Goal: Information Seeking & Learning: Learn about a topic

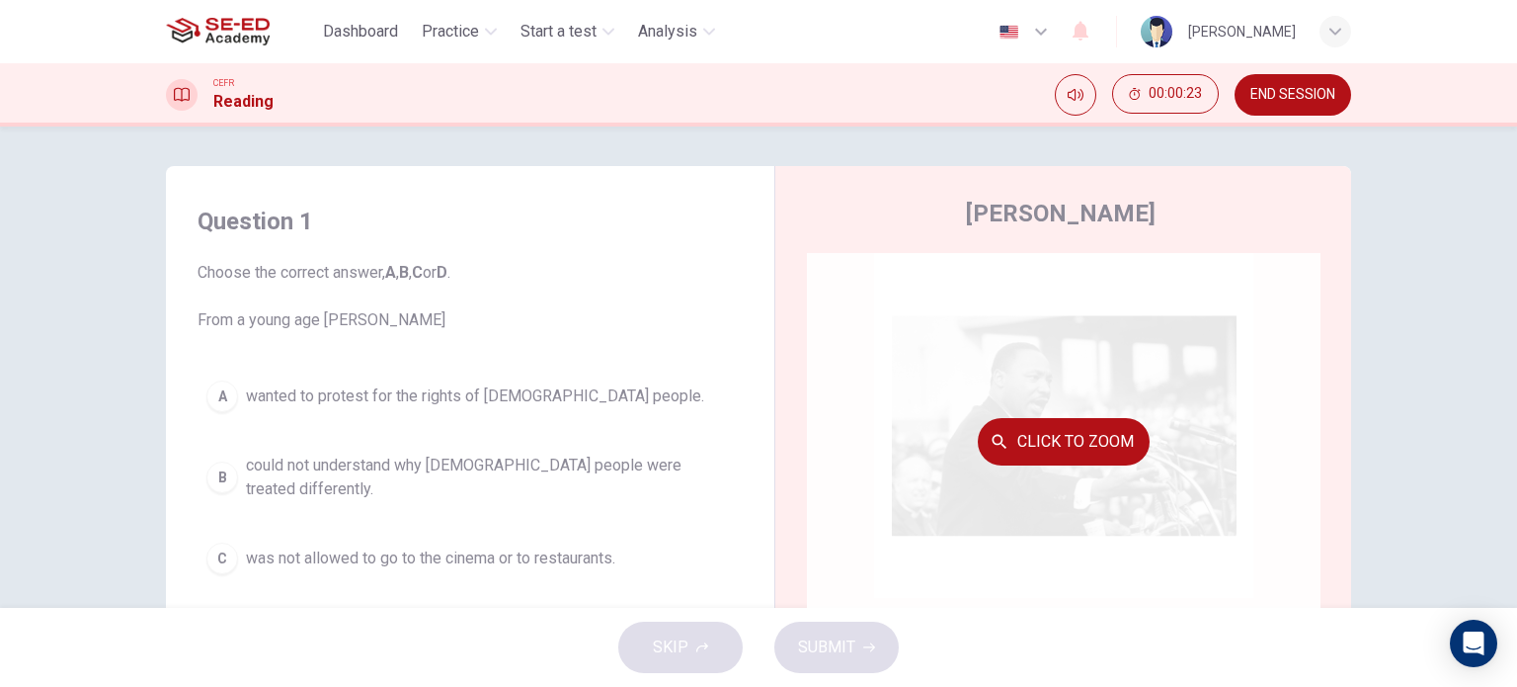
click at [1046, 432] on button "Click to Zoom" at bounding box center [1064, 441] width 172 height 47
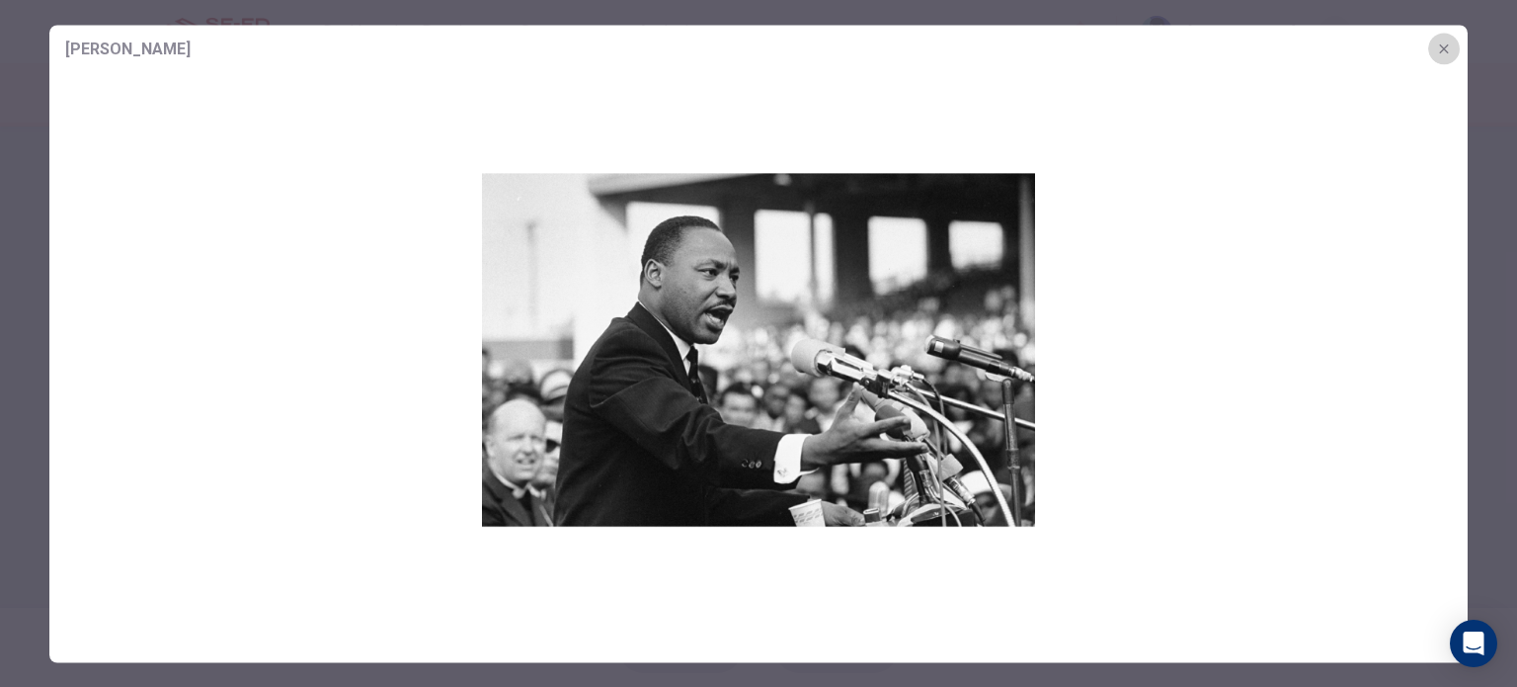
click at [1449, 46] on icon "button" at bounding box center [1444, 48] width 16 height 16
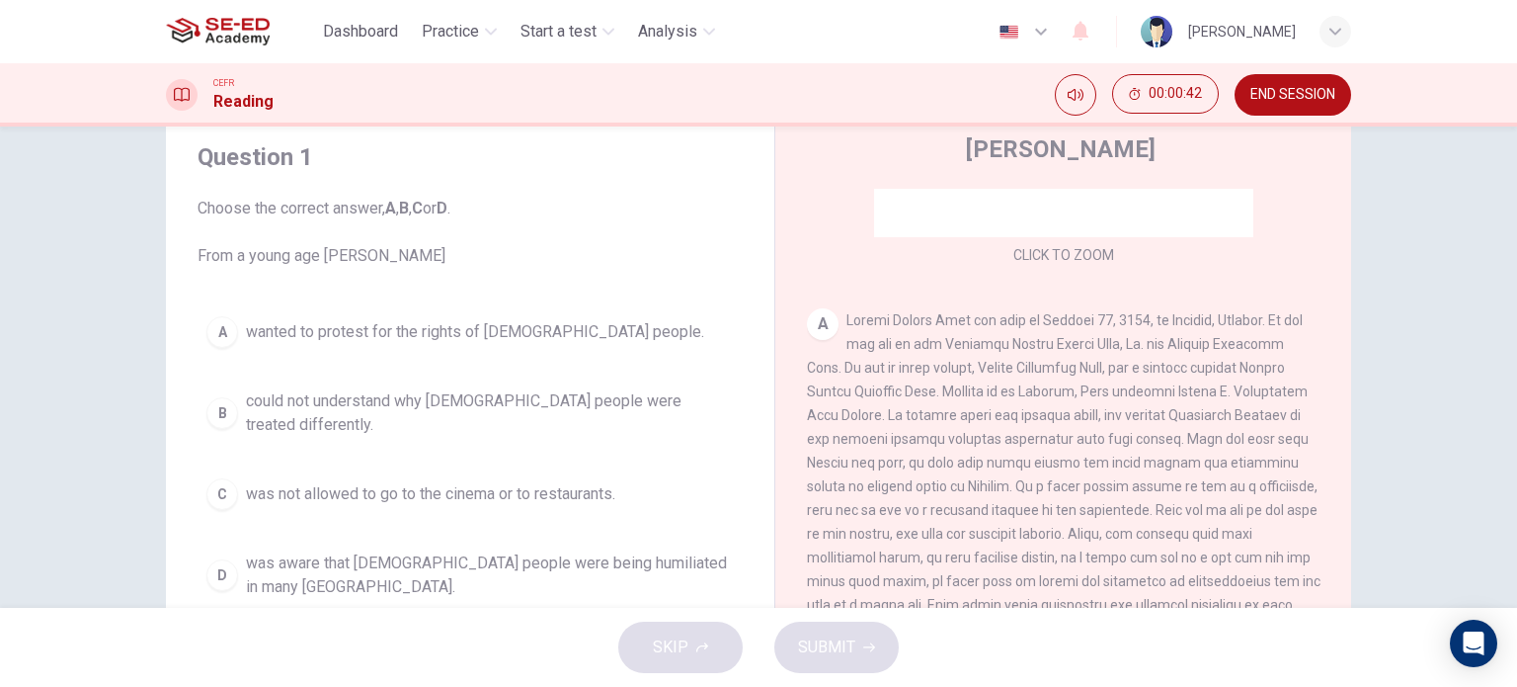
scroll to position [99, 0]
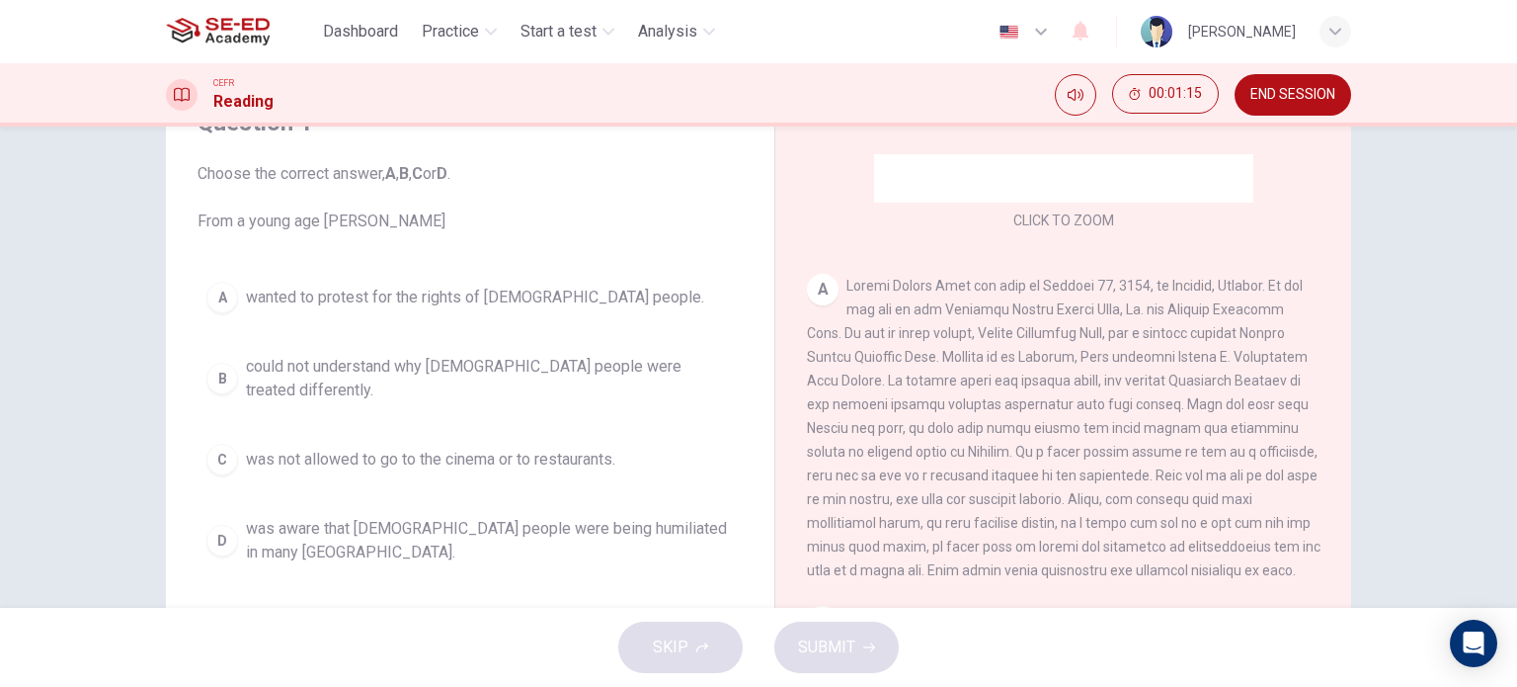
drag, startPoint x: 838, startPoint y: 385, endPoint x: 896, endPoint y: 385, distance: 58.3
click at [896, 385] on span at bounding box center [1064, 428] width 514 height 300
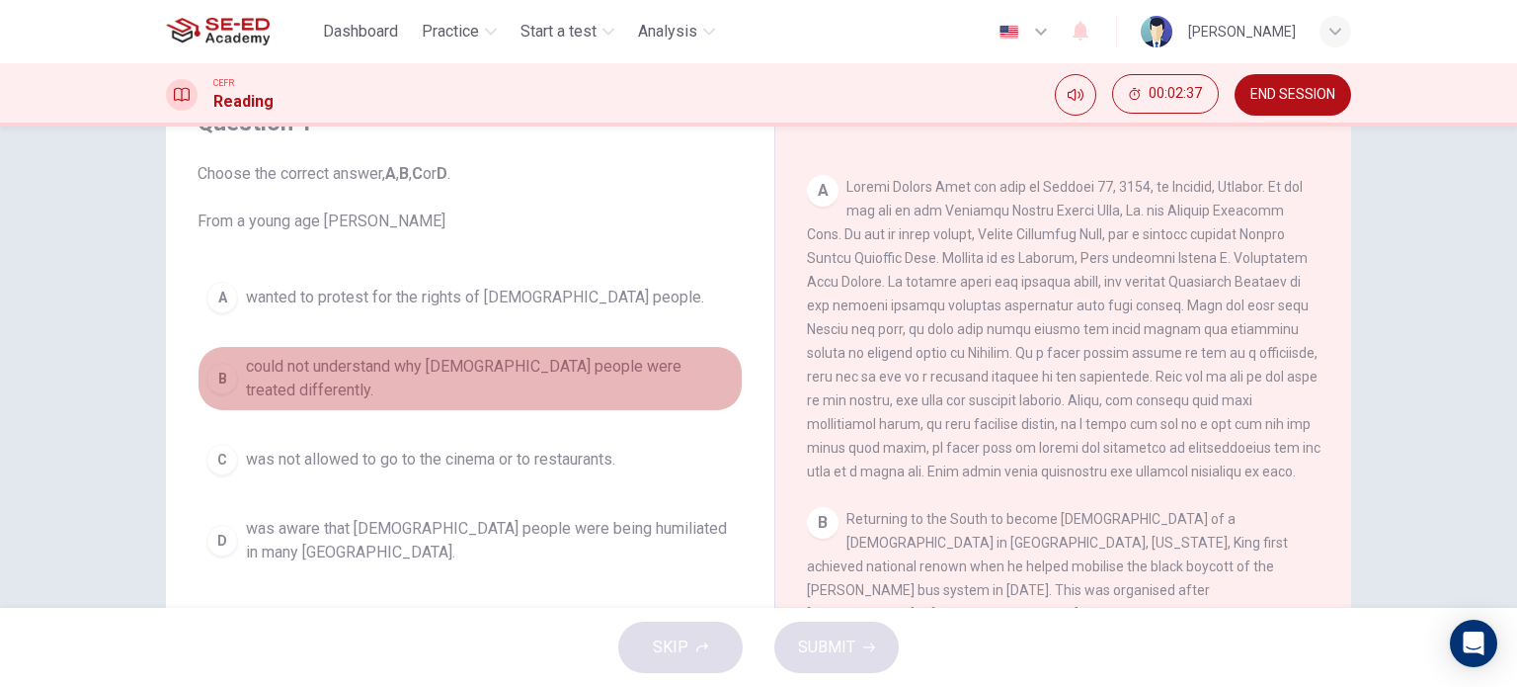
click at [217, 368] on div "B" at bounding box center [222, 379] width 32 height 32
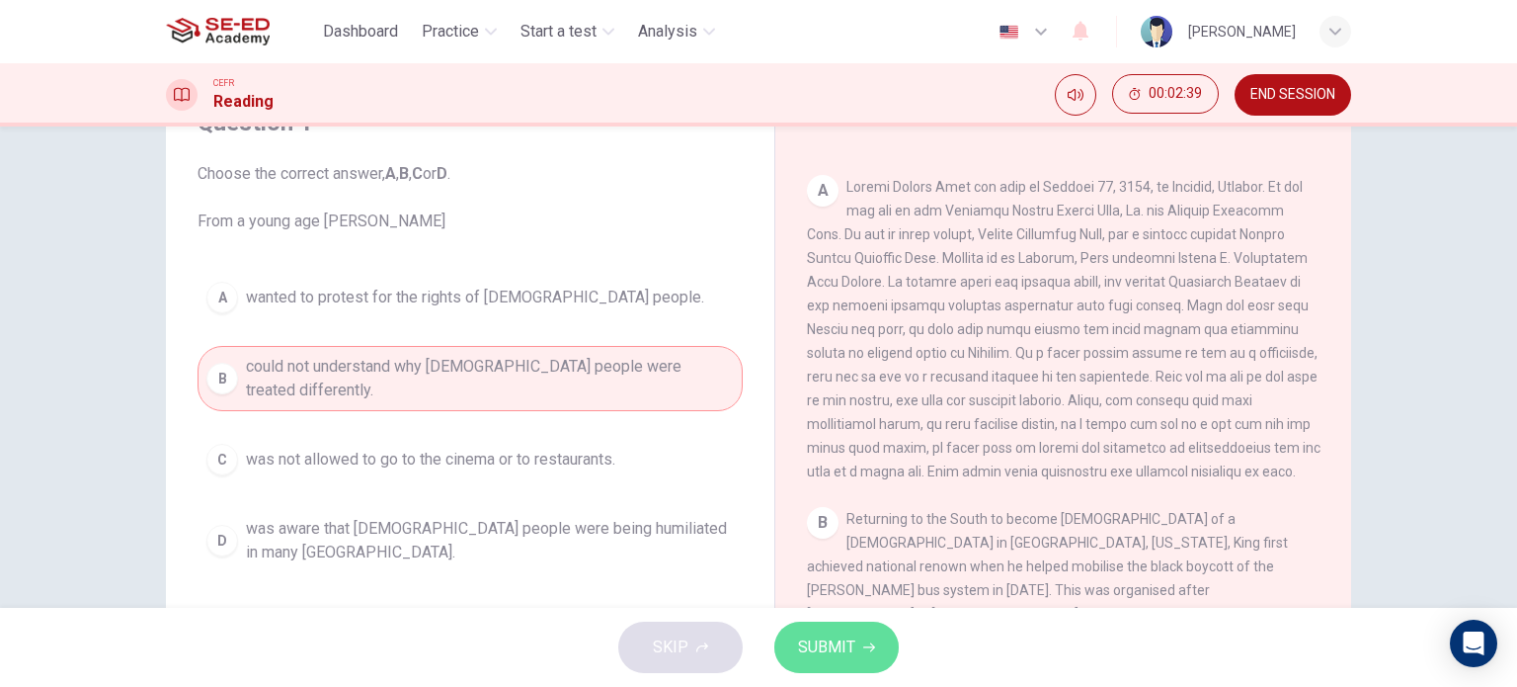
click at [826, 646] on span "SUBMIT" at bounding box center [826, 647] width 57 height 28
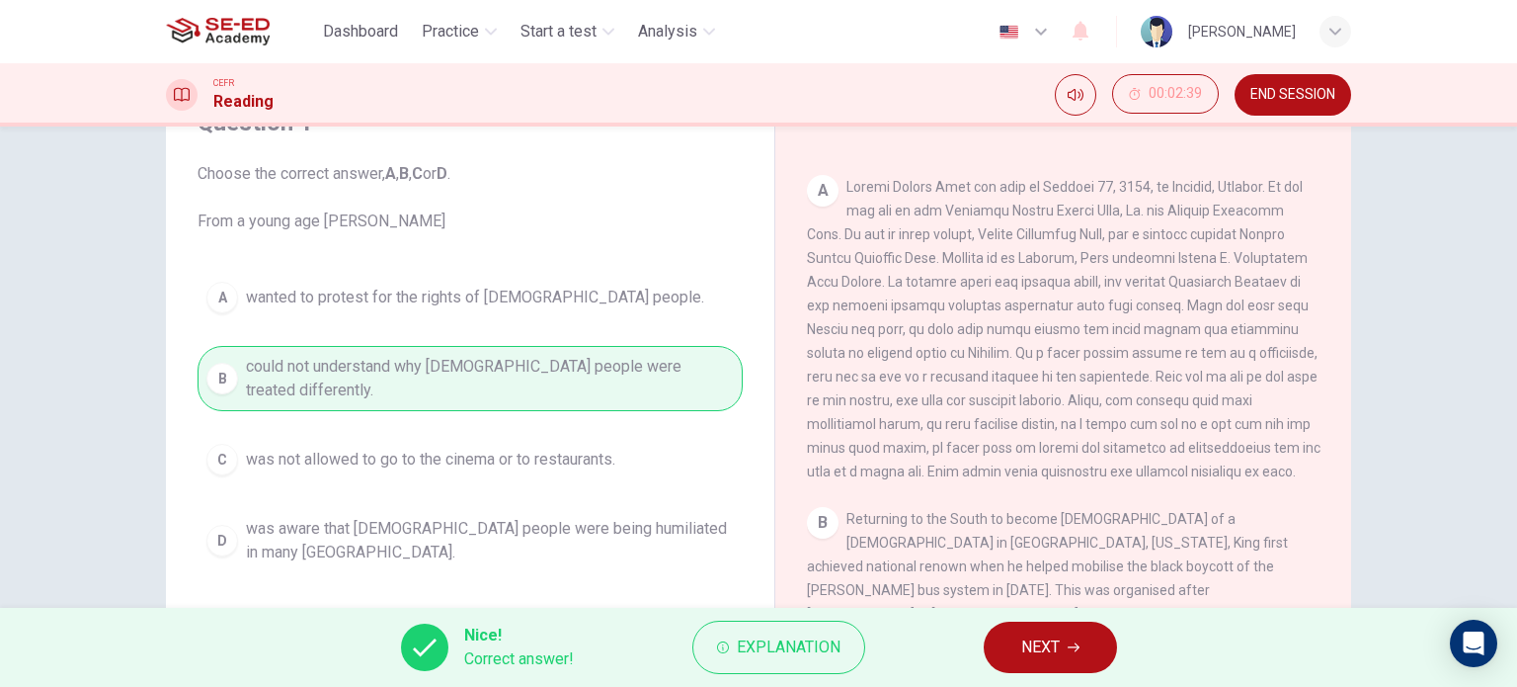
click at [1049, 655] on span "NEXT" at bounding box center [1040, 647] width 39 height 28
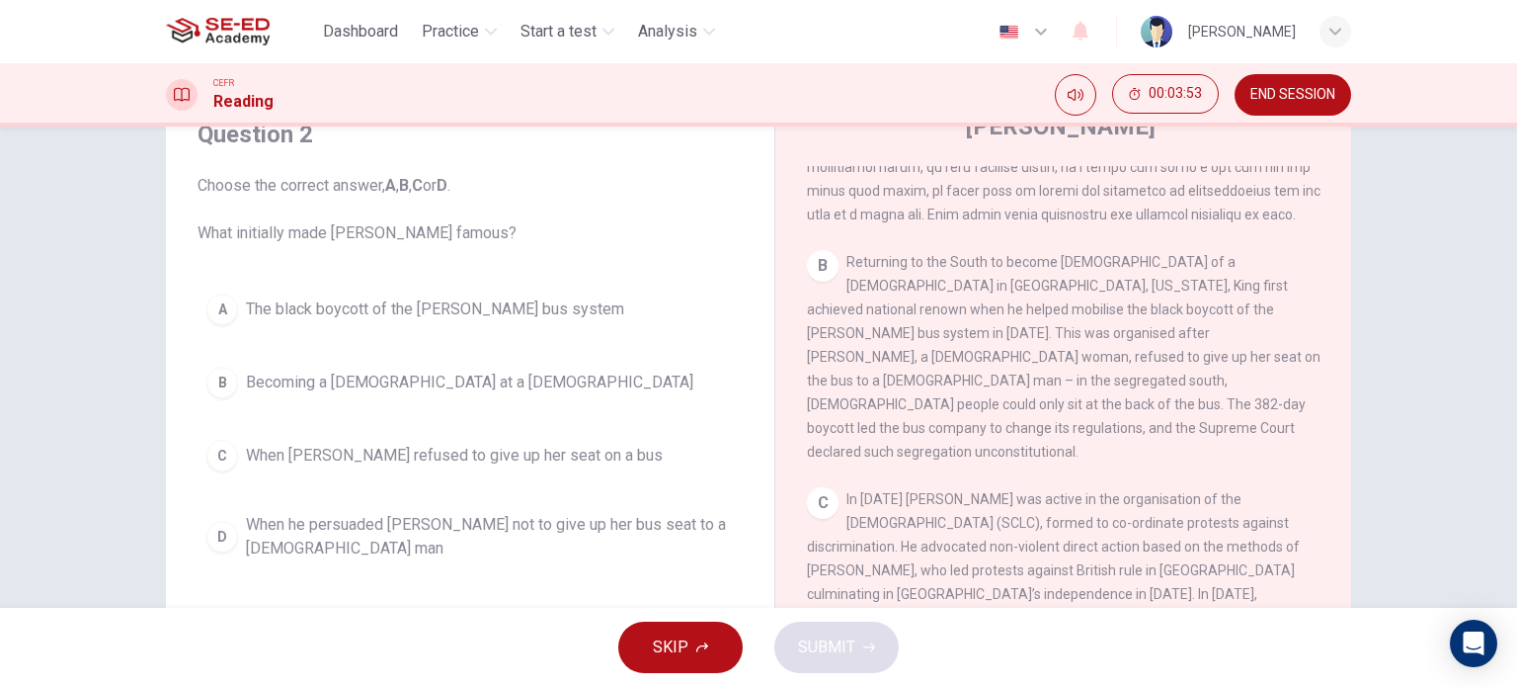
scroll to position [763, 0]
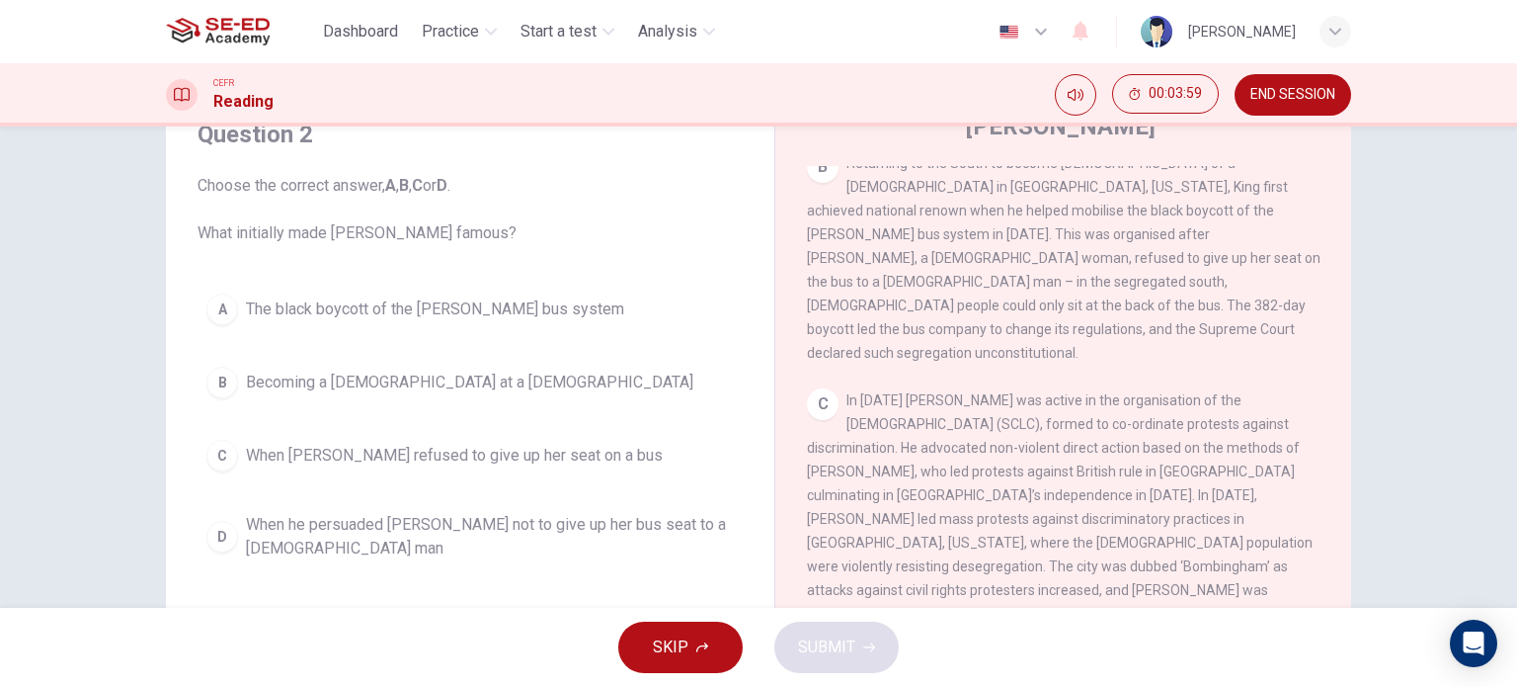
drag, startPoint x: 917, startPoint y: 397, endPoint x: 961, endPoint y: 397, distance: 44.4
click at [961, 397] on span "In 1957 King was active in the organisation of the Southern Leadership Christia…" at bounding box center [1060, 506] width 506 height 229
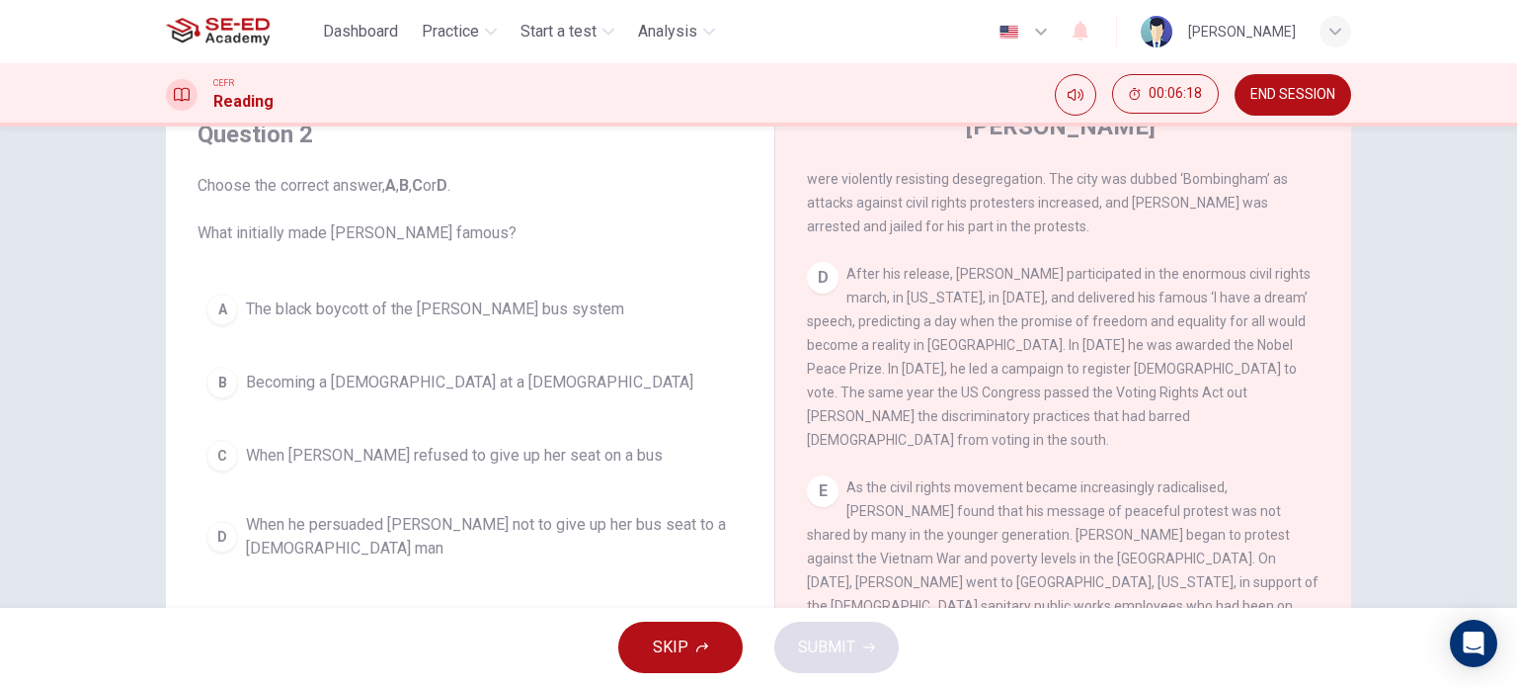
scroll to position [1158, 0]
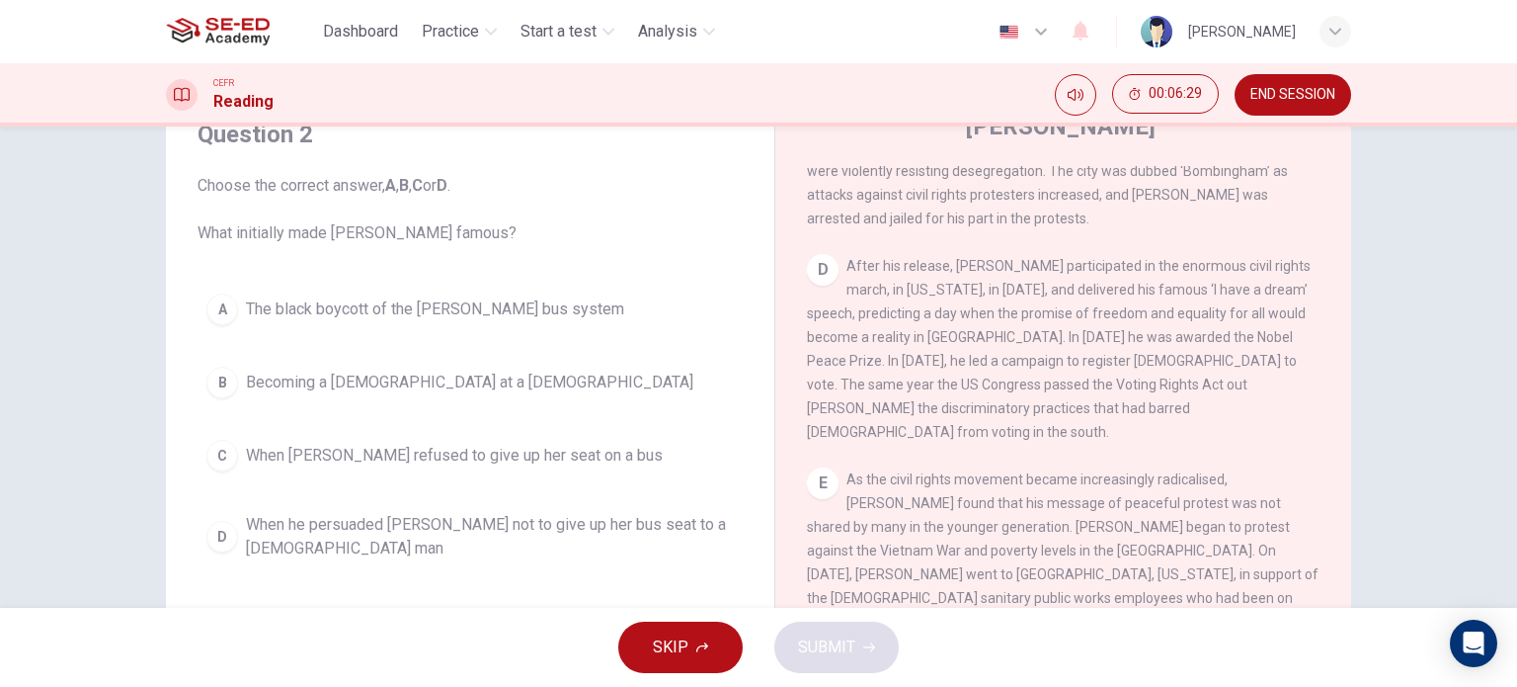
drag, startPoint x: 902, startPoint y: 442, endPoint x: 954, endPoint y: 442, distance: 52.4
click at [954, 471] on span "As the civil rights movement became increasingly radicalised, King found that h…" at bounding box center [1063, 621] width 513 height 300
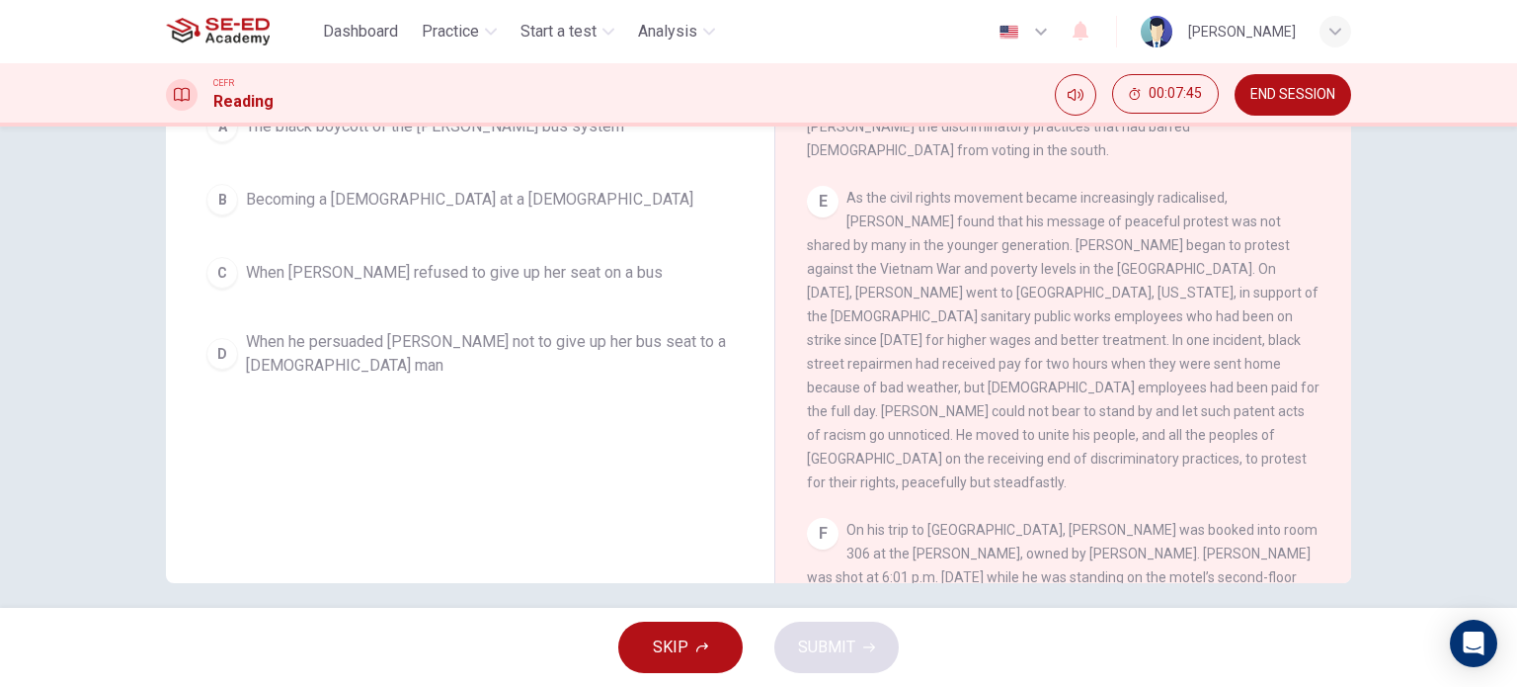
scroll to position [284, 0]
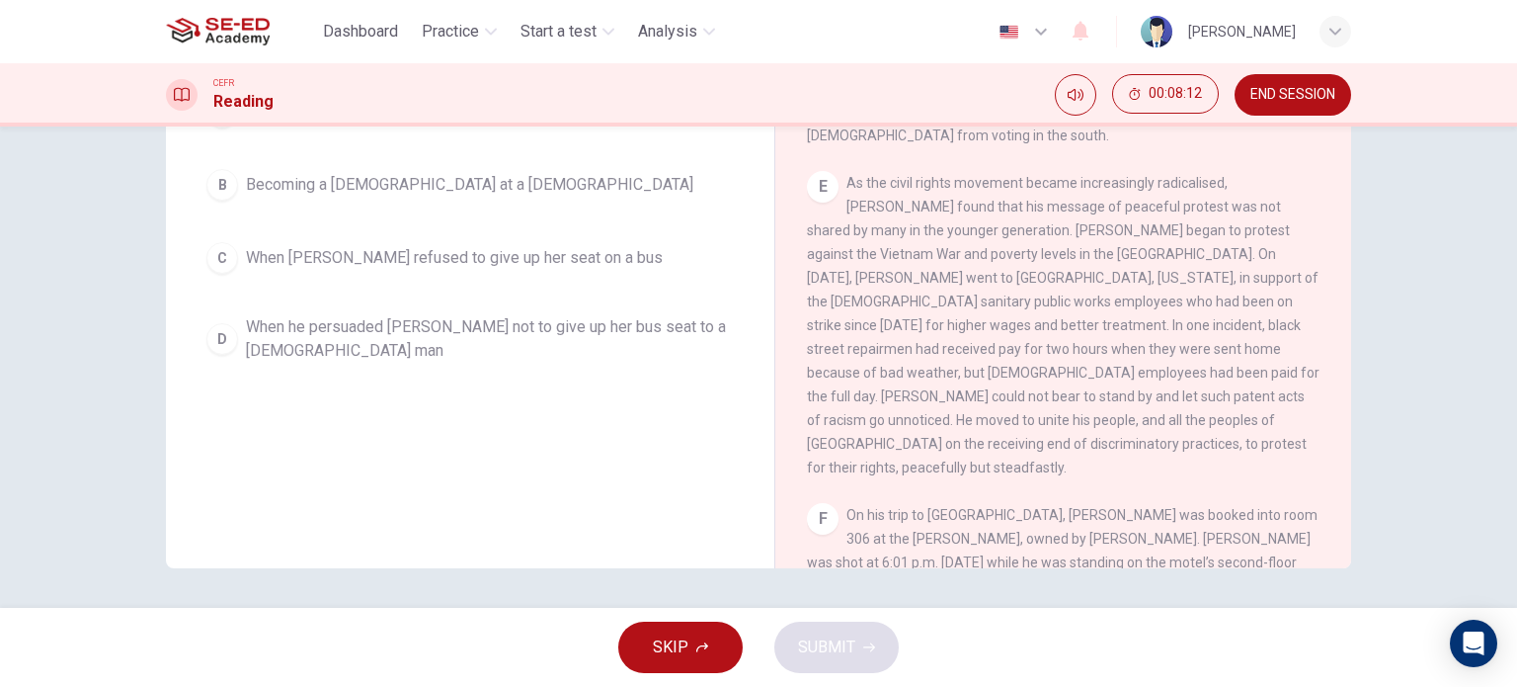
drag, startPoint x: 881, startPoint y: 507, endPoint x: 909, endPoint y: 508, distance: 27.7
click at [909, 508] on span "On his trip to Memphis, King was booked into room 306 at the Lorraine Motel, ow…" at bounding box center [1062, 586] width 511 height 158
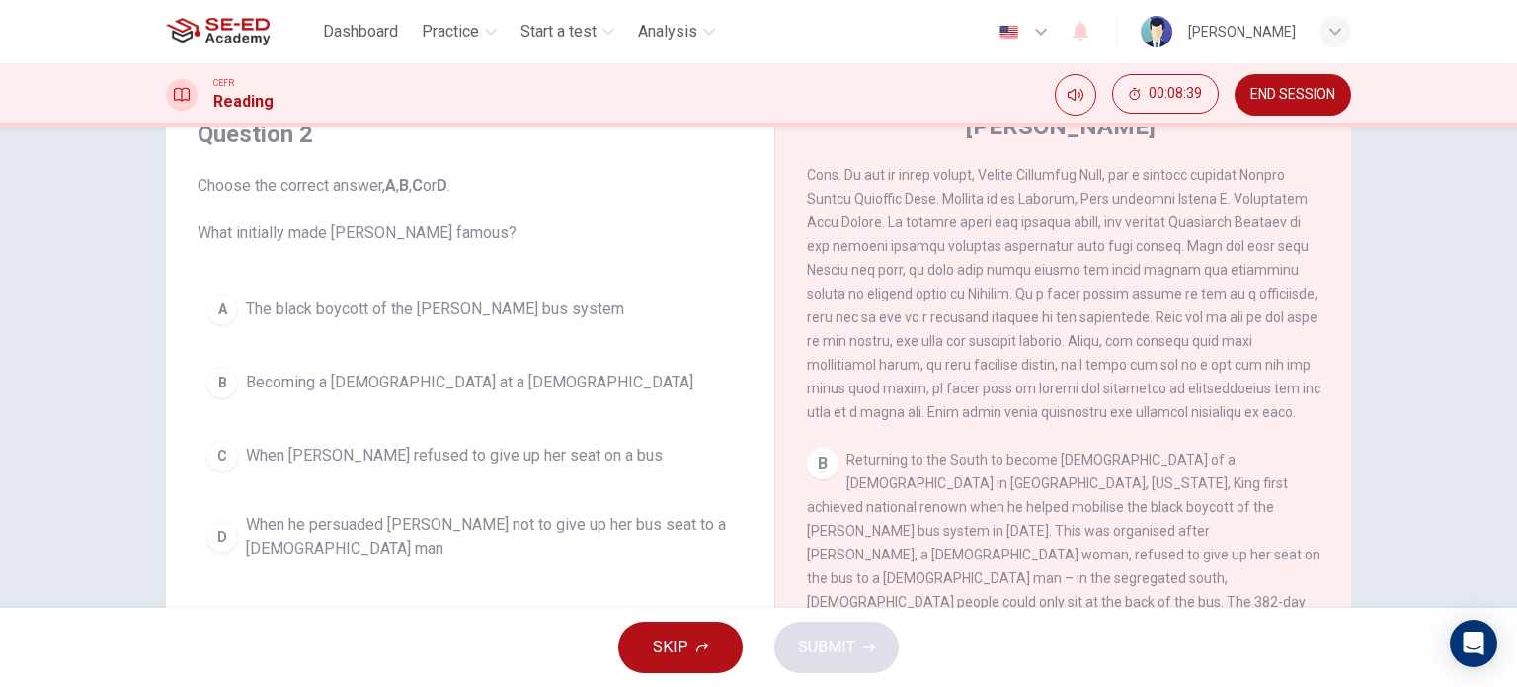
scroll to position [565, 0]
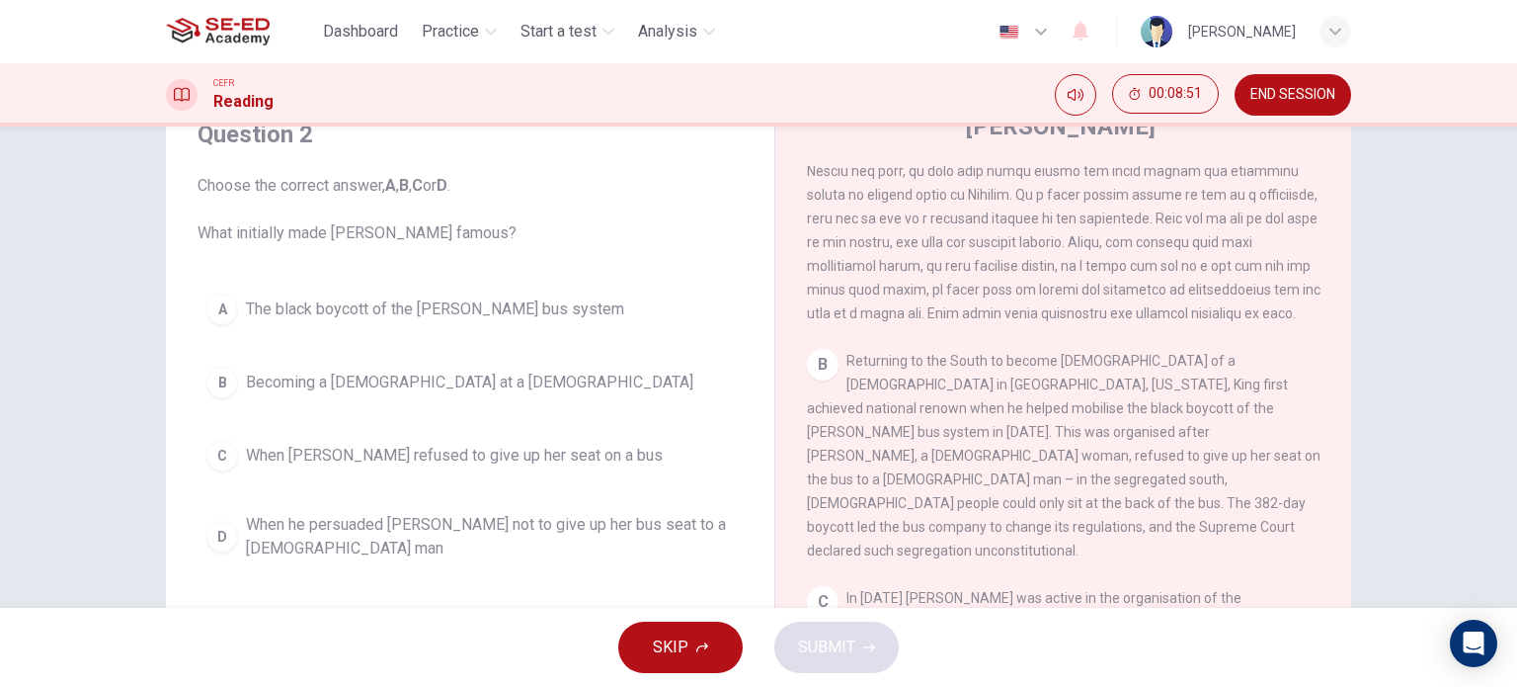
drag, startPoint x: 802, startPoint y: 421, endPoint x: 1000, endPoint y: 423, distance: 197.6
click at [1000, 423] on span "Returning to the South to become pastor of a Baptist Church in Montgomery, Alab…" at bounding box center [1064, 455] width 514 height 205
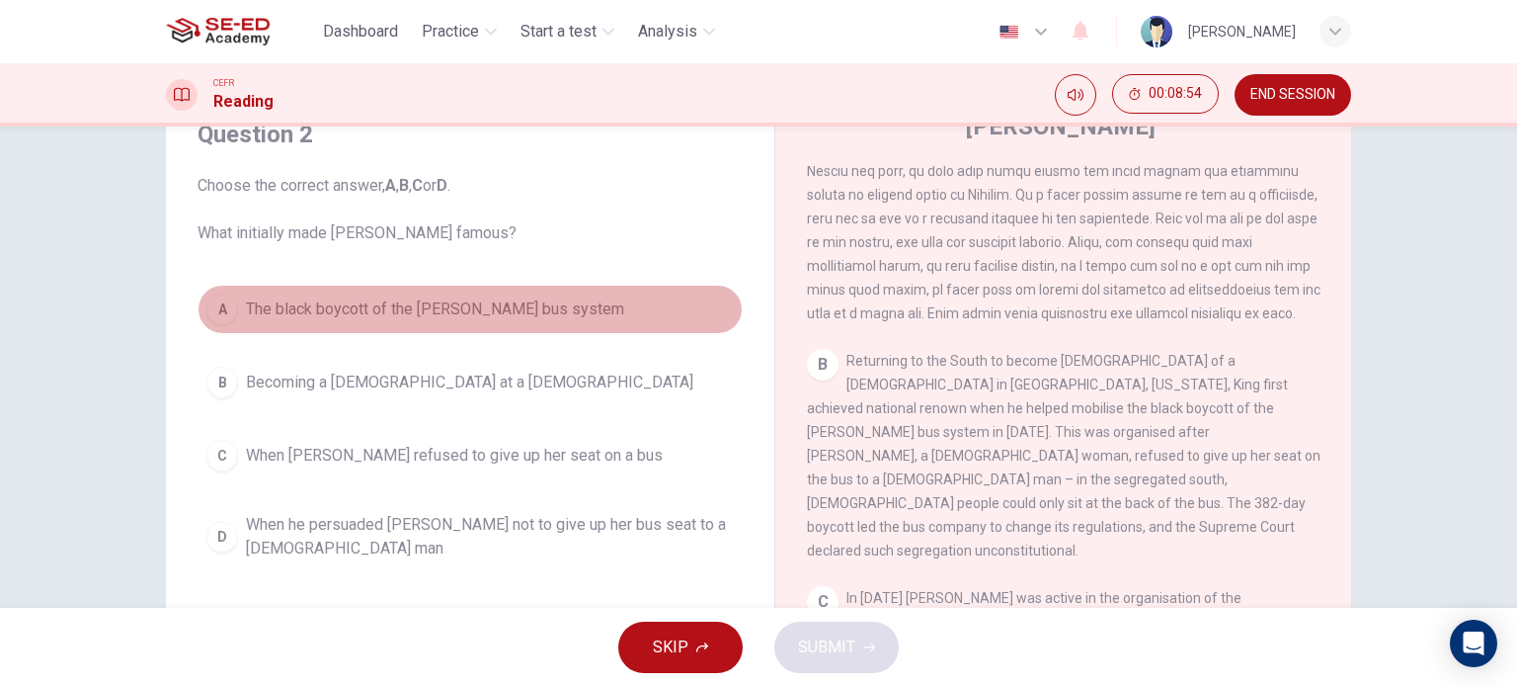
click at [290, 315] on span "The black boycott of the Montgomery bus system" at bounding box center [435, 309] width 378 height 24
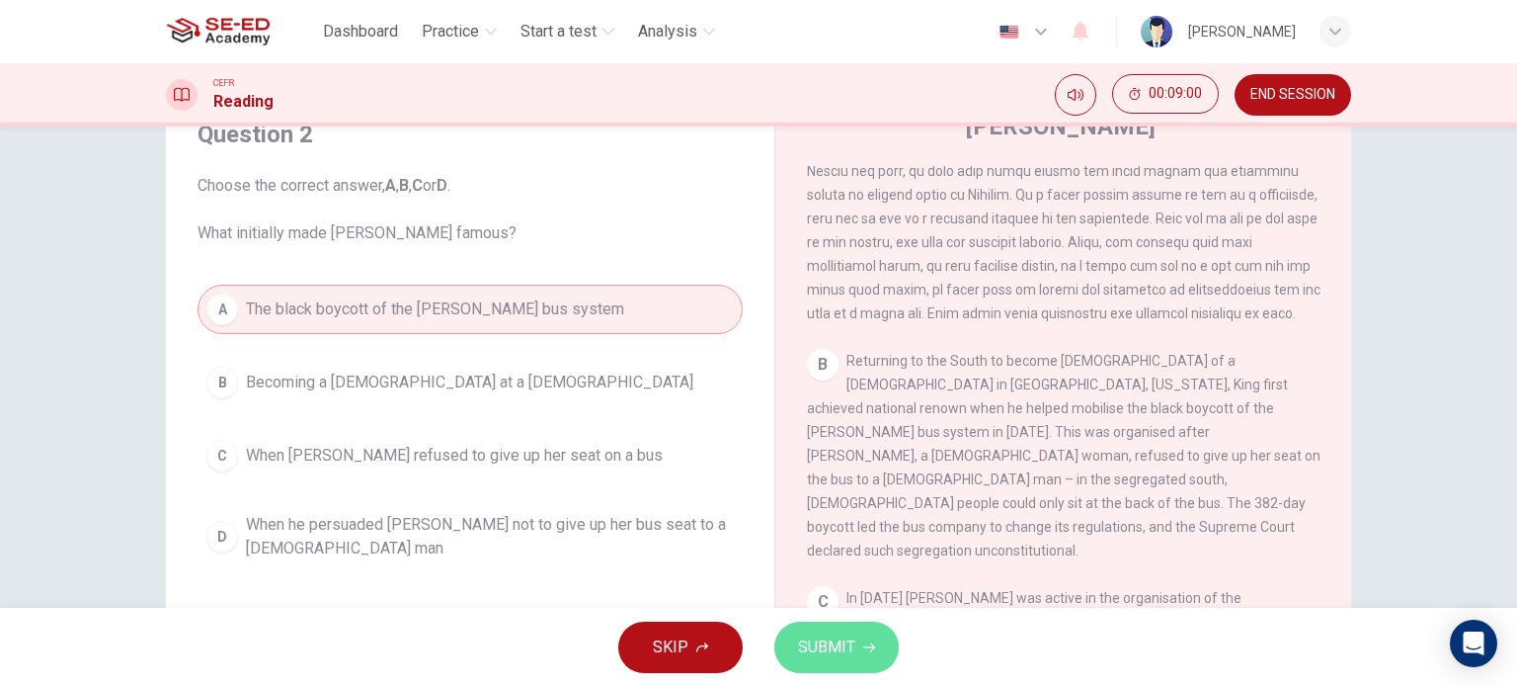
click at [802, 656] on span "SUBMIT" at bounding box center [826, 647] width 57 height 28
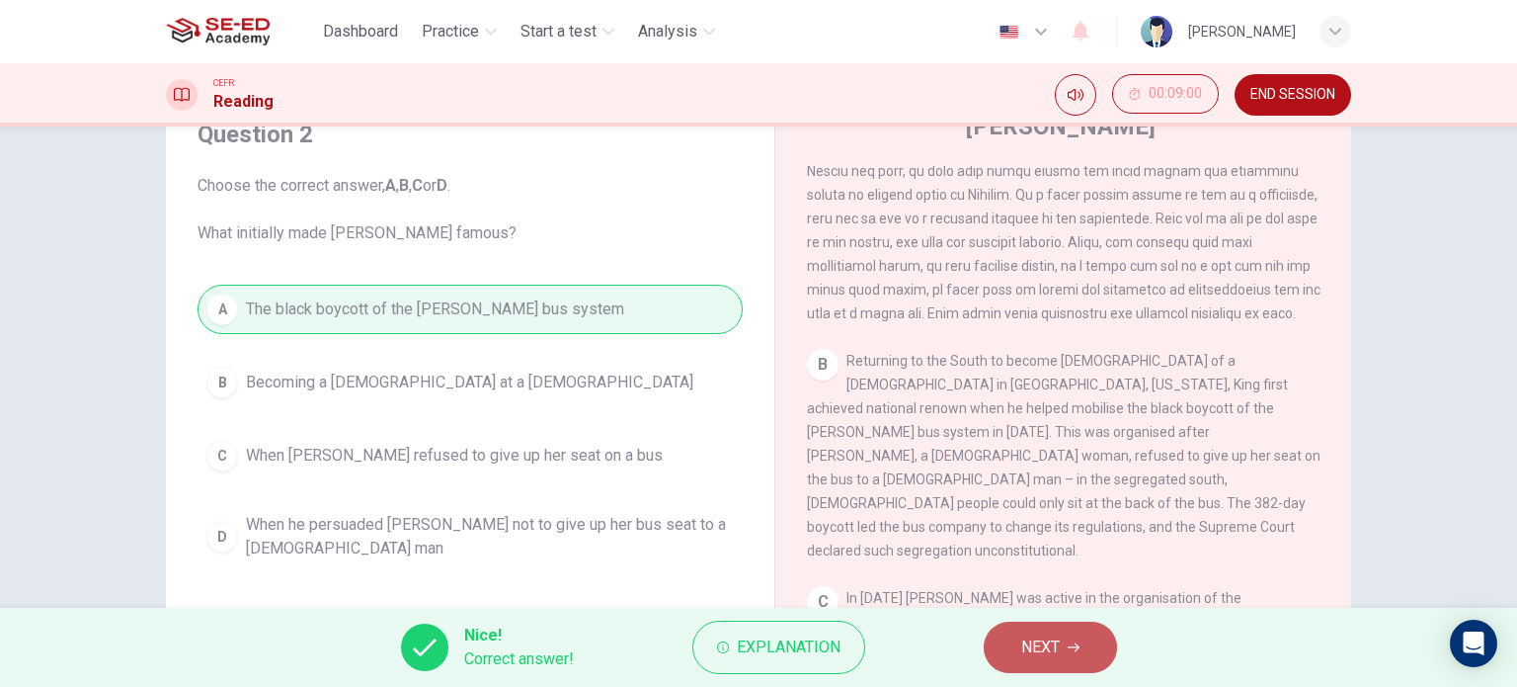
click at [1043, 661] on button "NEXT" at bounding box center [1050, 646] width 133 height 51
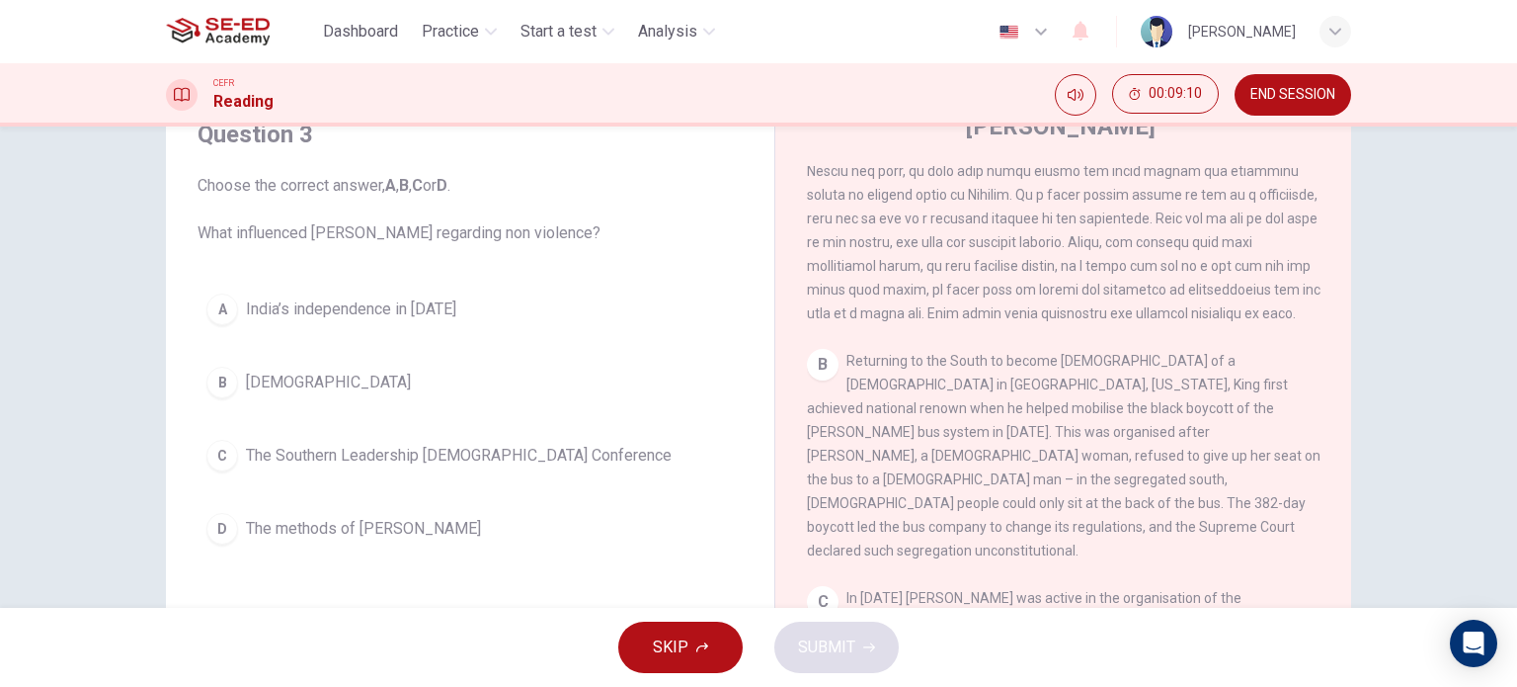
click at [276, 311] on span "India’s independence in 1947" at bounding box center [351, 309] width 210 height 24
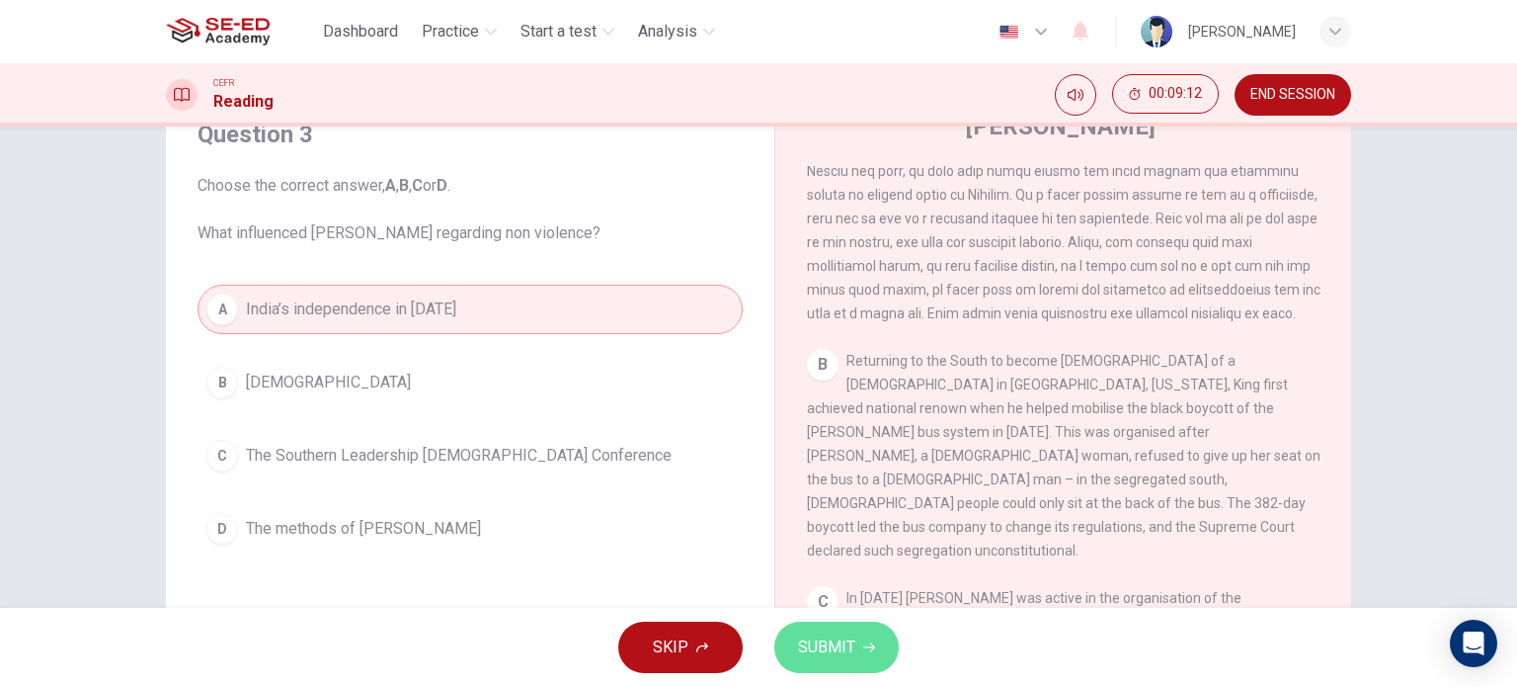
click at [834, 651] on span "SUBMIT" at bounding box center [826, 647] width 57 height 28
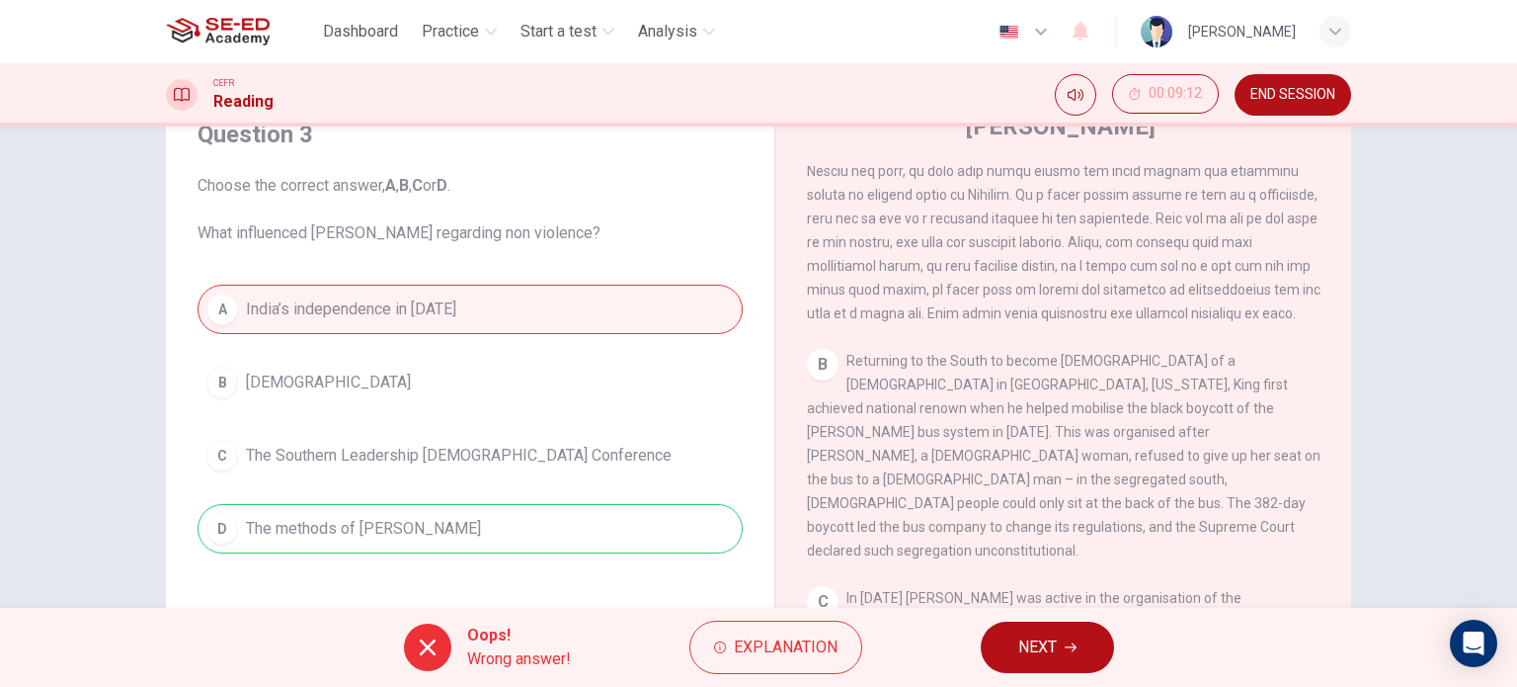
click at [1000, 650] on button "NEXT" at bounding box center [1047, 646] width 133 height 51
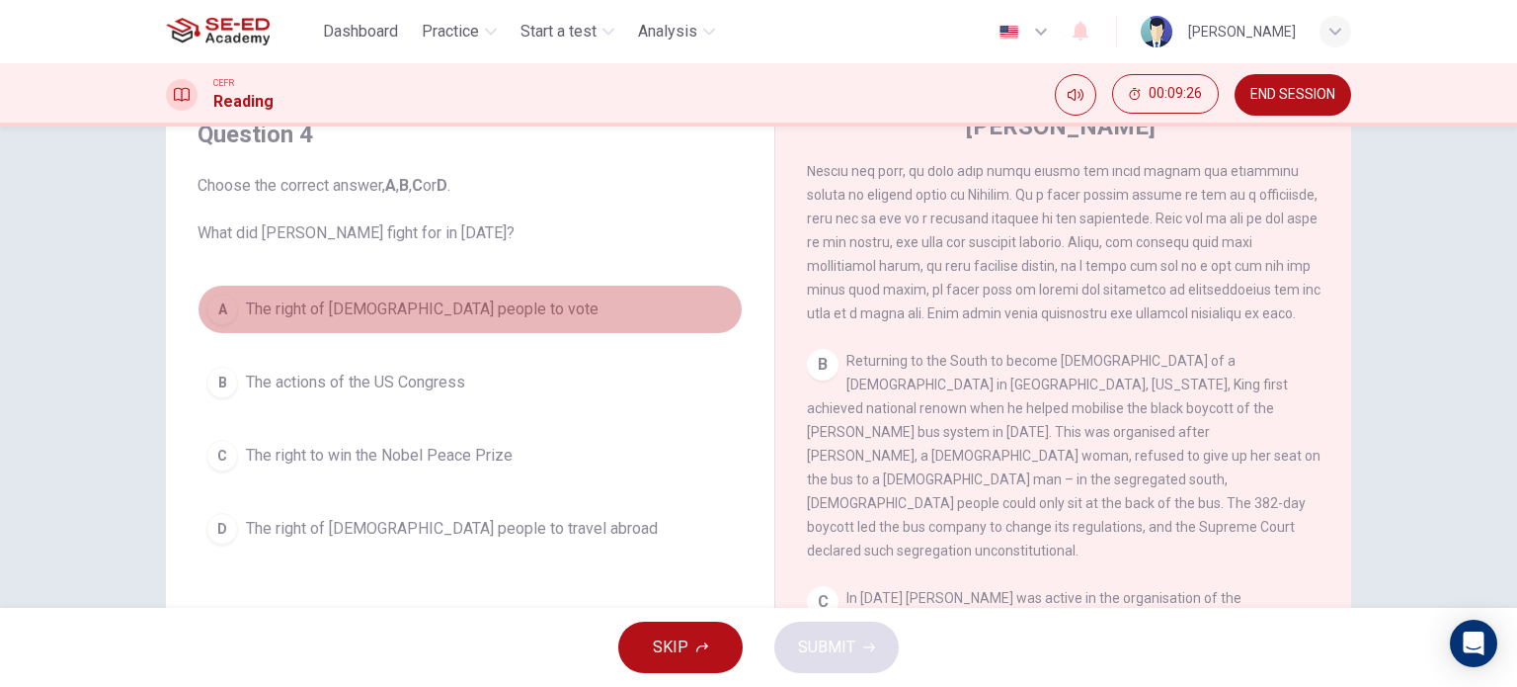
click at [337, 318] on span "The right of black people to vote" at bounding box center [422, 309] width 353 height 24
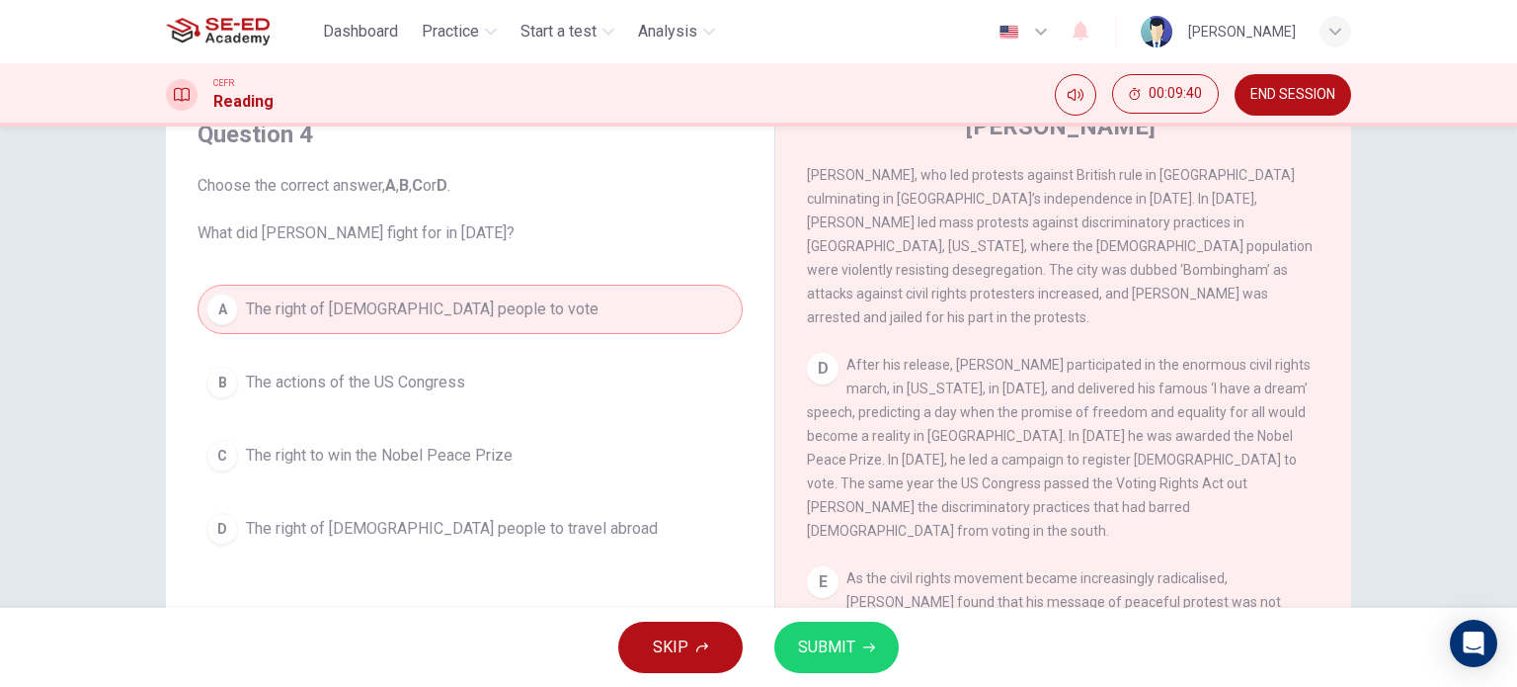
scroll to position [1059, 0]
drag, startPoint x: 923, startPoint y: 418, endPoint x: 1019, endPoint y: 418, distance: 96.8
click at [1019, 418] on span "After his release, King participated in the enormous civil rights march, in Was…" at bounding box center [1059, 448] width 504 height 182
click at [845, 651] on span "SUBMIT" at bounding box center [826, 647] width 57 height 28
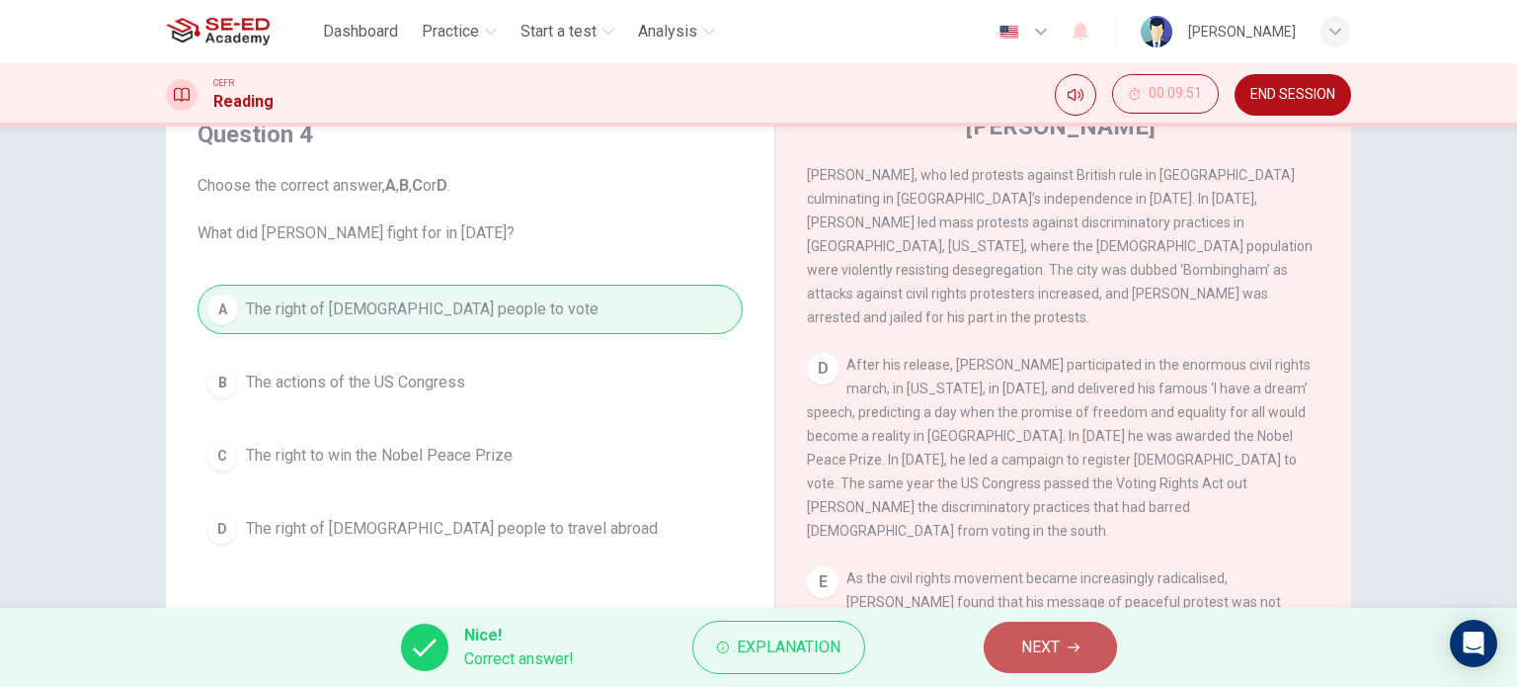
click at [1032, 639] on span "NEXT" at bounding box center [1040, 647] width 39 height 28
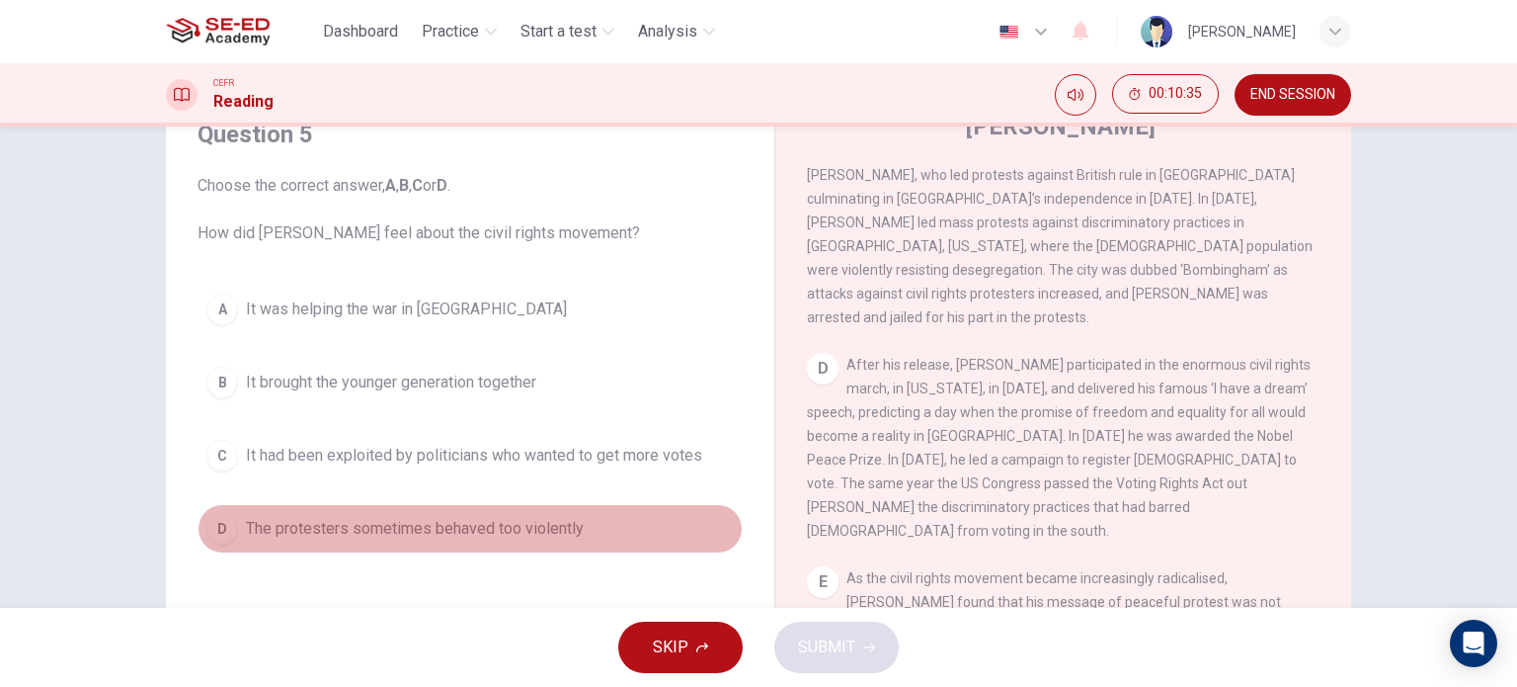
click at [577, 540] on button "D The protesters sometimes behaved too violently" at bounding box center [470, 528] width 545 height 49
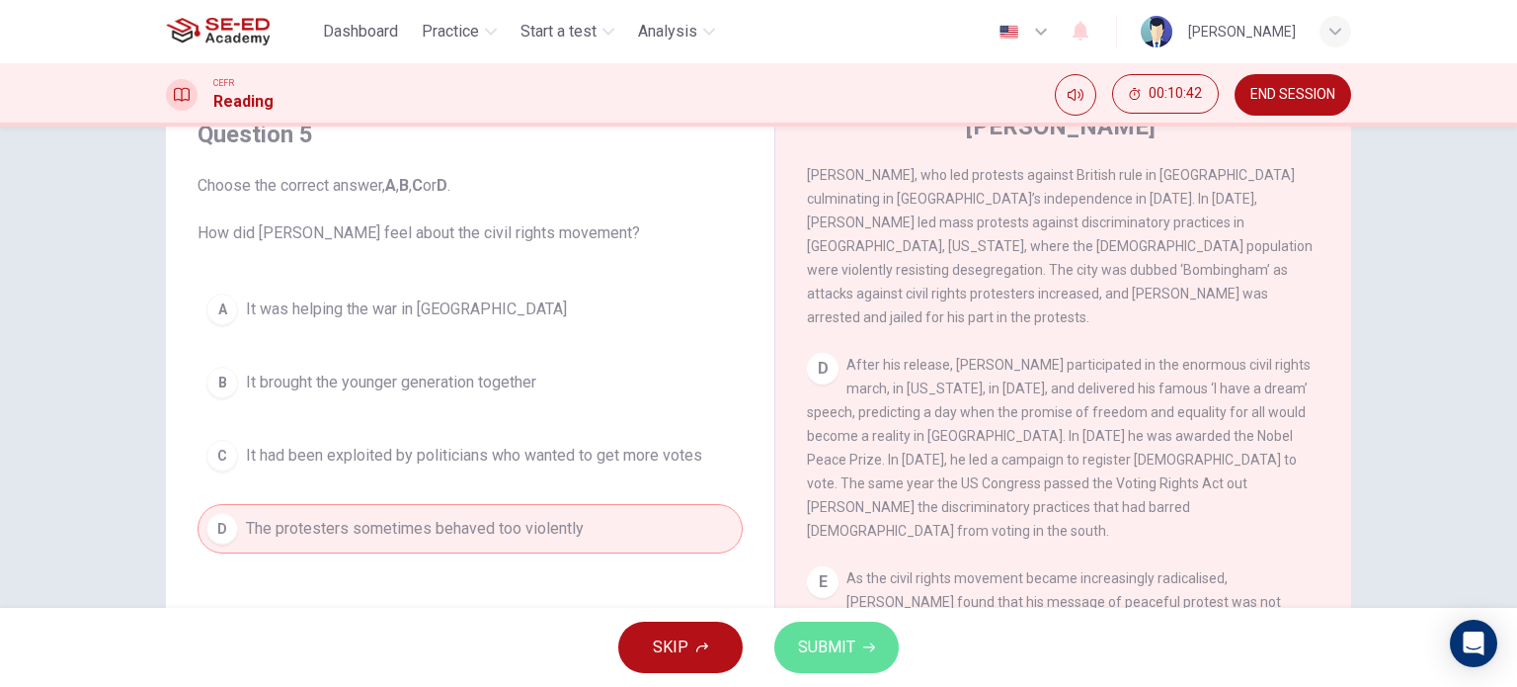
click at [837, 647] on span "SUBMIT" at bounding box center [826, 647] width 57 height 28
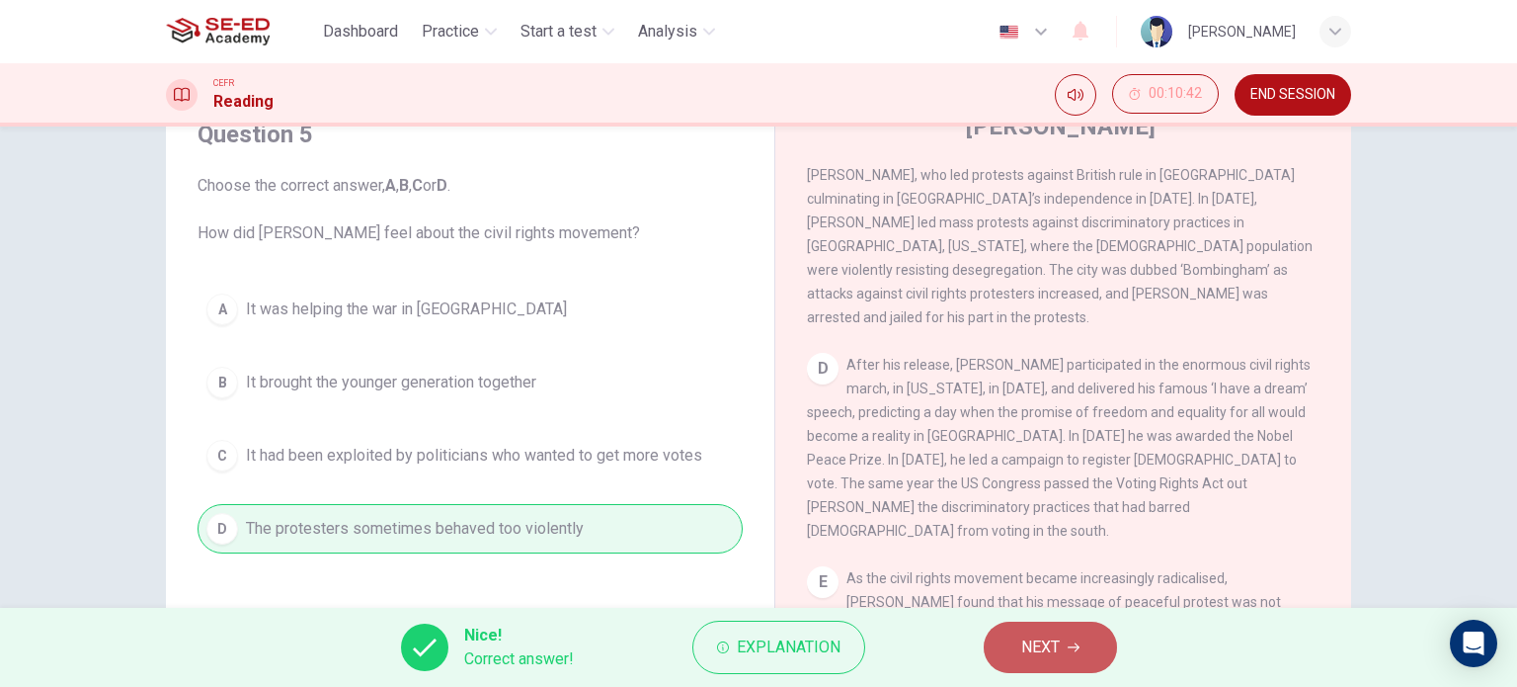
click at [1079, 646] on icon "button" at bounding box center [1074, 647] width 12 height 9
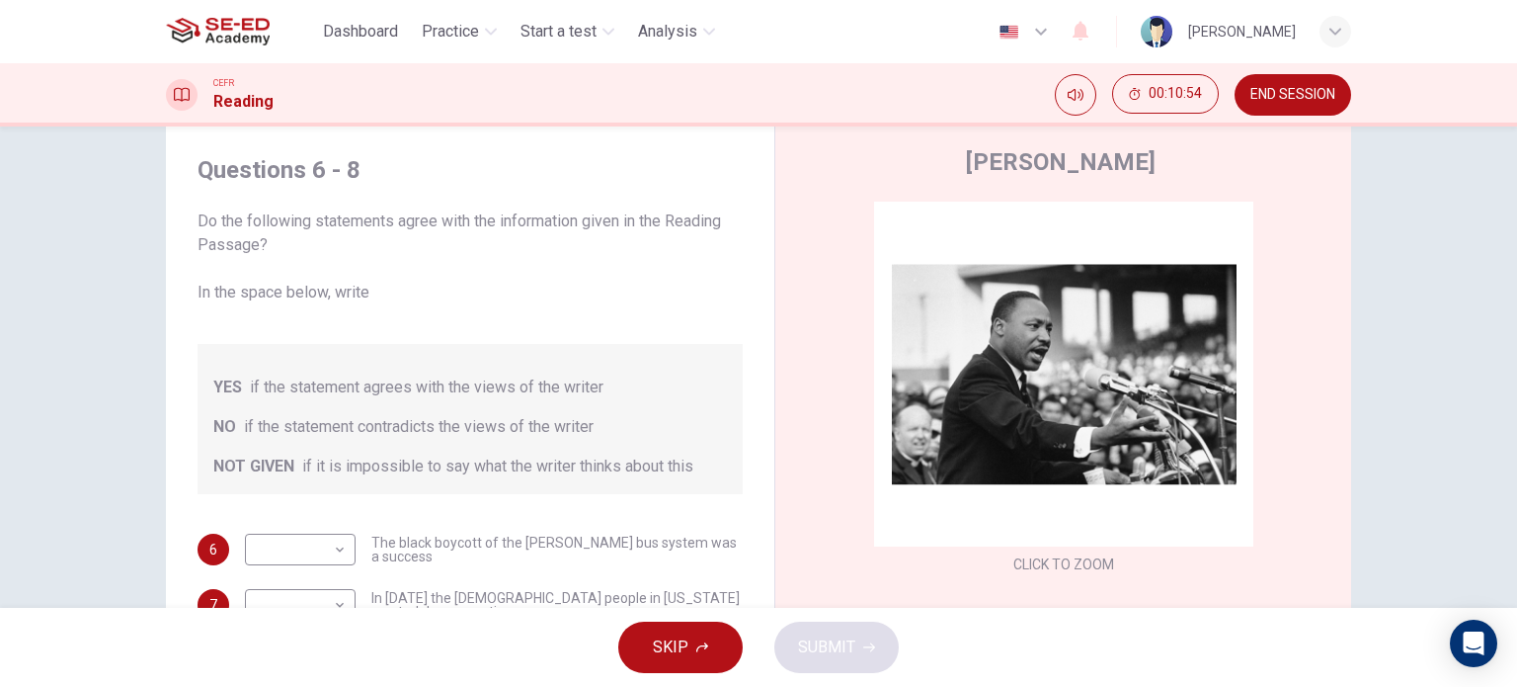
scroll to position [99, 0]
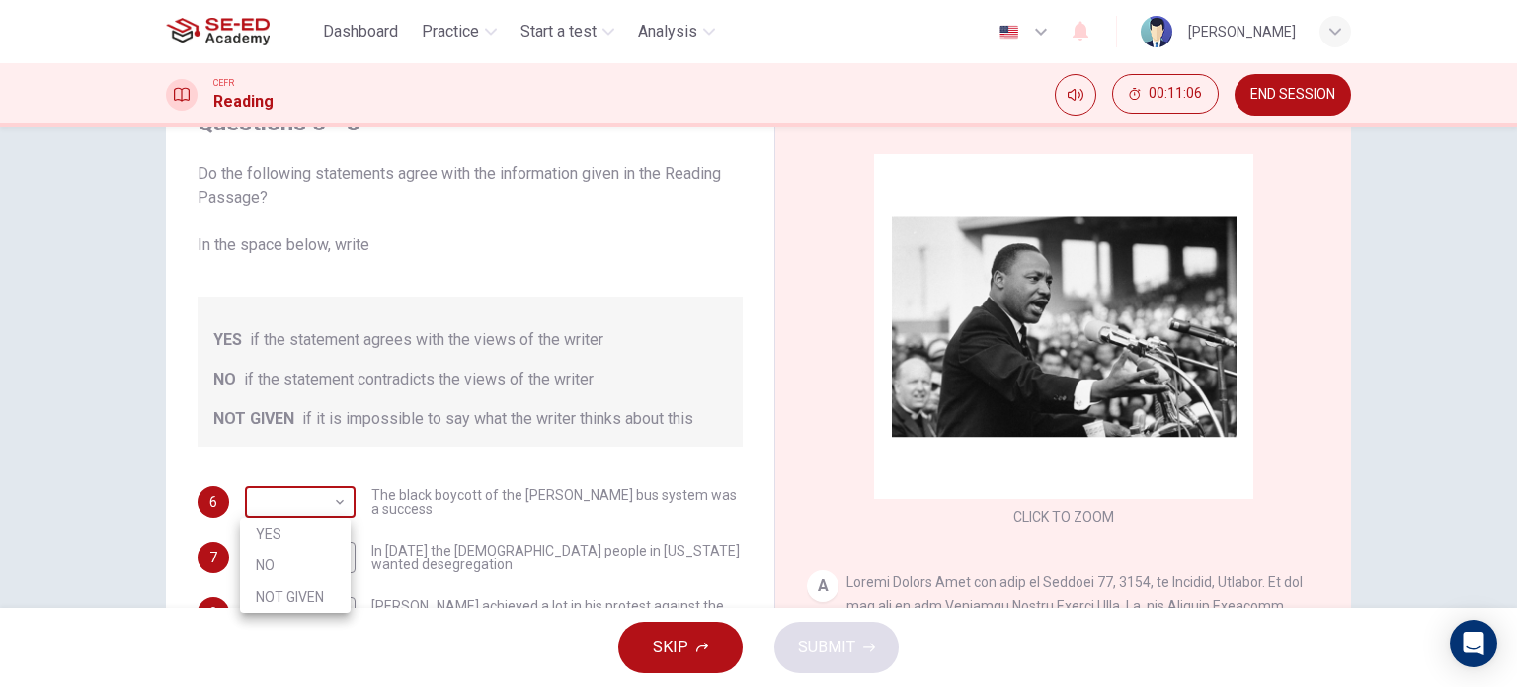
click at [334, 501] on body "This site uses cookies, as explained in our Privacy Policy . If you agree to th…" at bounding box center [758, 343] width 1517 height 687
click at [312, 536] on li "YES" at bounding box center [295, 534] width 111 height 32
type input "YES"
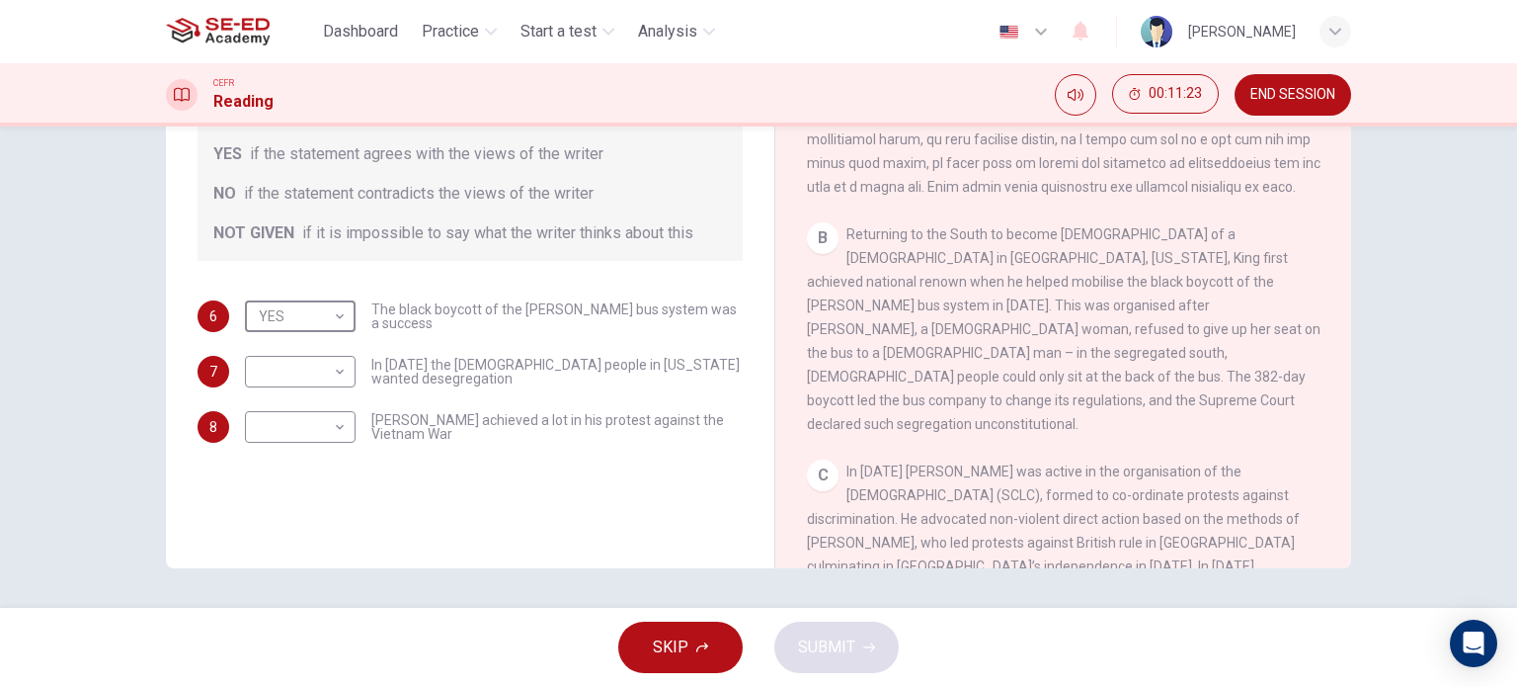
scroll to position [593, 0]
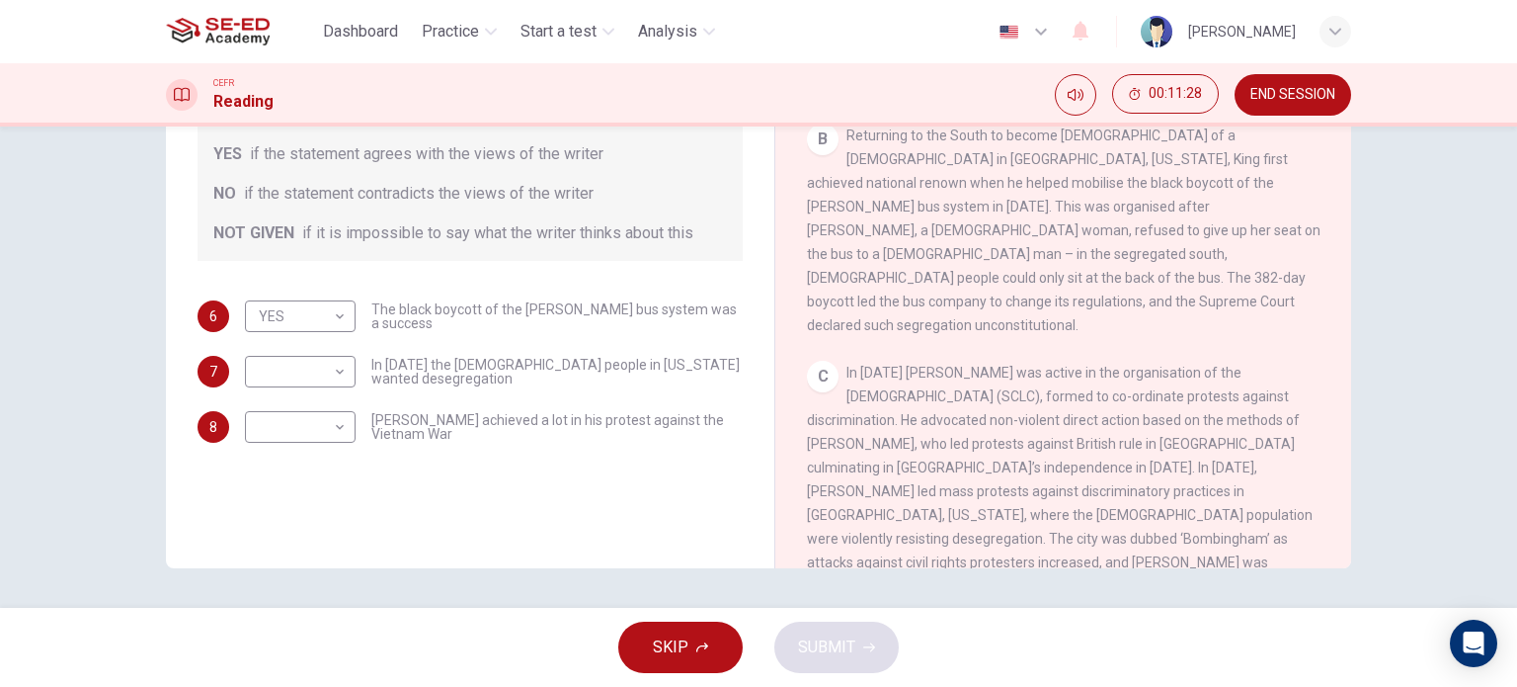
drag, startPoint x: 947, startPoint y: 461, endPoint x: 1013, endPoint y: 466, distance: 66.4
click at [1013, 466] on span "In 1957 King was active in the organisation of the Southern Leadership Christia…" at bounding box center [1060, 478] width 506 height 229
click at [340, 374] on body "This site uses cookies, as explained in our Privacy Policy . If you agree to th…" at bounding box center [758, 343] width 1517 height 687
click at [326, 400] on li "YES" at bounding box center [295, 403] width 111 height 32
type input "YES"
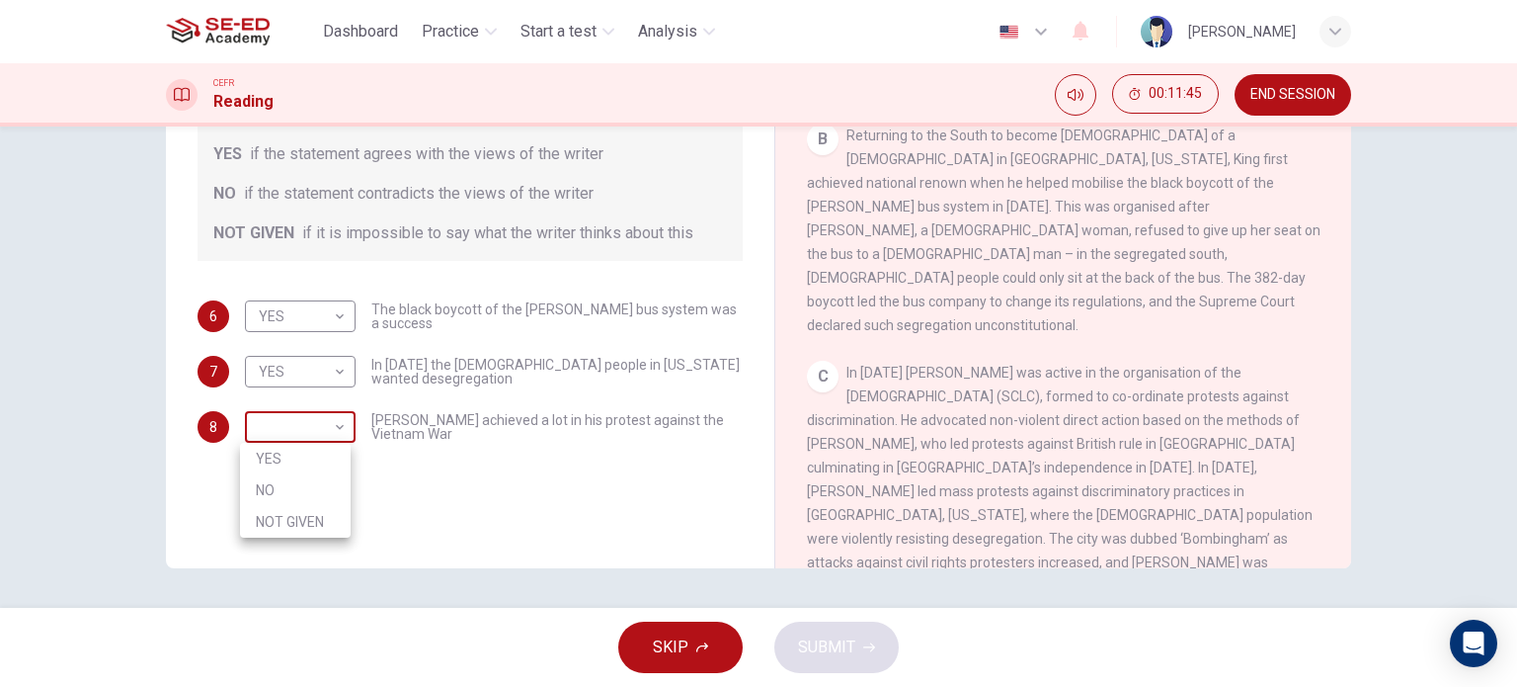
click at [333, 429] on body "This site uses cookies, as explained in our Privacy Policy . If you agree to th…" at bounding box center [758, 343] width 1517 height 687
click at [1290, 410] on div at bounding box center [758, 343] width 1517 height 687
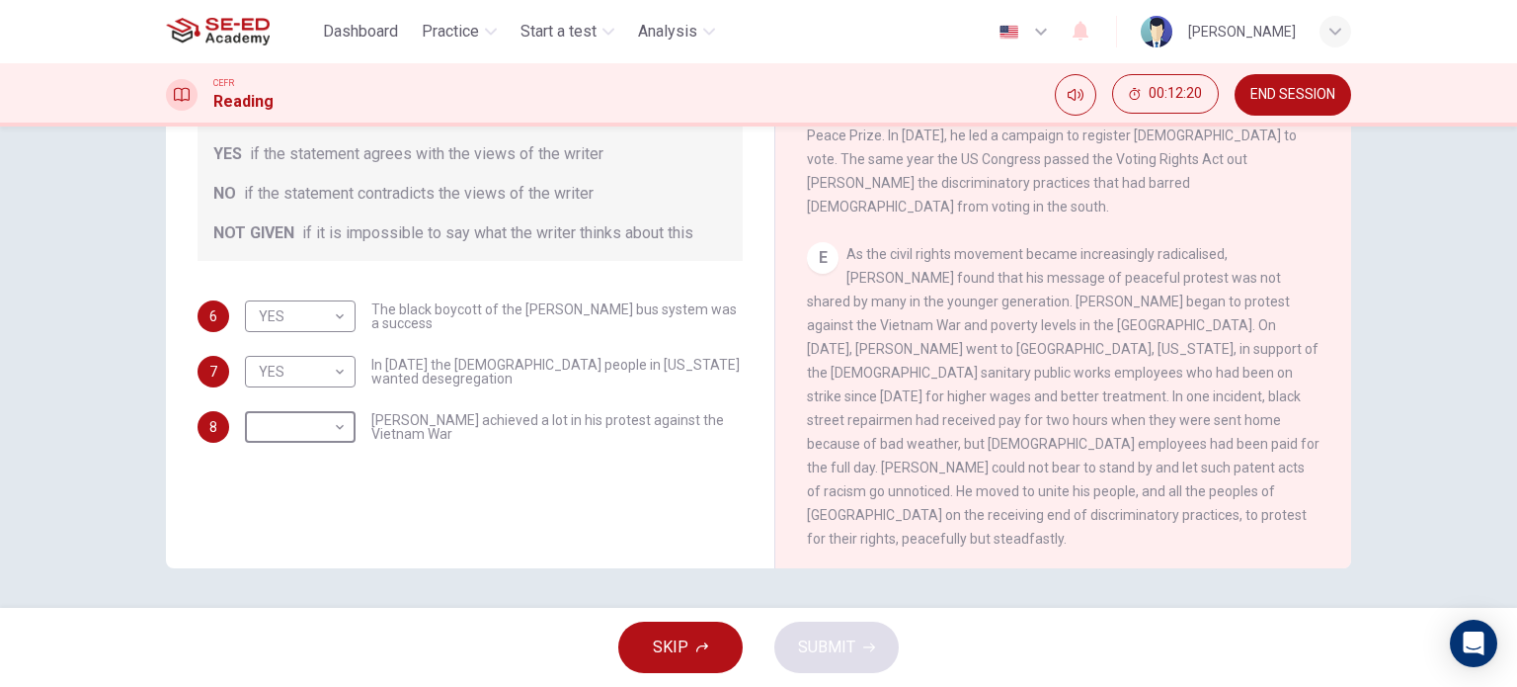
scroll to position [1256, 0]
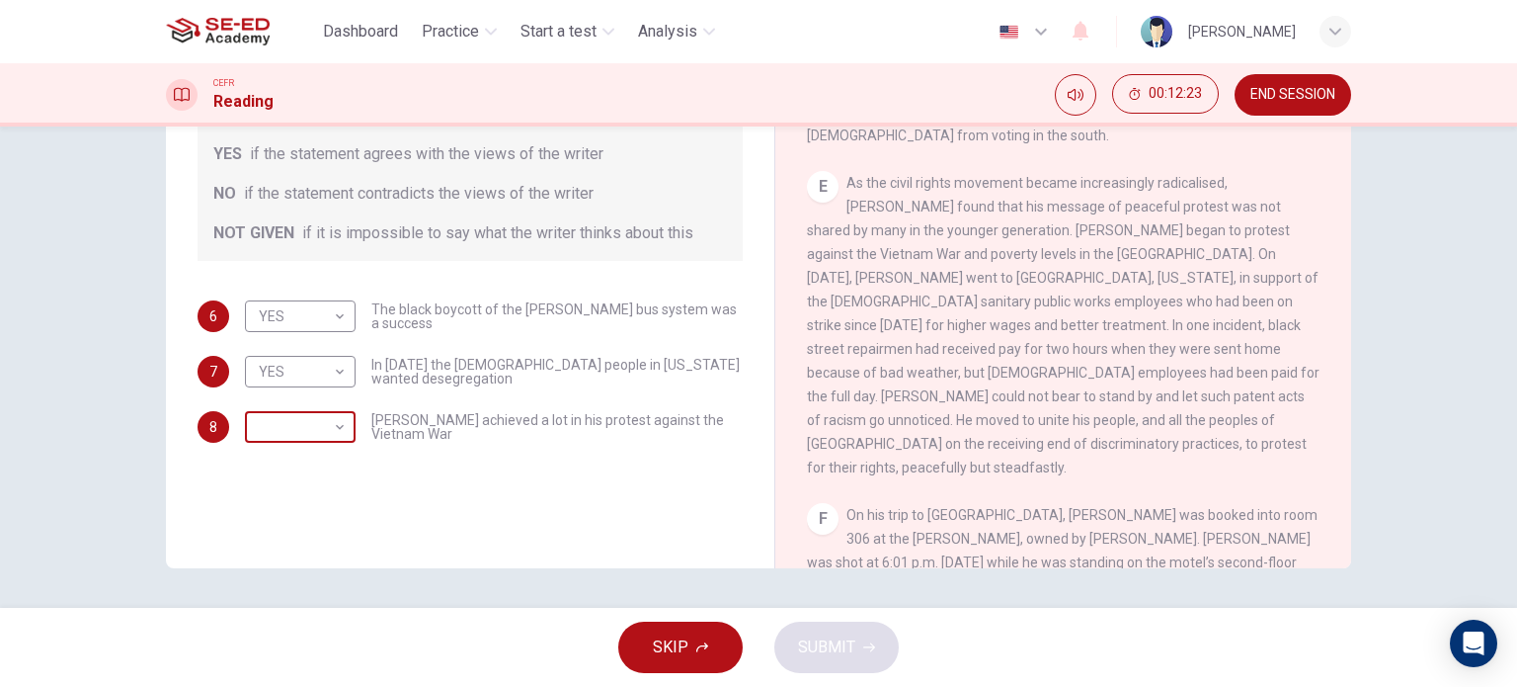
click at [319, 431] on body "This site uses cookies, as explained in our Privacy Policy . If you agree to th…" at bounding box center [758, 343] width 1517 height 687
click at [301, 445] on li "YES" at bounding box center [295, 459] width 111 height 32
type input "YES"
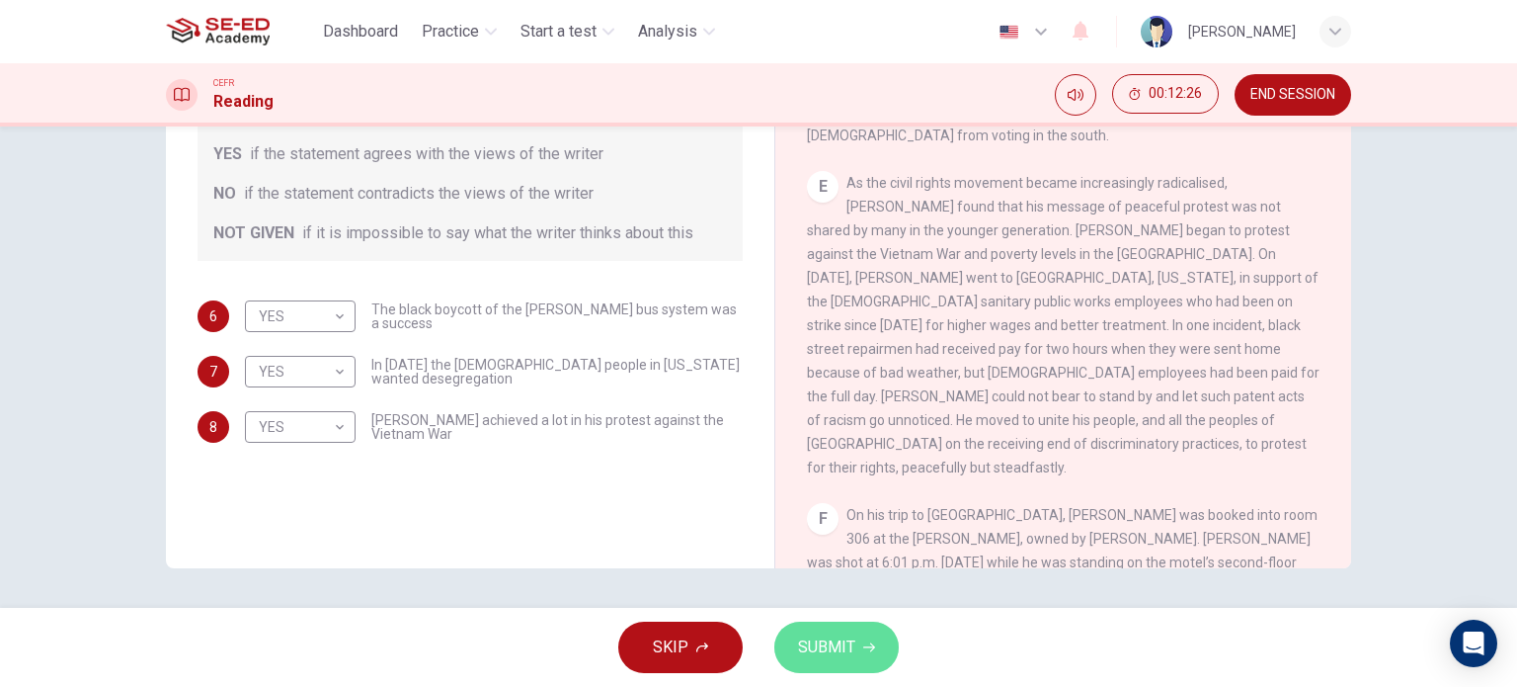
click at [825, 633] on span "SUBMIT" at bounding box center [826, 647] width 57 height 28
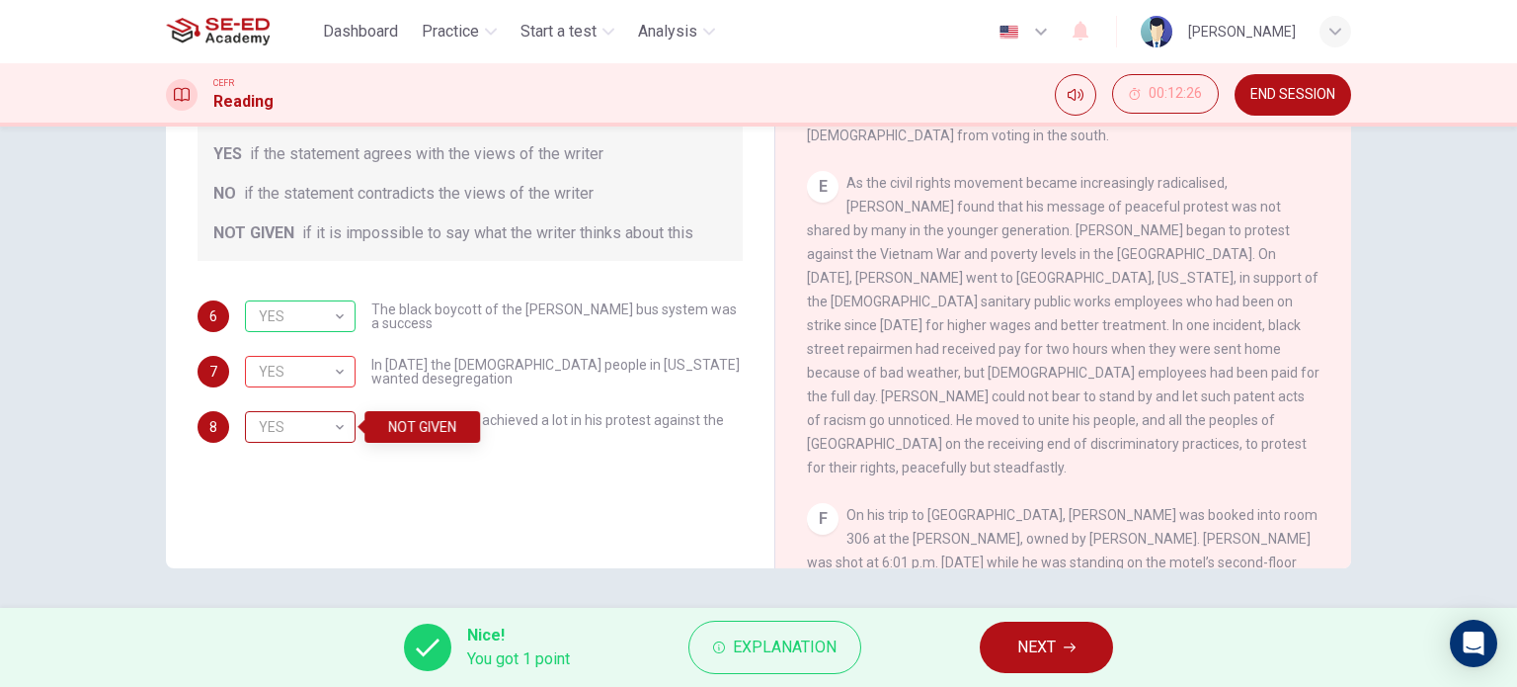
click at [342, 426] on div "YES" at bounding box center [297, 427] width 104 height 56
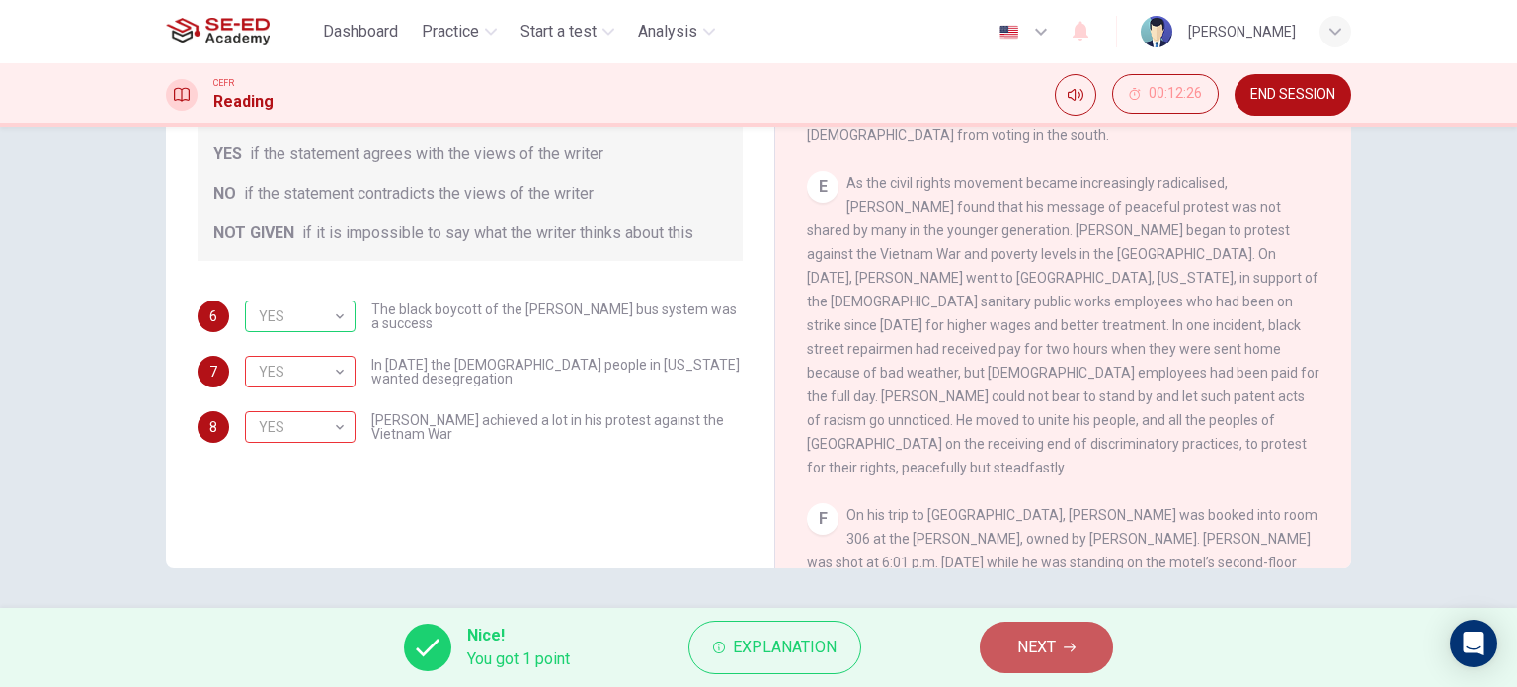
click at [1036, 652] on span "NEXT" at bounding box center [1036, 647] width 39 height 28
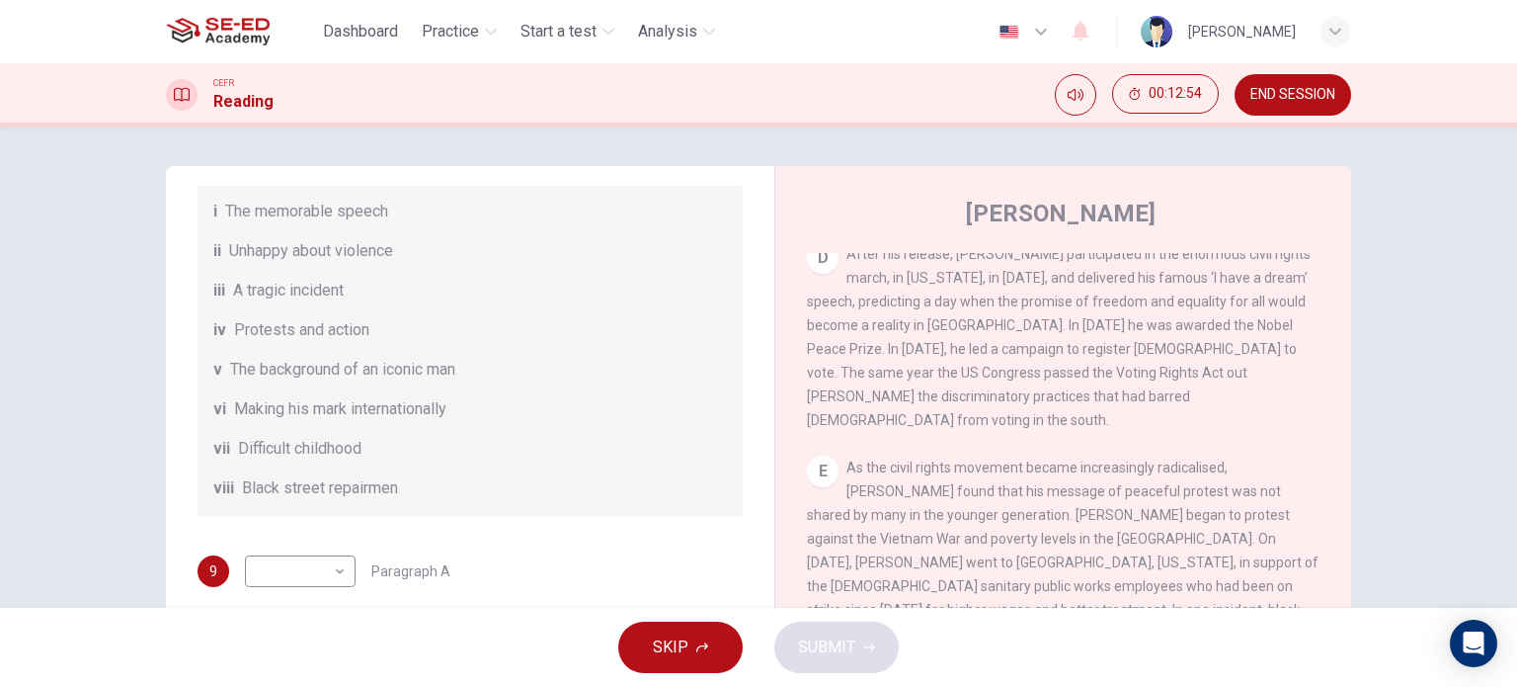
scroll to position [348, 0]
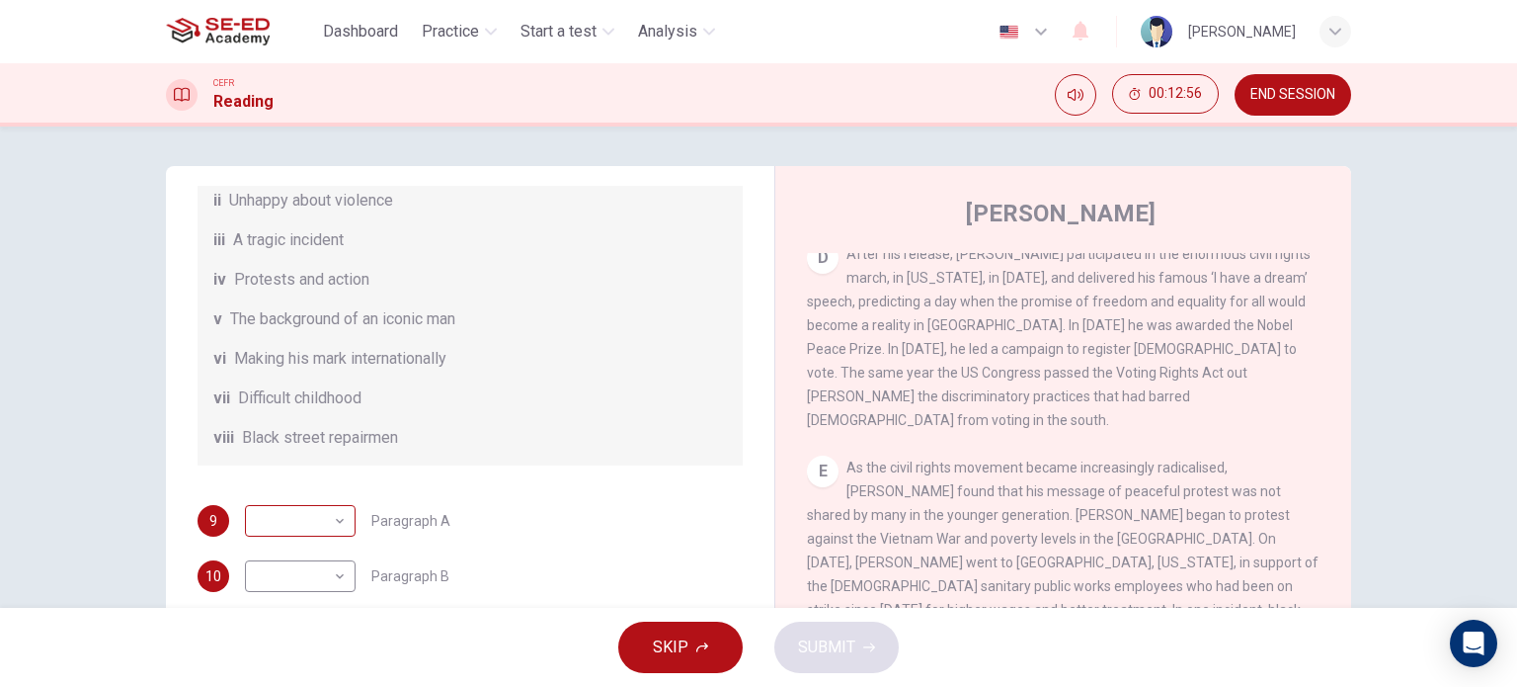
click at [338, 520] on body "This site uses cookies, as explained in our Privacy Policy . If you agree to th…" at bounding box center [758, 343] width 1517 height 687
click at [628, 491] on div at bounding box center [758, 343] width 1517 height 687
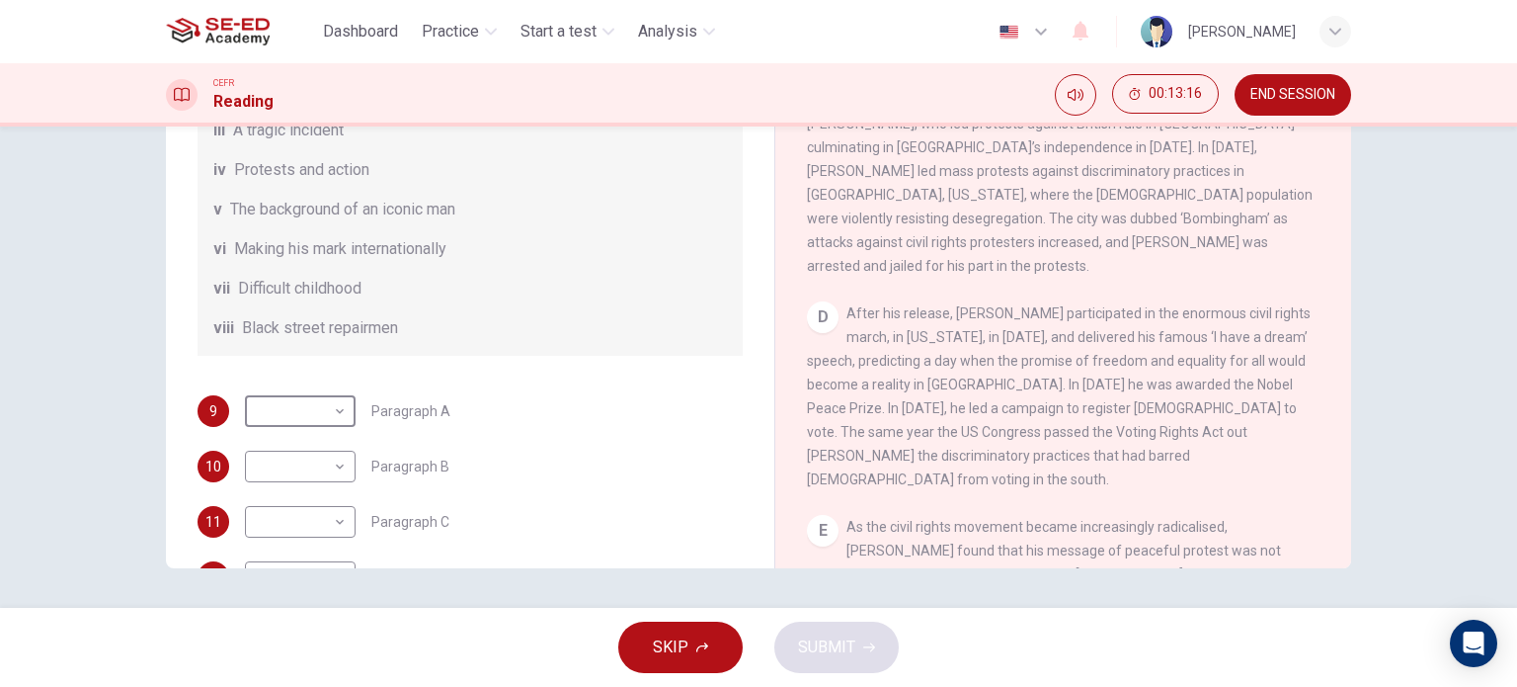
scroll to position [861, 0]
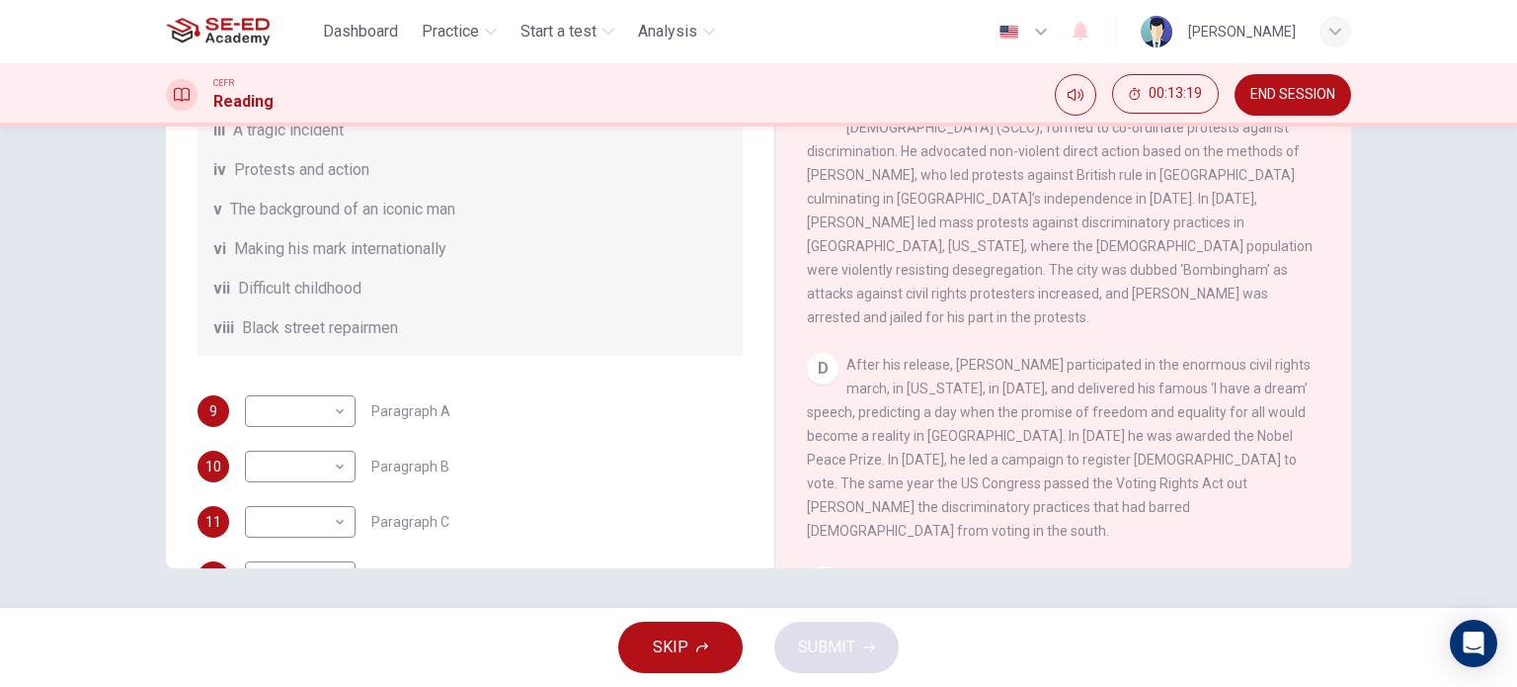
drag, startPoint x: 877, startPoint y: 363, endPoint x: 926, endPoint y: 367, distance: 48.7
click at [926, 367] on span "After his release, King participated in the enormous civil rights march, in Was…" at bounding box center [1059, 448] width 504 height 182
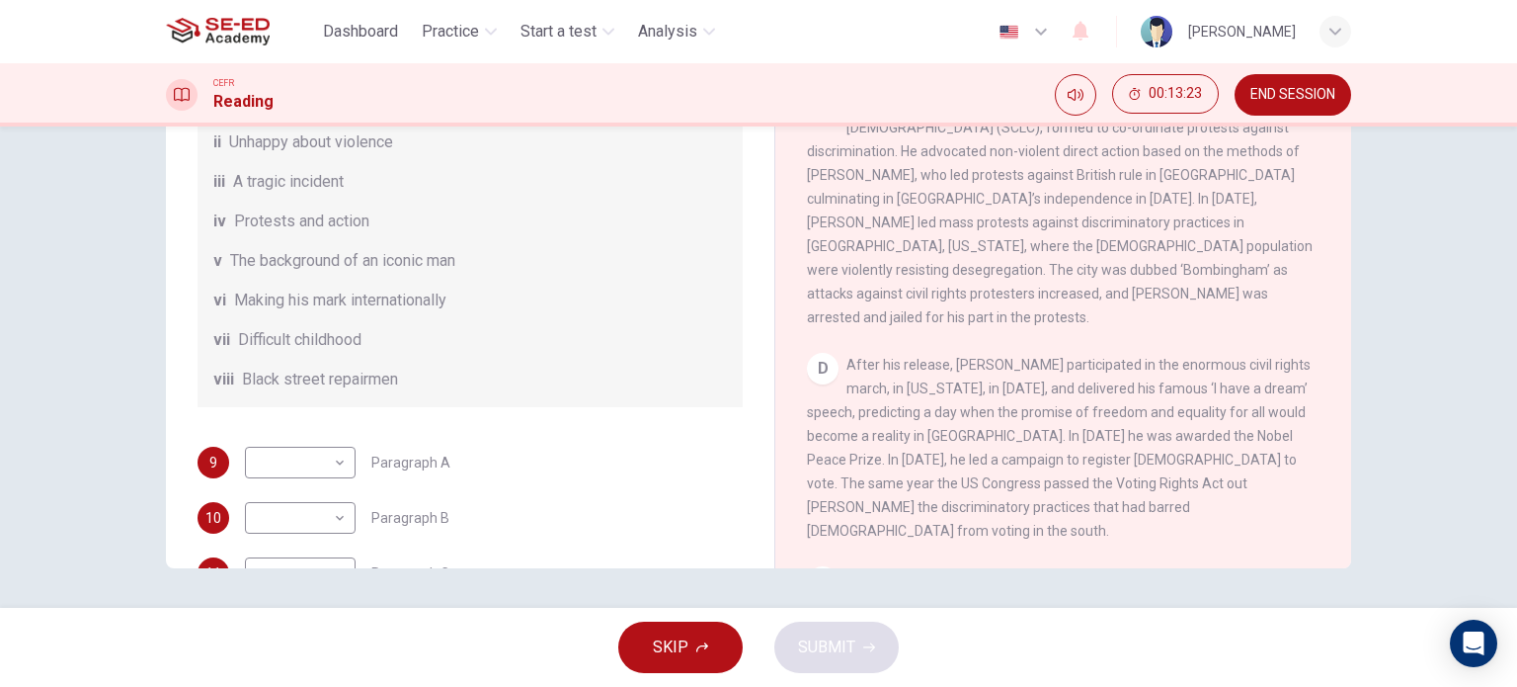
scroll to position [51, 0]
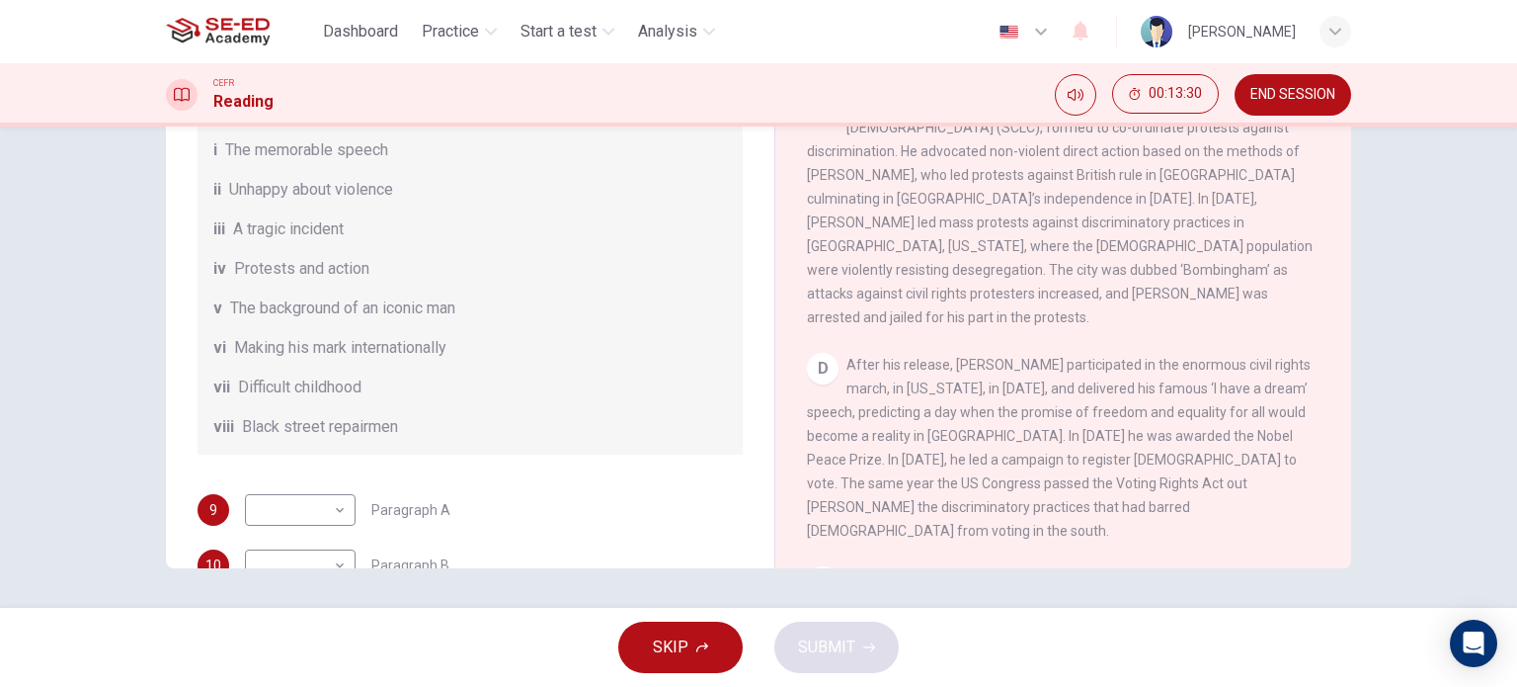
drag, startPoint x: 865, startPoint y: 369, endPoint x: 899, endPoint y: 407, distance: 50.4
click at [899, 407] on span "After his release, King participated in the enormous civil rights march, in Was…" at bounding box center [1059, 448] width 504 height 182
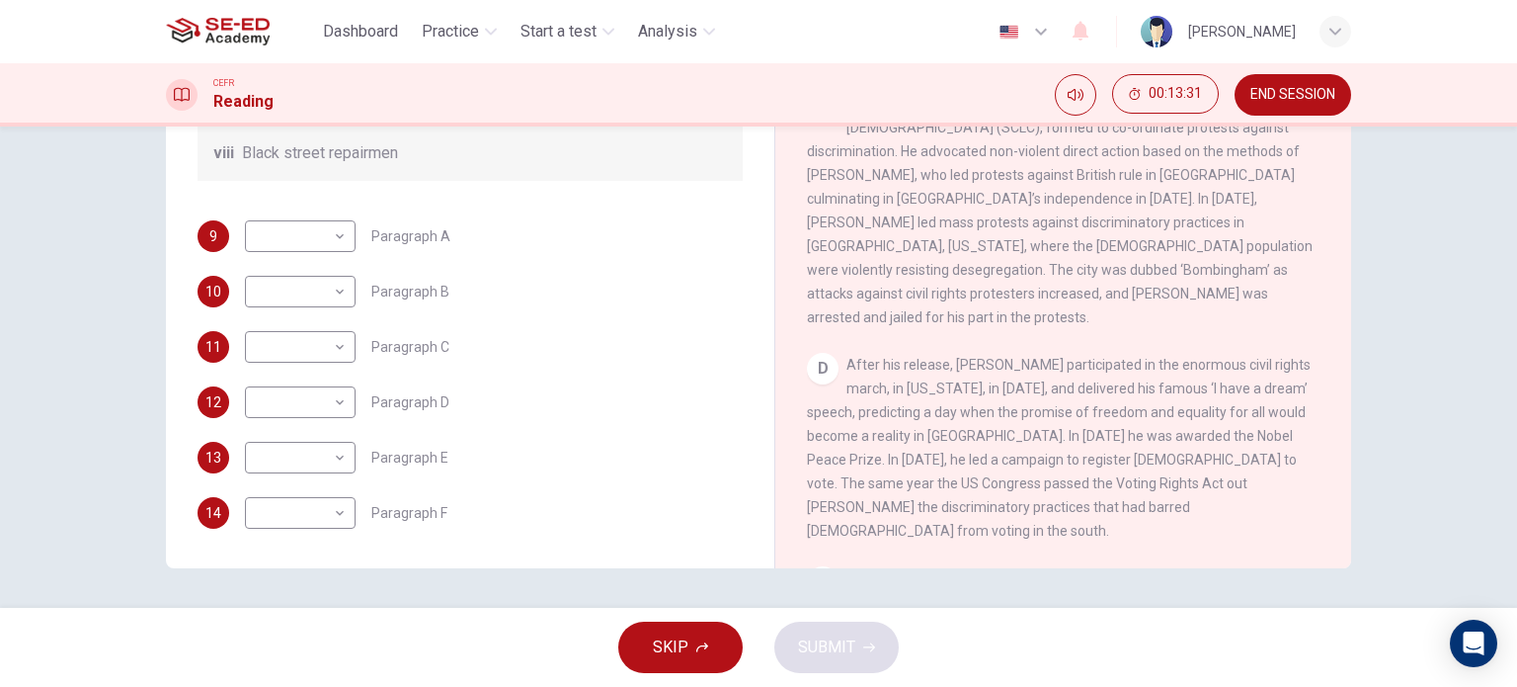
scroll to position [348, 0]
click at [340, 398] on body "This site uses cookies, as explained in our Privacy Policy . If you agree to th…" at bounding box center [758, 343] width 1517 height 687
click at [657, 382] on div at bounding box center [758, 343] width 1517 height 687
click at [335, 397] on body "This site uses cookies, as explained in our Privacy Policy . If you agree to th…" at bounding box center [758, 343] width 1517 height 687
click at [300, 421] on li "i" at bounding box center [295, 434] width 111 height 32
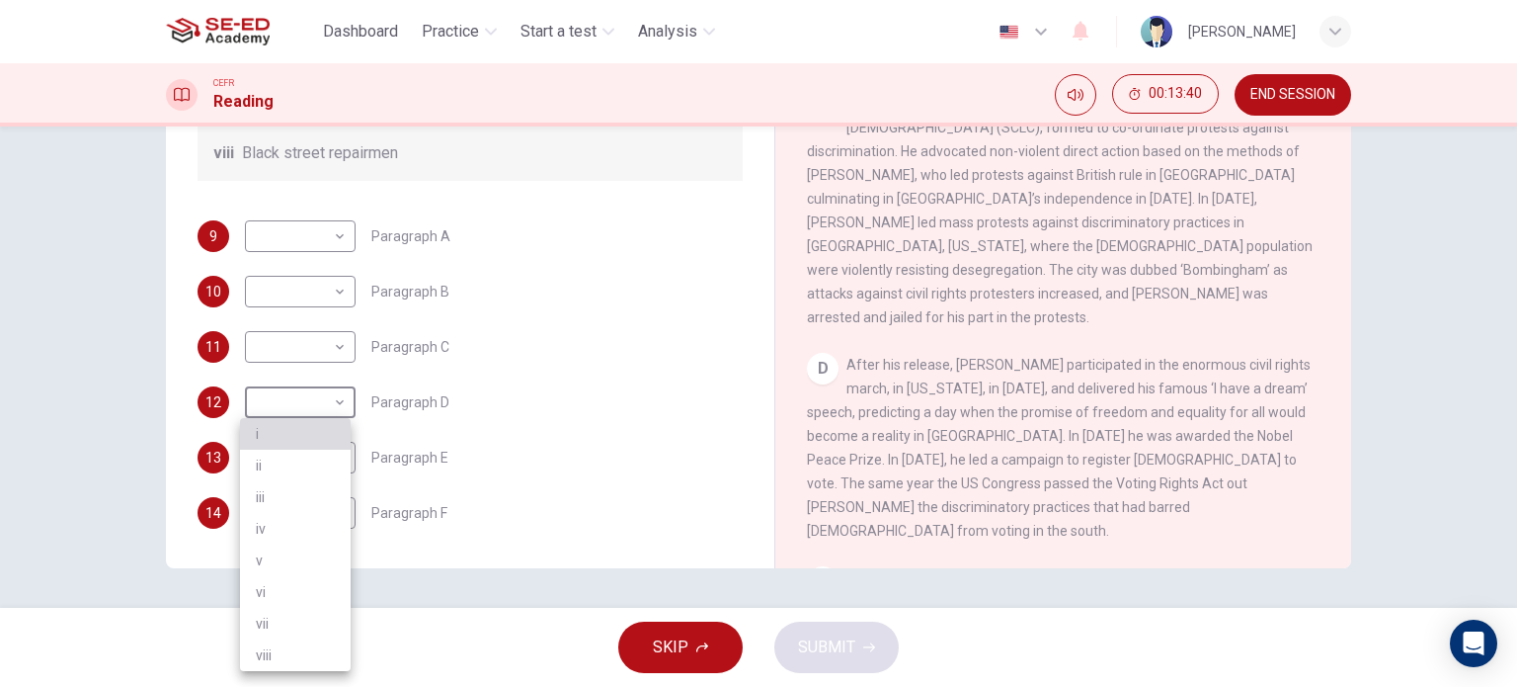
type input "i"
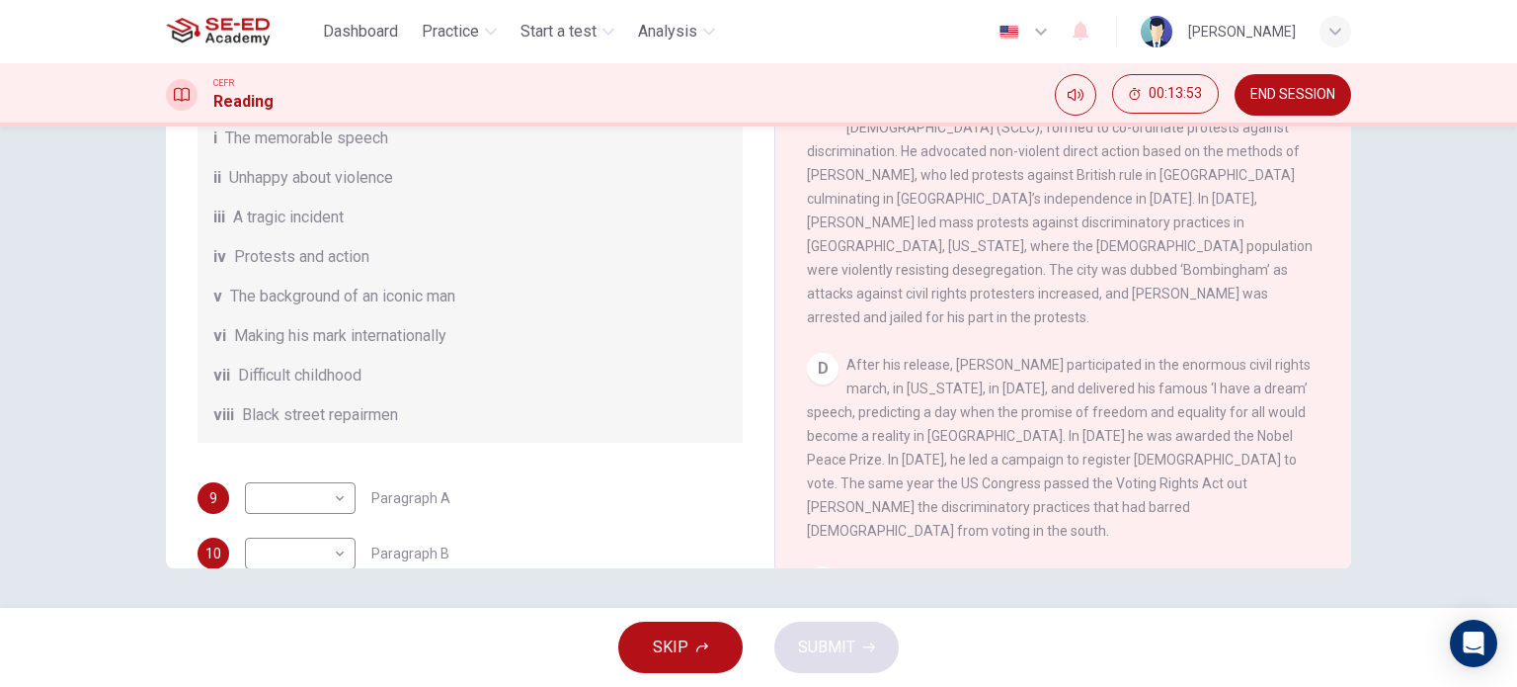
scroll to position [51, 0]
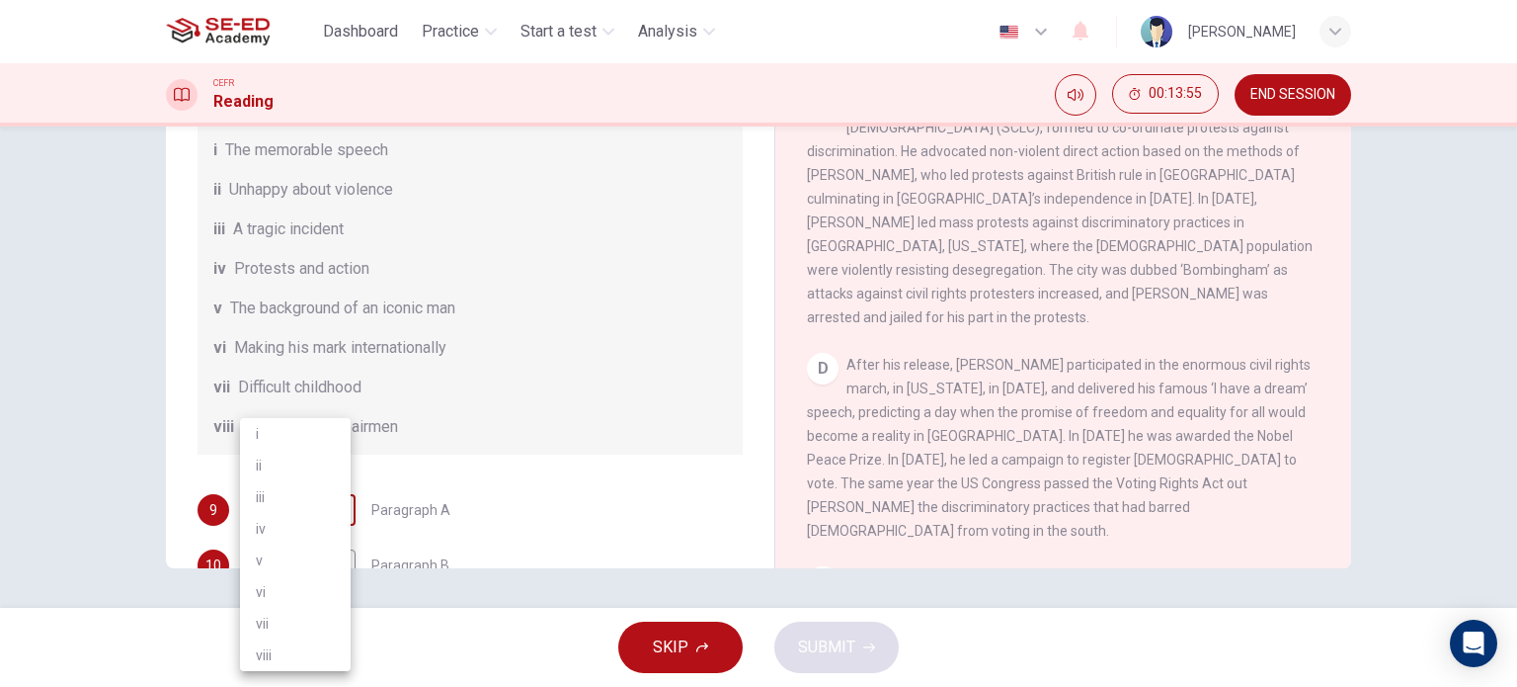
click at [331, 534] on body "This site uses cookies, as explained in our Privacy Policy . If you agree to th…" at bounding box center [758, 343] width 1517 height 687
click at [320, 563] on li "v" at bounding box center [295, 560] width 111 height 32
type input "v"
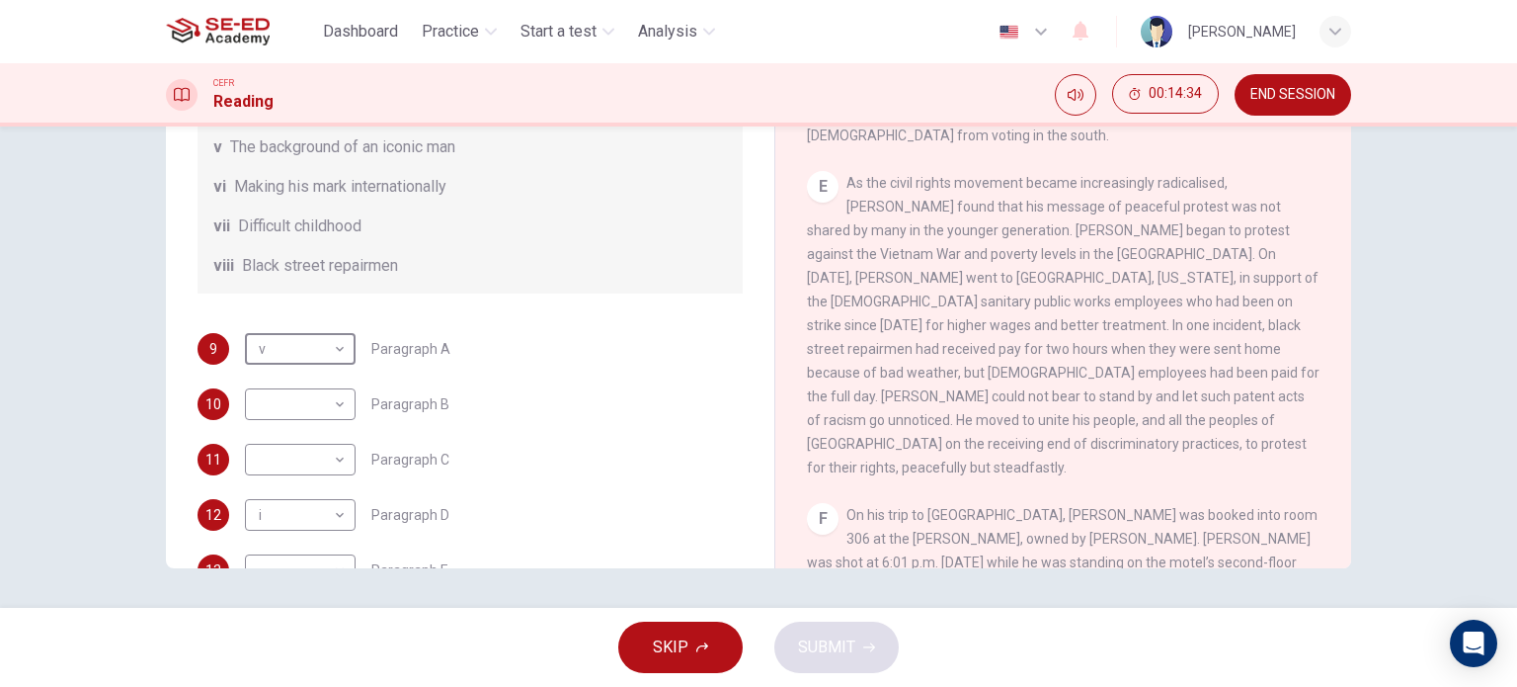
scroll to position [150, 0]
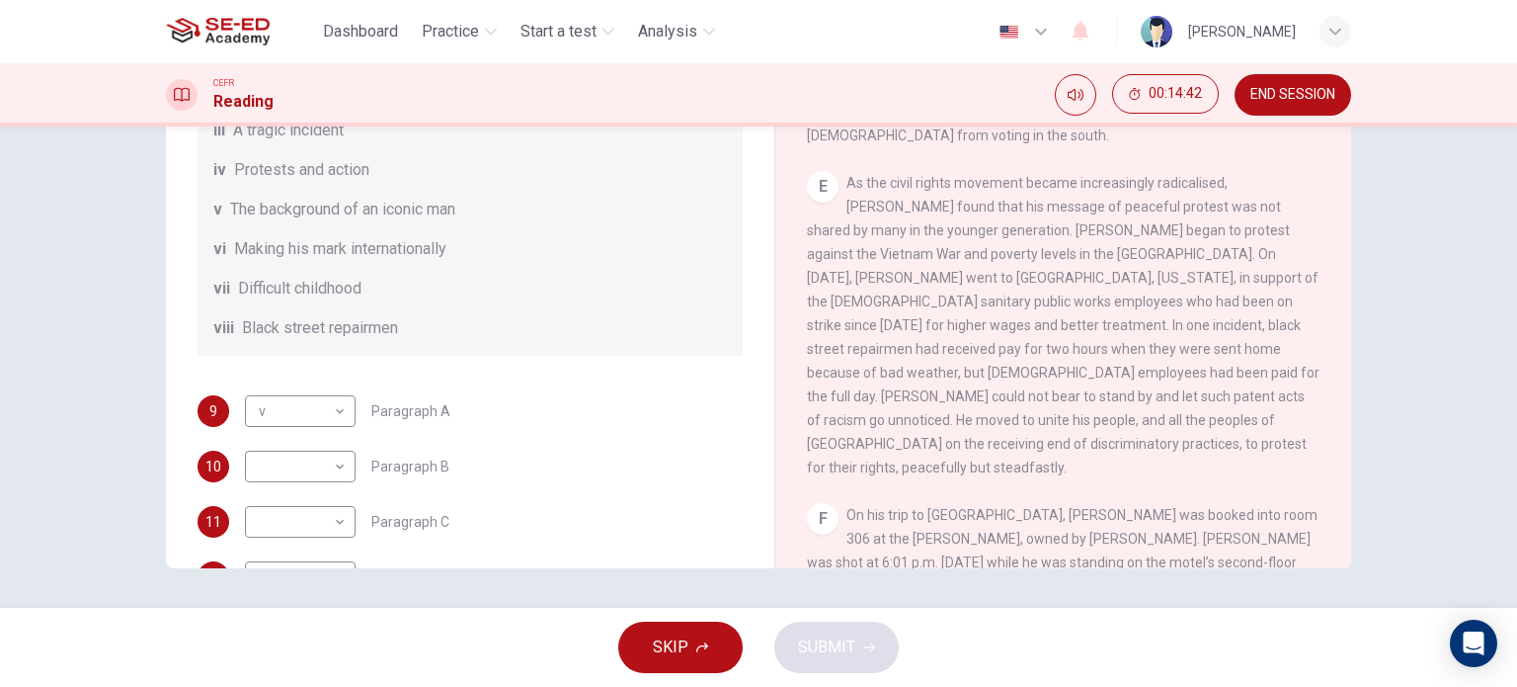
drag, startPoint x: 322, startPoint y: 274, endPoint x: 400, endPoint y: 276, distance: 78.1
click at [400, 261] on span "Making his mark internationally" at bounding box center [340, 249] width 212 height 24
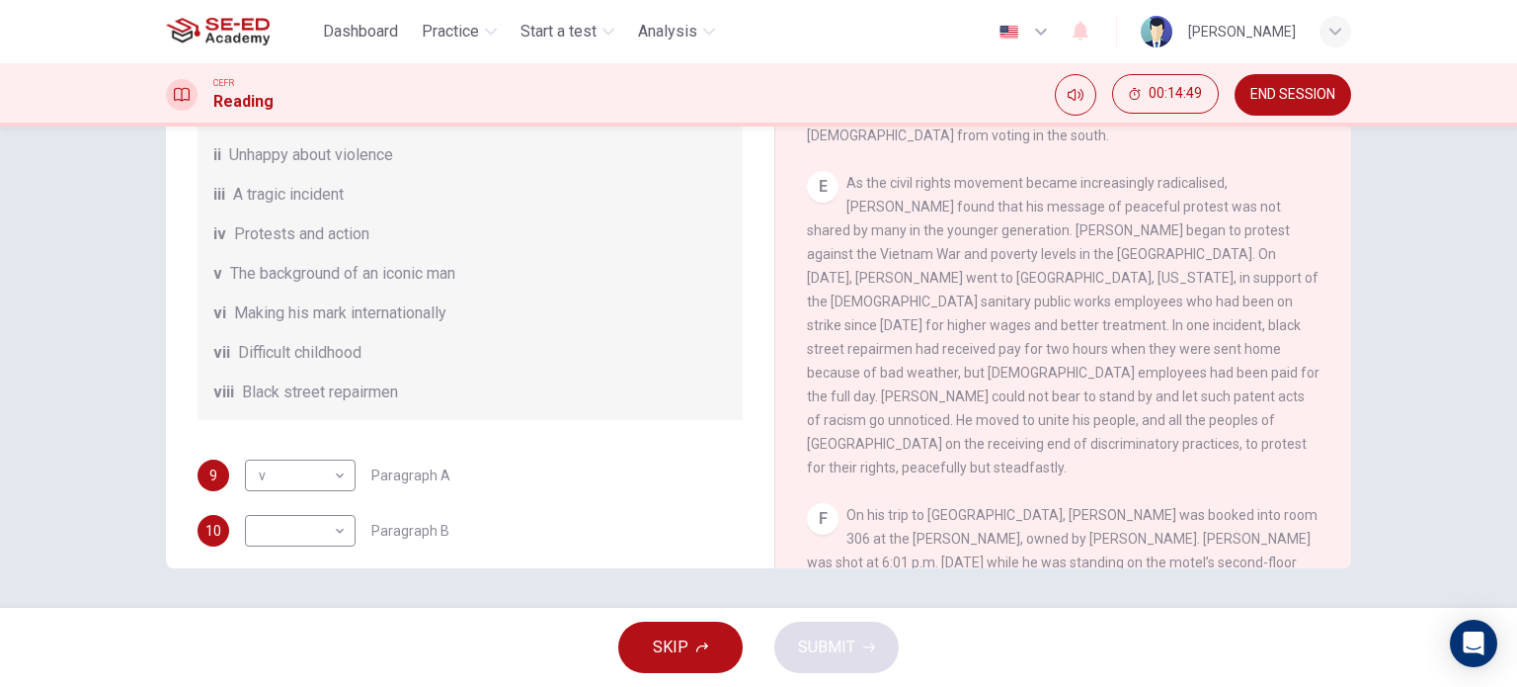
scroll to position [51, 0]
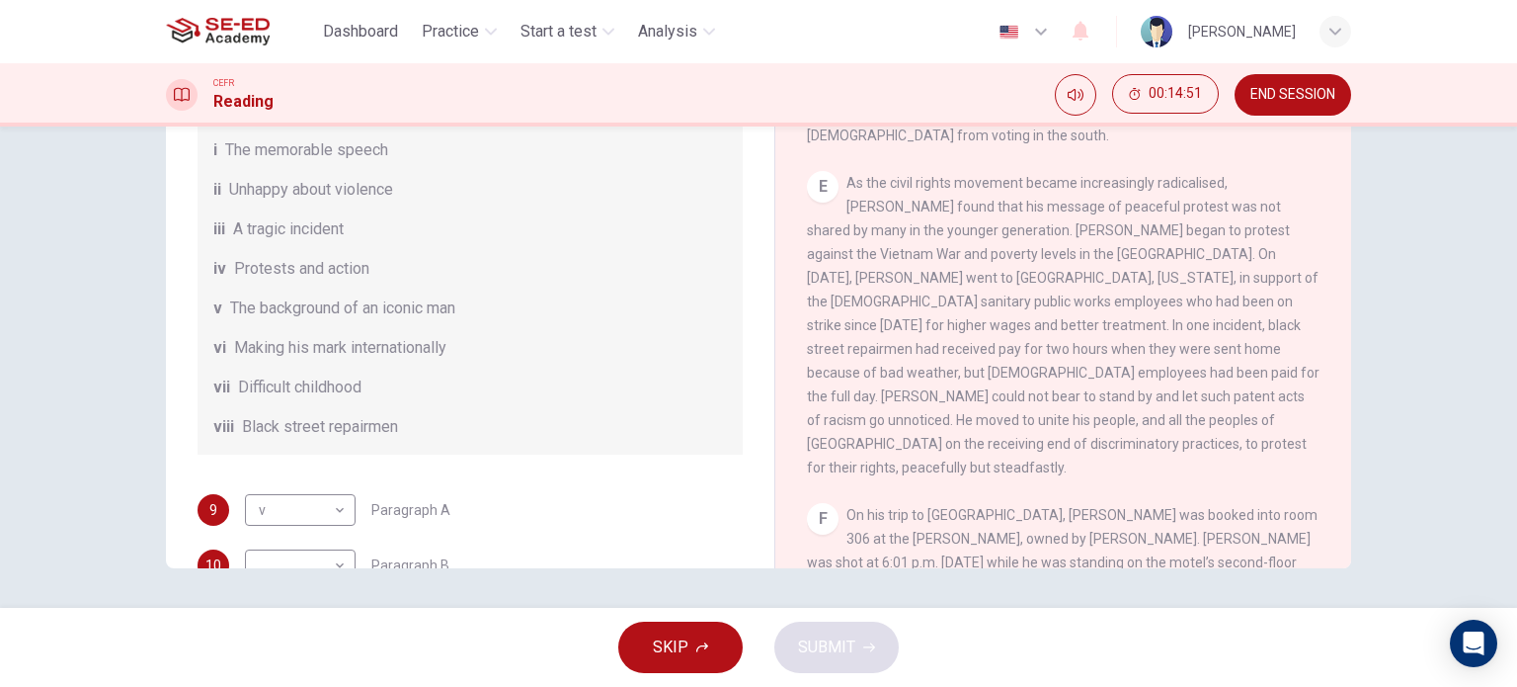
drag, startPoint x: 245, startPoint y: 254, endPoint x: 302, endPoint y: 254, distance: 57.3
click at [302, 241] on span "A tragic incident" at bounding box center [288, 229] width 111 height 24
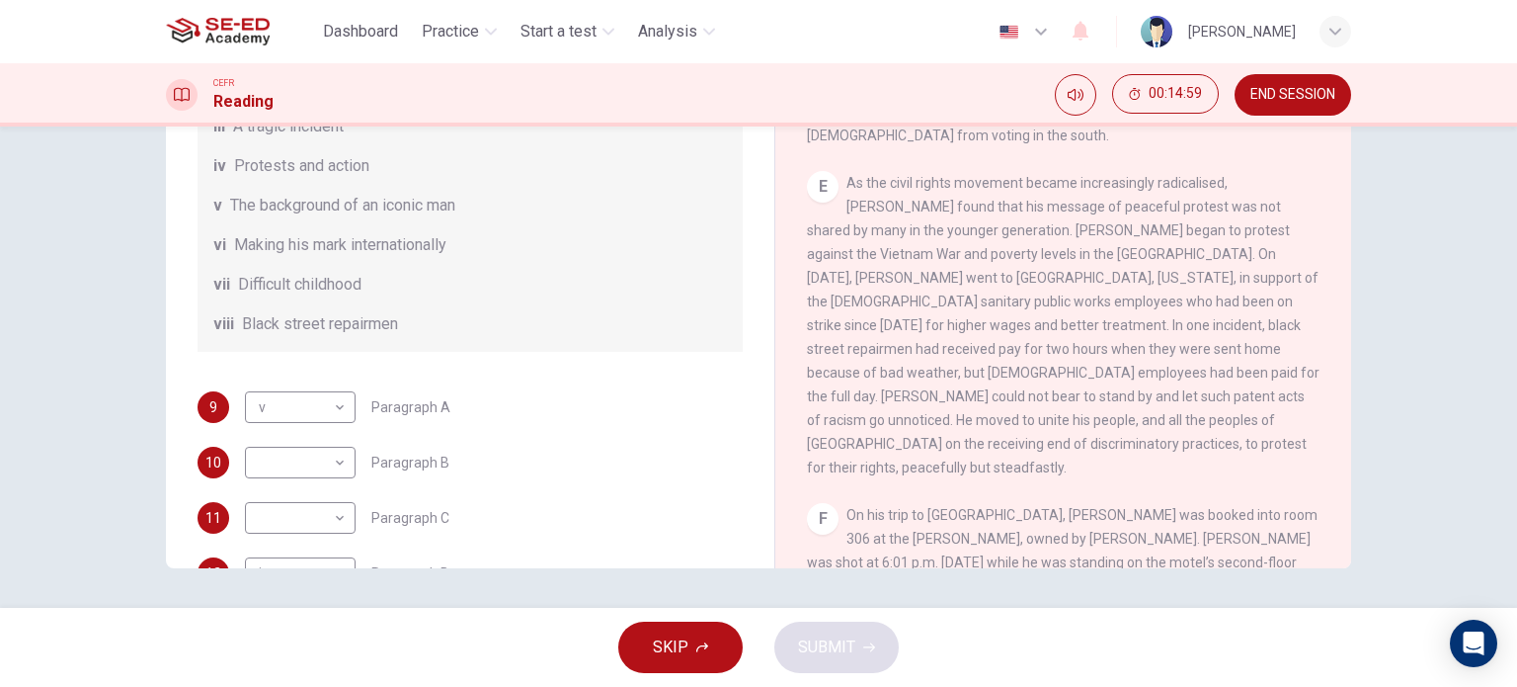
scroll to position [348, 0]
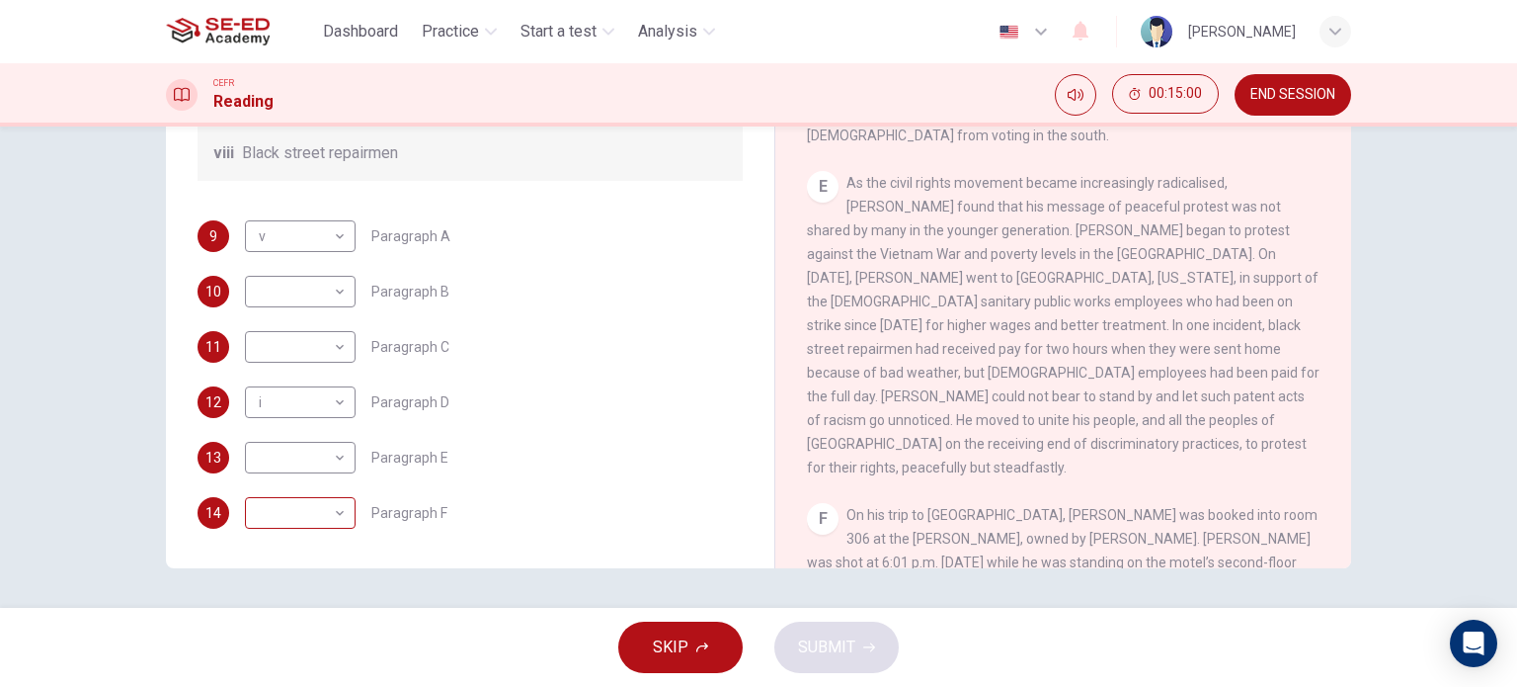
click at [340, 513] on body "This site uses cookies, as explained in our Privacy Policy . If you agree to th…" at bounding box center [758, 343] width 1517 height 687
click at [283, 501] on li "iii" at bounding box center [295, 497] width 111 height 32
type input "iii"
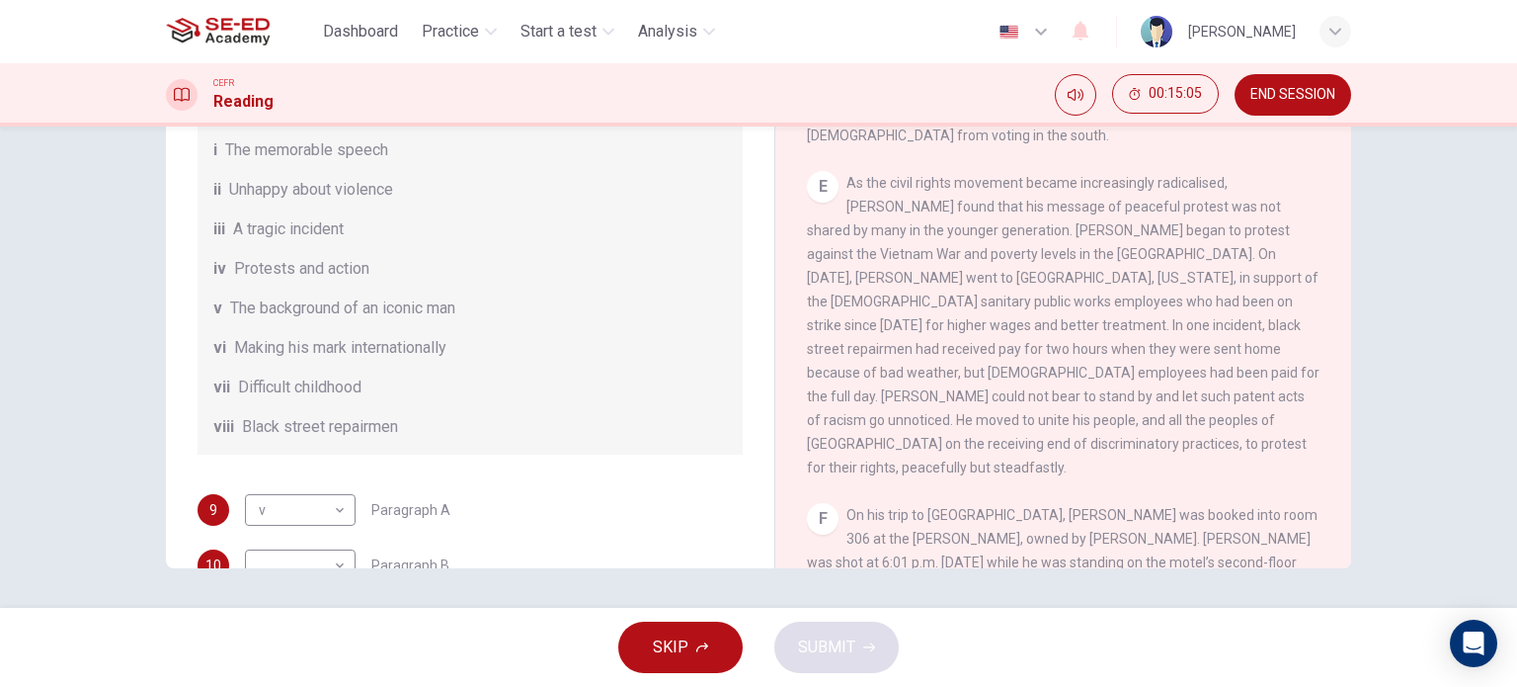
scroll to position [1158, 0]
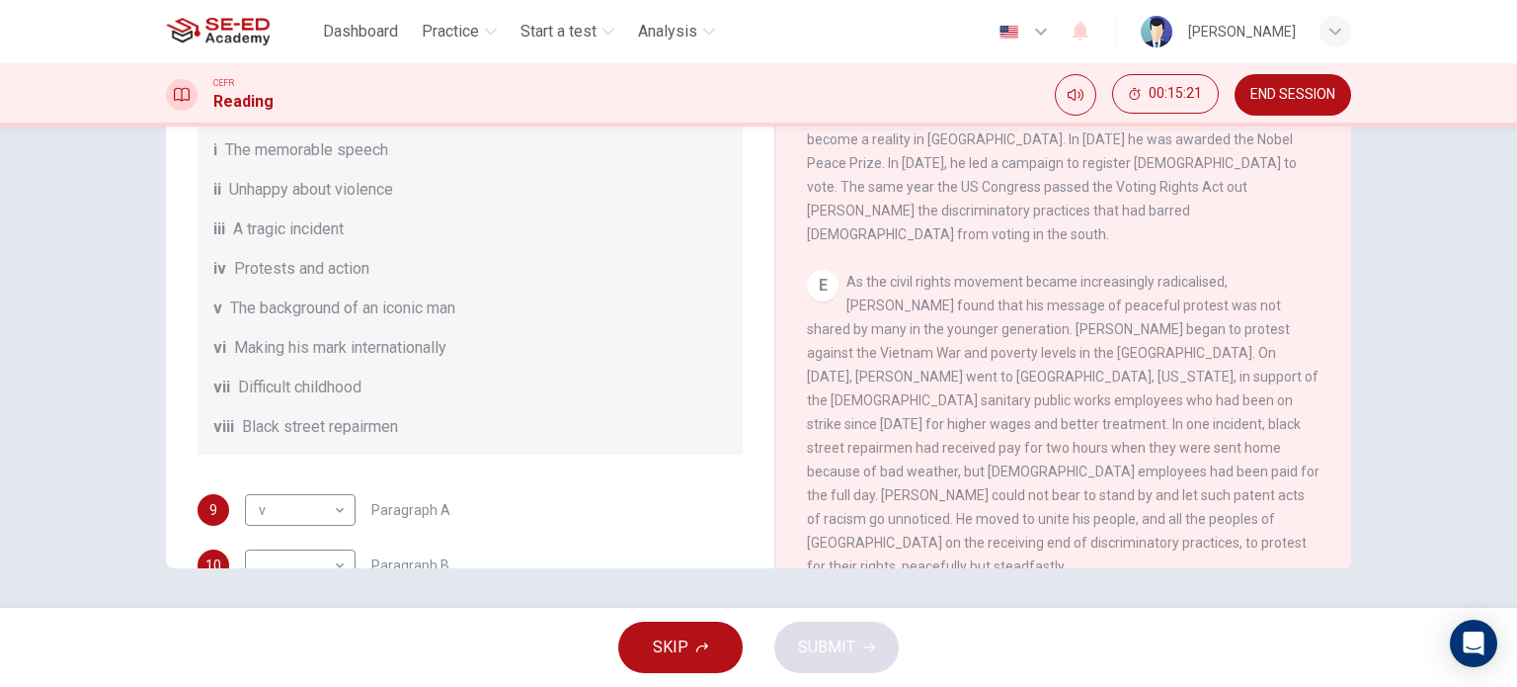
drag, startPoint x: 1181, startPoint y: 258, endPoint x: 1218, endPoint y: 315, distance: 68.0
click at [1218, 315] on span "As the civil rights movement became increasingly radicalised, King found that h…" at bounding box center [1063, 424] width 513 height 300
drag, startPoint x: 985, startPoint y: 438, endPoint x: 1069, endPoint y: 468, distance: 89.4
click at [1069, 468] on span "As the civil rights movement became increasingly radicalised, King found that h…" at bounding box center [1063, 424] width 513 height 300
drag, startPoint x: 920, startPoint y: 232, endPoint x: 986, endPoint y: 366, distance: 149.8
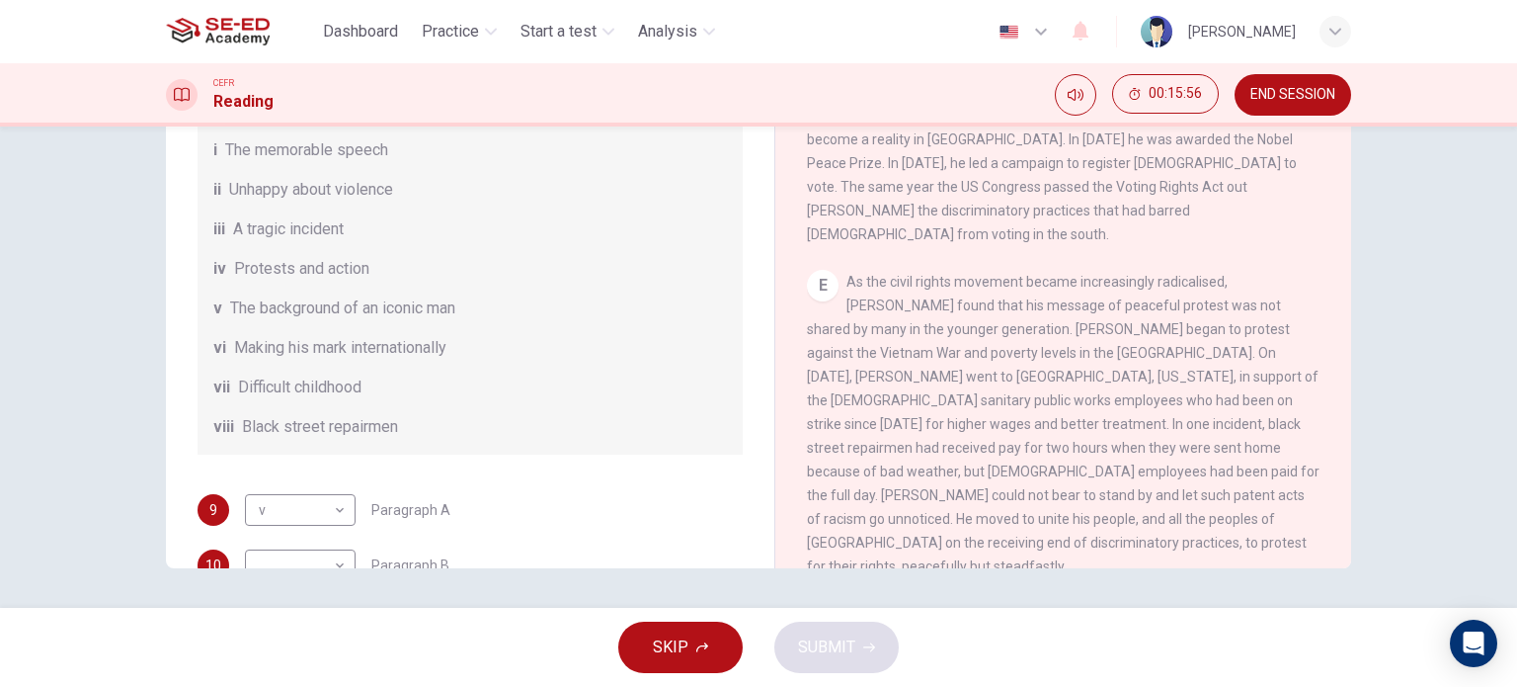
click at [986, 366] on span "As the civil rights movement became increasingly radicalised, King found that h…" at bounding box center [1063, 424] width 513 height 300
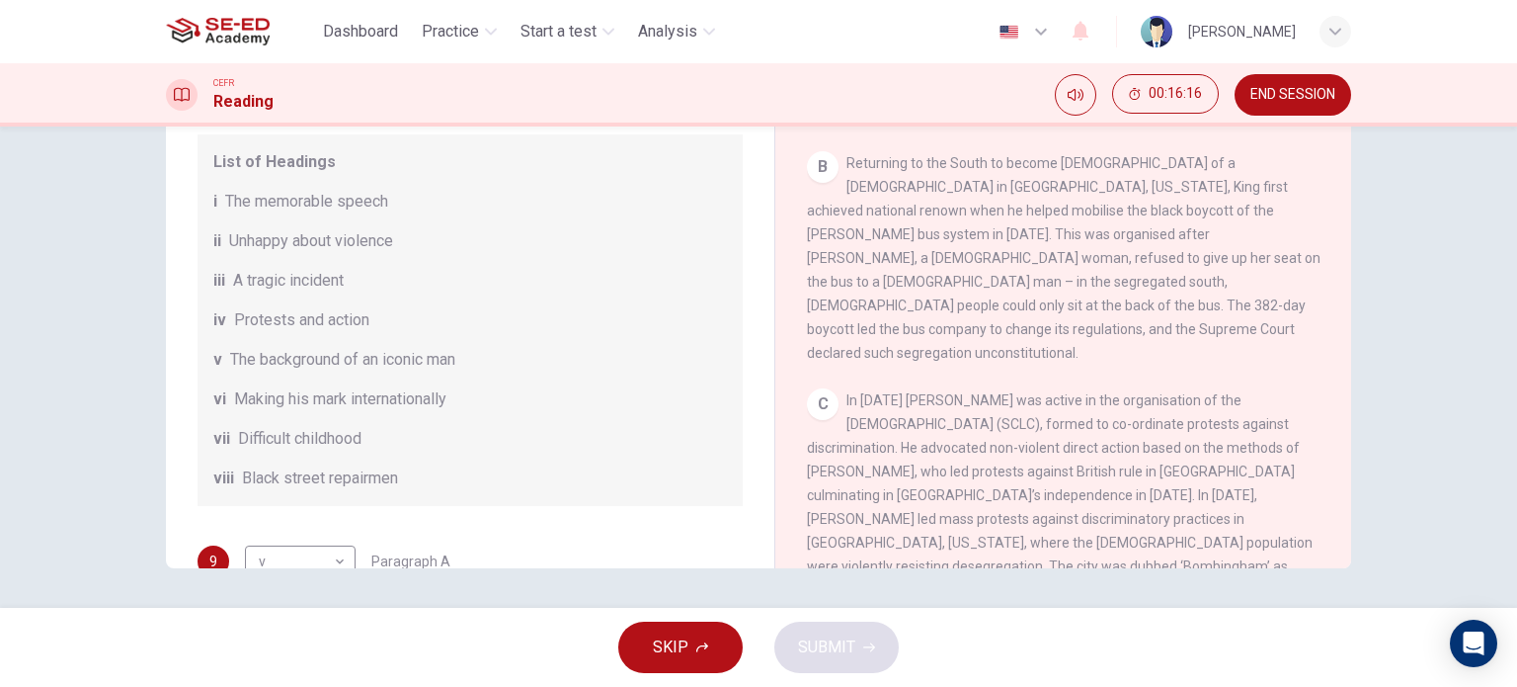
scroll to position [466, 0]
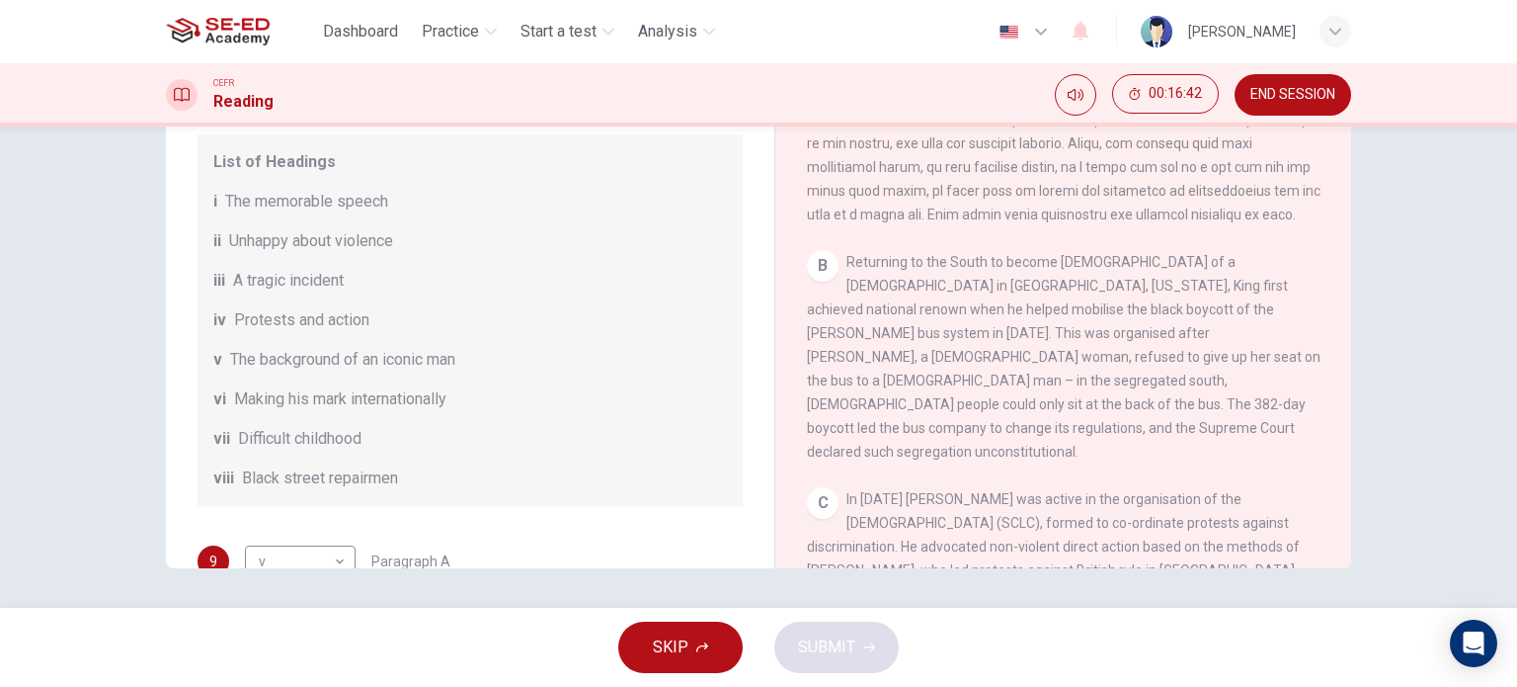
drag, startPoint x: 262, startPoint y: 457, endPoint x: 325, endPoint y: 457, distance: 63.2
click at [325, 450] on span "Difficult childhood" at bounding box center [299, 439] width 123 height 24
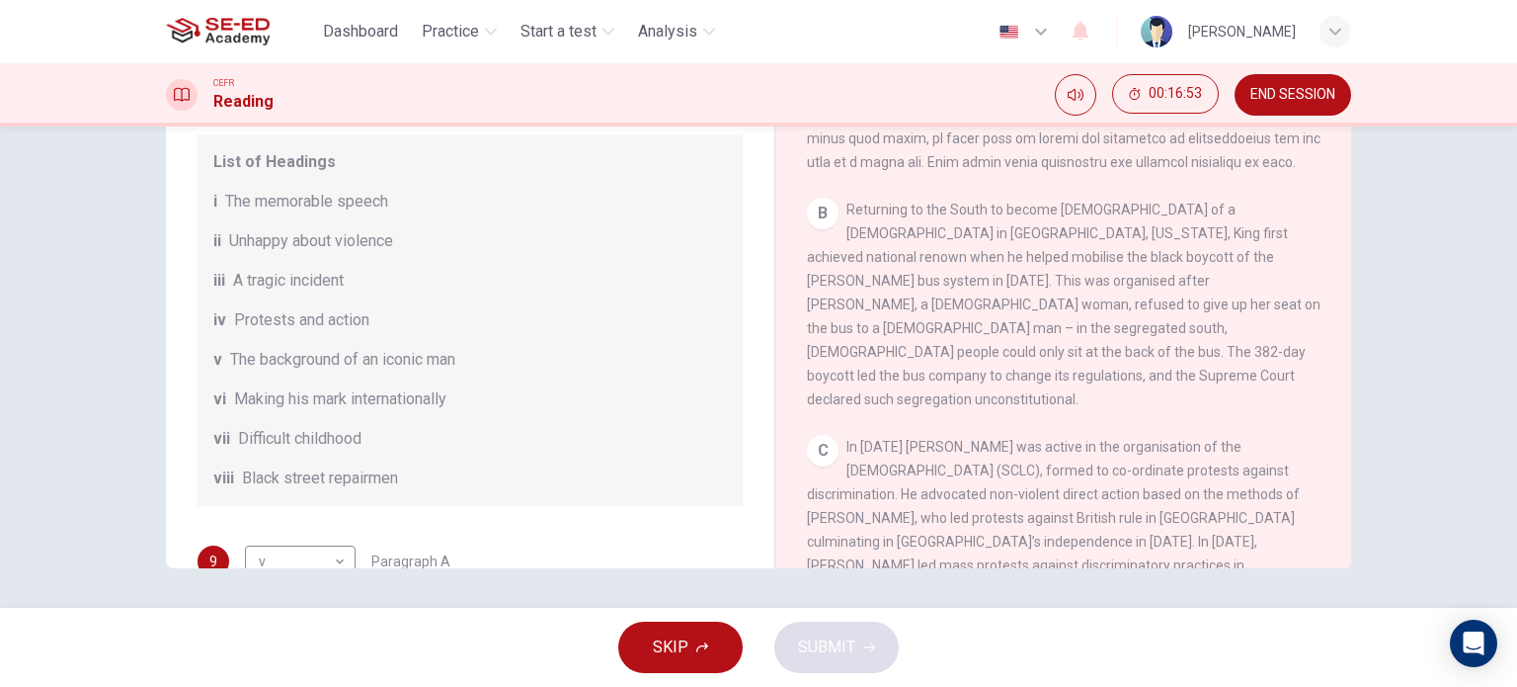
scroll to position [565, 0]
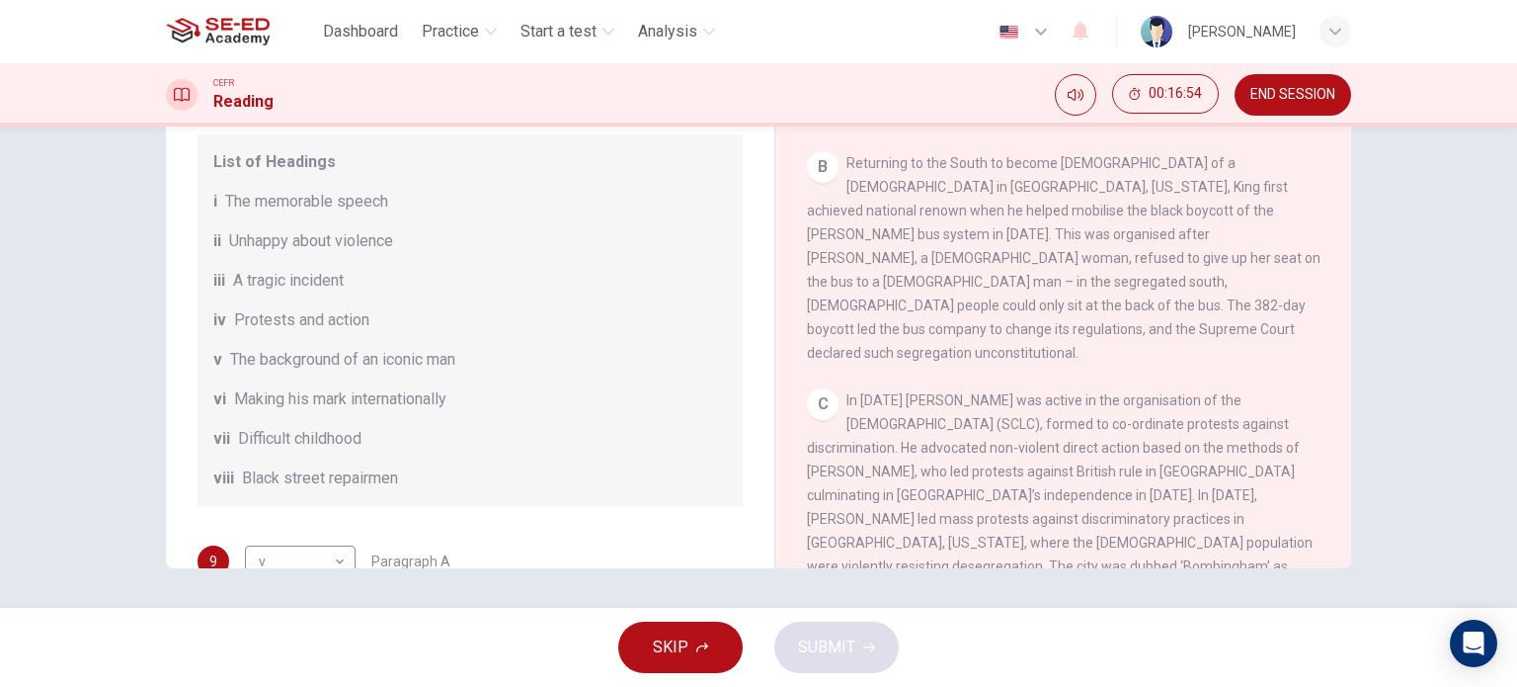
drag, startPoint x: 975, startPoint y: 373, endPoint x: 988, endPoint y: 480, distance: 107.4
click at [988, 480] on div "C In 1957 King was active in the organisation of the Southern Leadership Christ…" at bounding box center [1064, 506] width 514 height 237
drag, startPoint x: 255, startPoint y: 347, endPoint x: 333, endPoint y: 349, distance: 78.1
click at [333, 332] on span "Protests and action" at bounding box center [301, 320] width 135 height 24
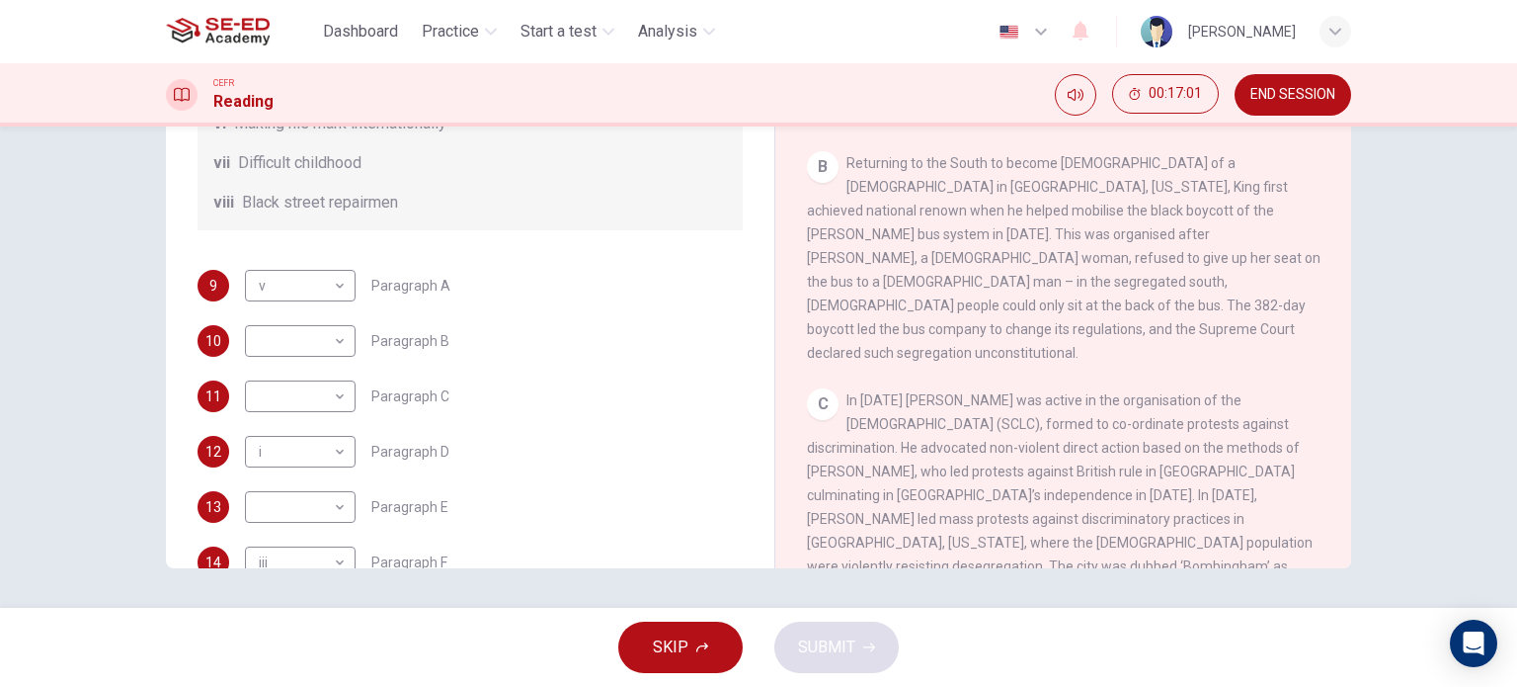
scroll to position [348, 0]
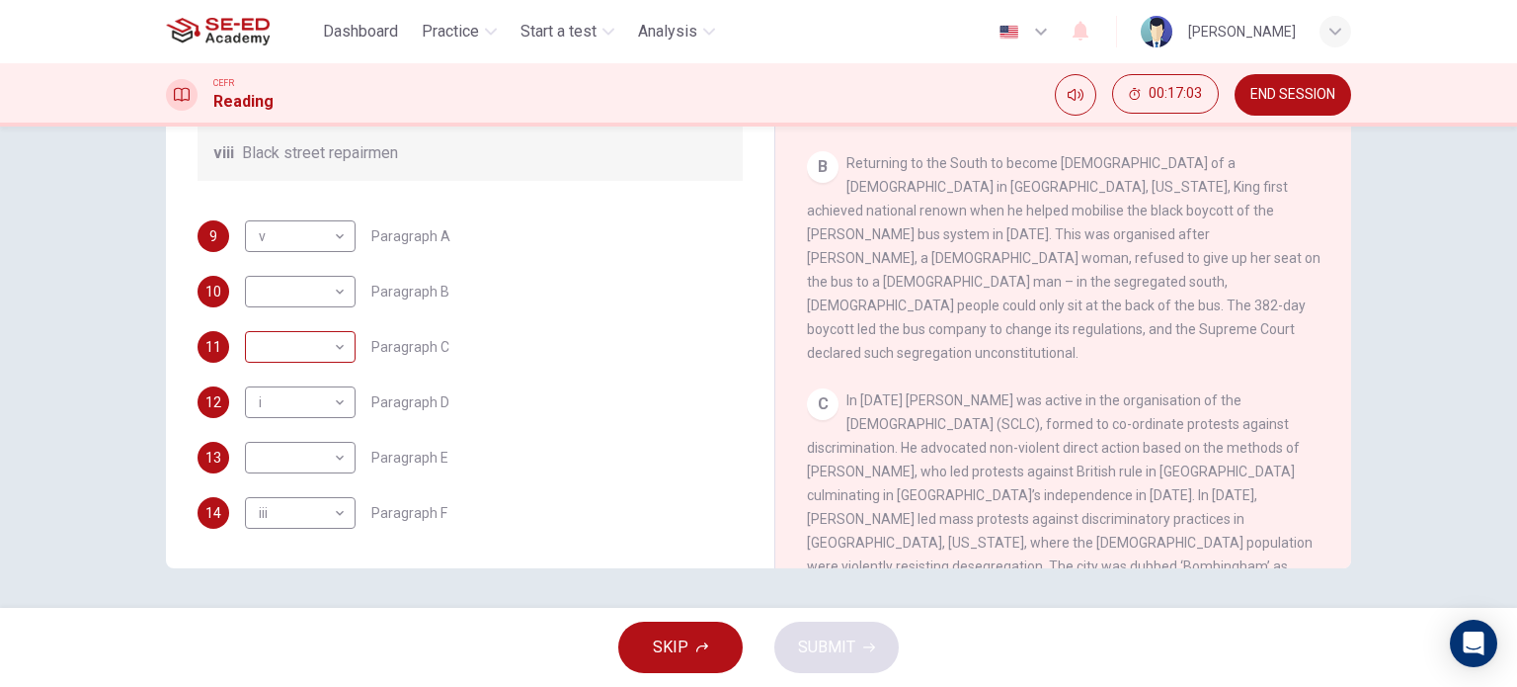
click at [339, 349] on body "This site uses cookies, as explained in our Privacy Policy . If you agree to th…" at bounding box center [758, 343] width 1517 height 687
click at [291, 476] on li "iv" at bounding box center [295, 473] width 111 height 32
type input "iv"
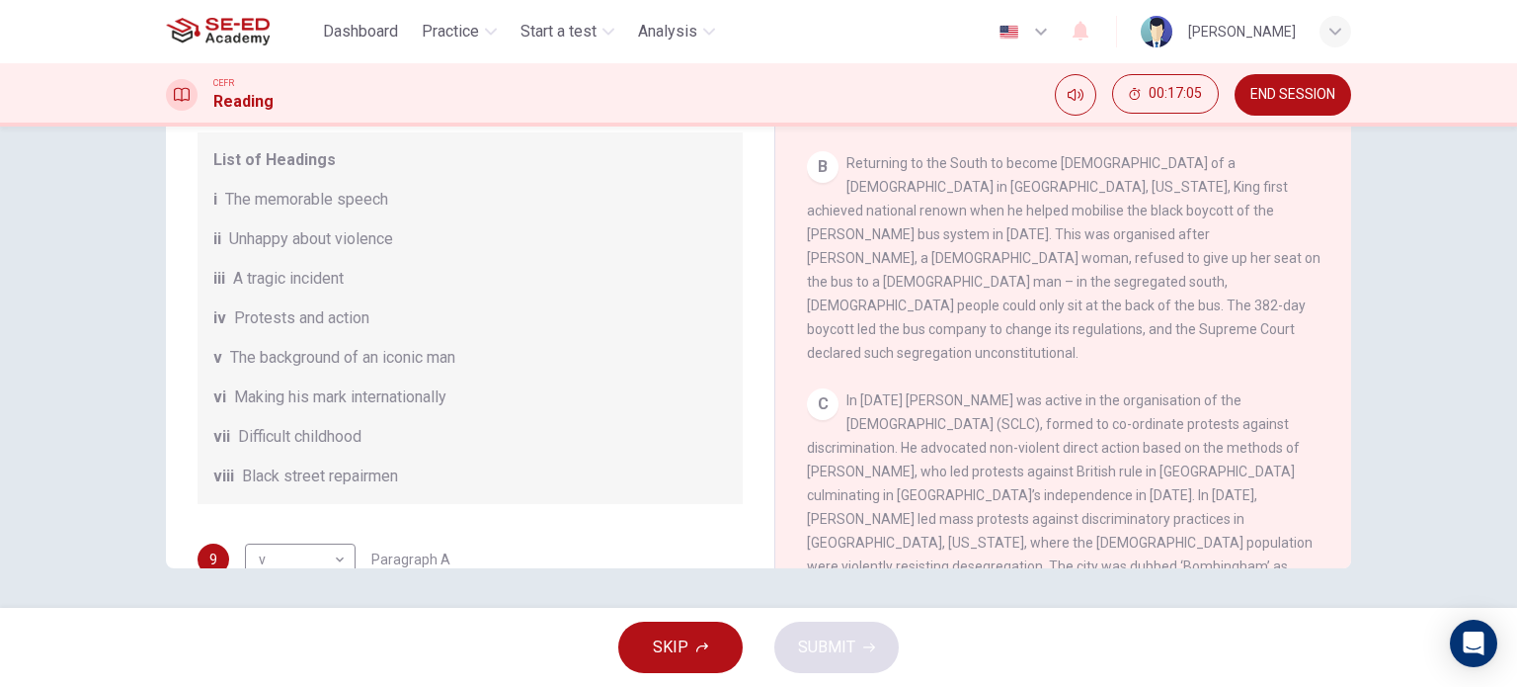
scroll to position [0, 0]
drag, startPoint x: 255, startPoint y: 457, endPoint x: 311, endPoint y: 461, distance: 56.4
click at [311, 450] on span "Difficult childhood" at bounding box center [299, 439] width 123 height 24
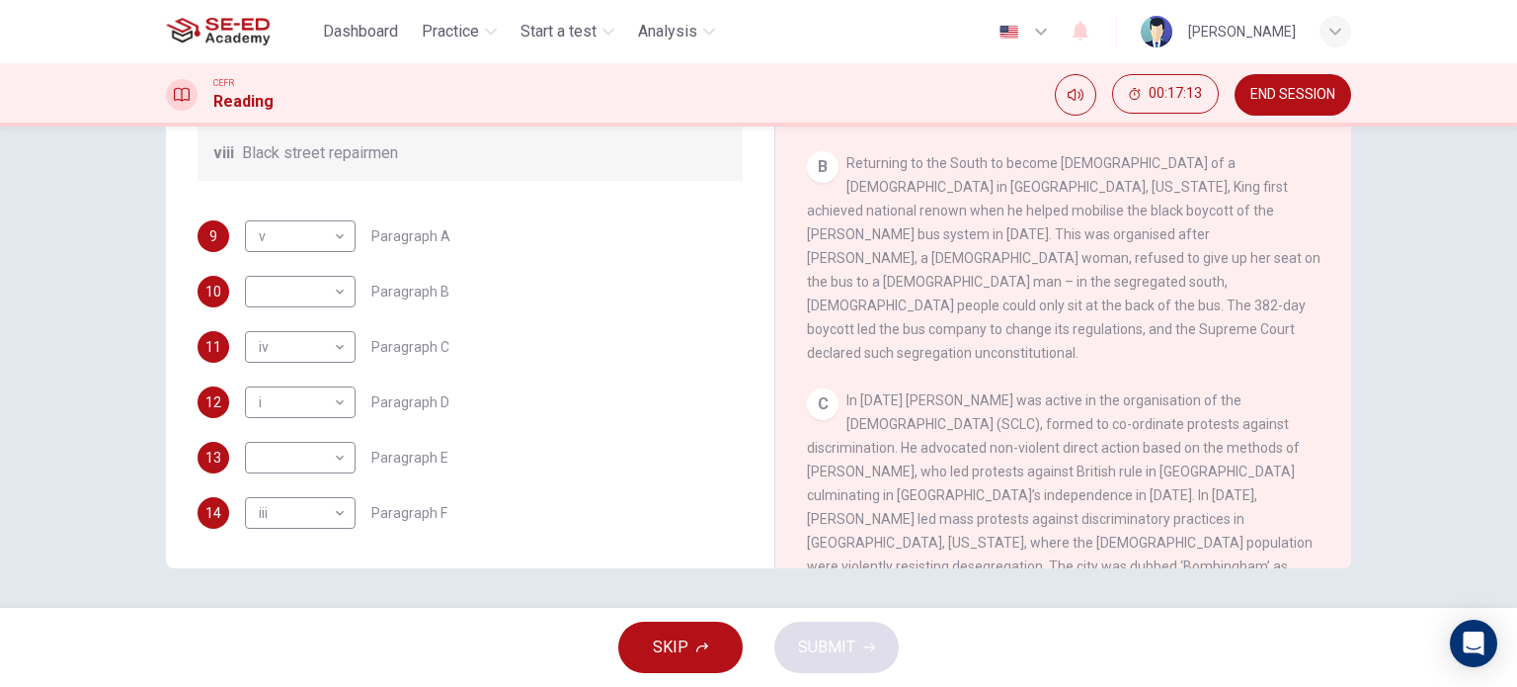
scroll to position [348, 0]
click at [327, 287] on body "This site uses cookies, as explained in our Privacy Policy . If you agree to th…" at bounding box center [758, 343] width 1517 height 687
click at [296, 512] on li "vii" at bounding box center [295, 513] width 111 height 32
type input "vii"
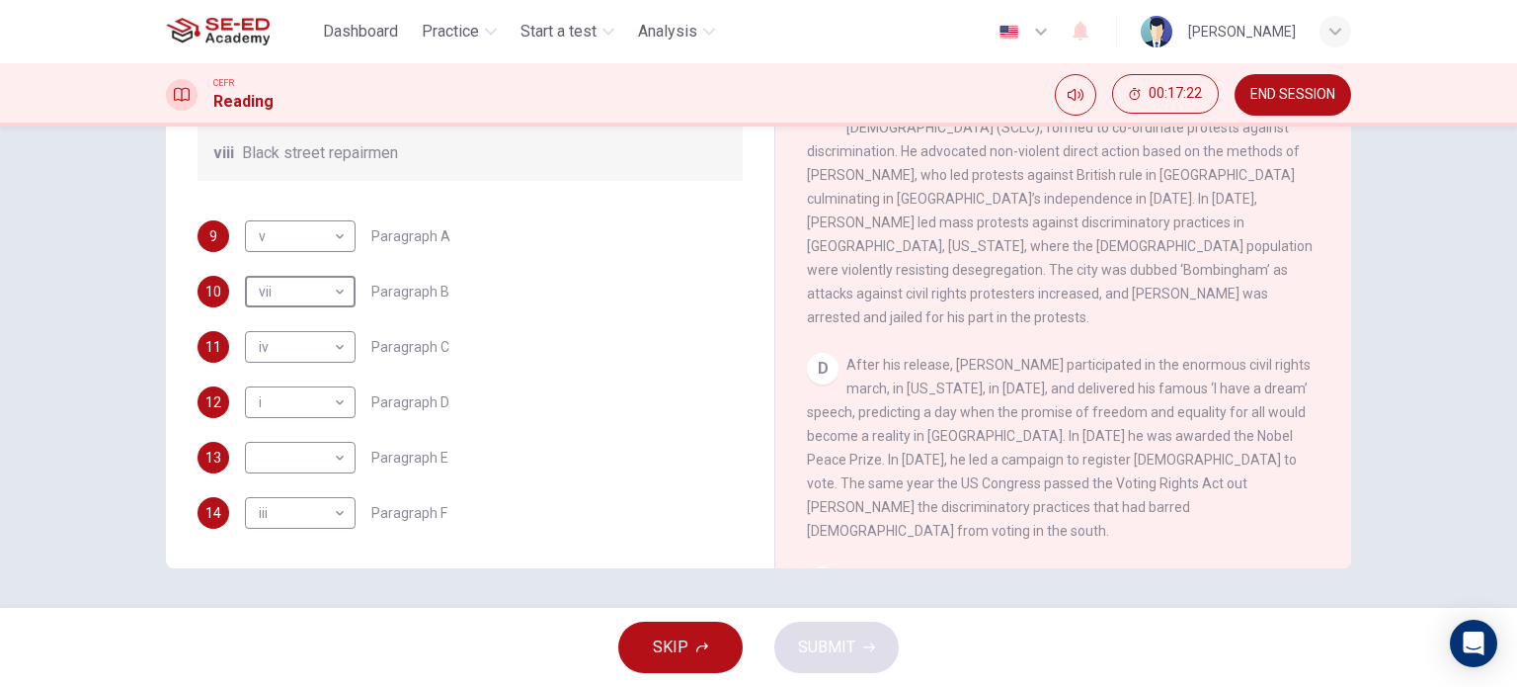
scroll to position [1059, 0]
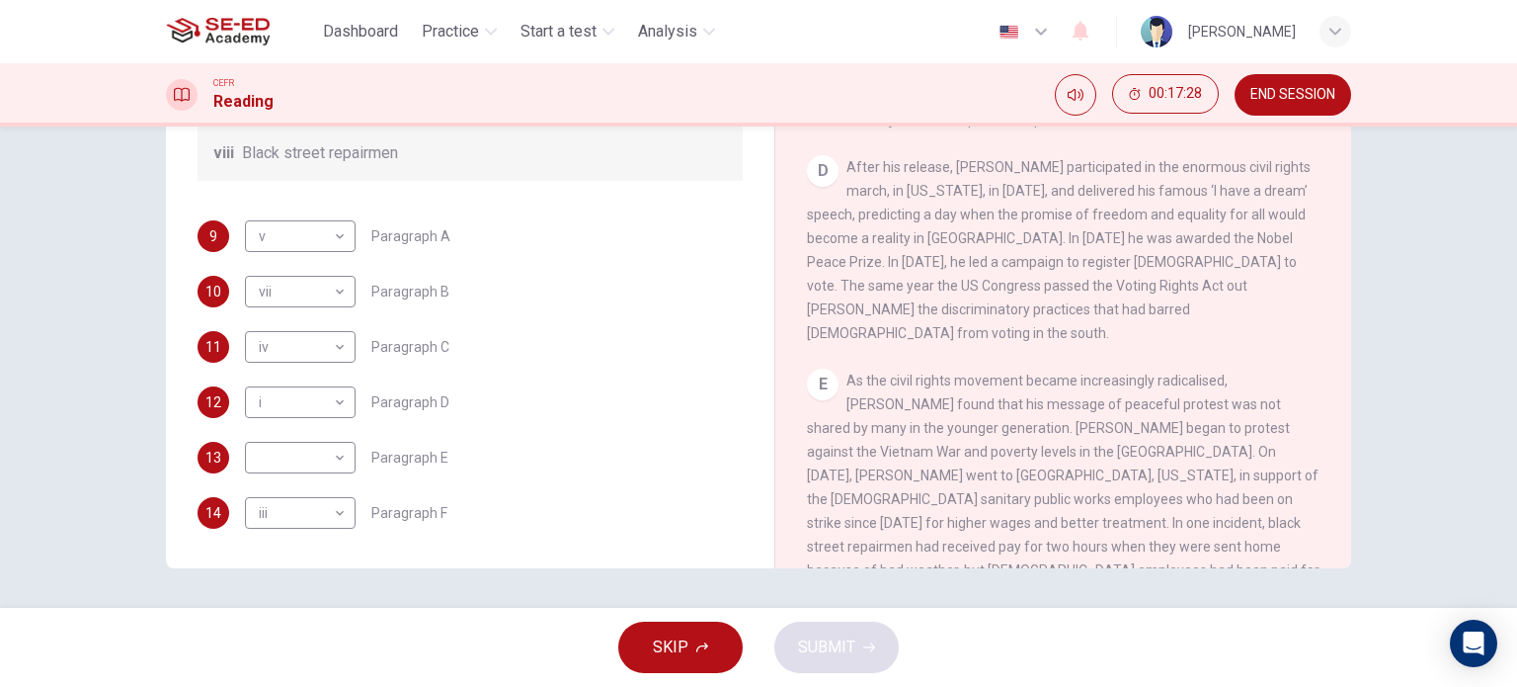
drag, startPoint x: 951, startPoint y: 370, endPoint x: 1068, endPoint y: 367, distance: 116.6
click at [1068, 372] on span "As the civil rights movement became increasingly radicalised, King found that h…" at bounding box center [1063, 522] width 513 height 300
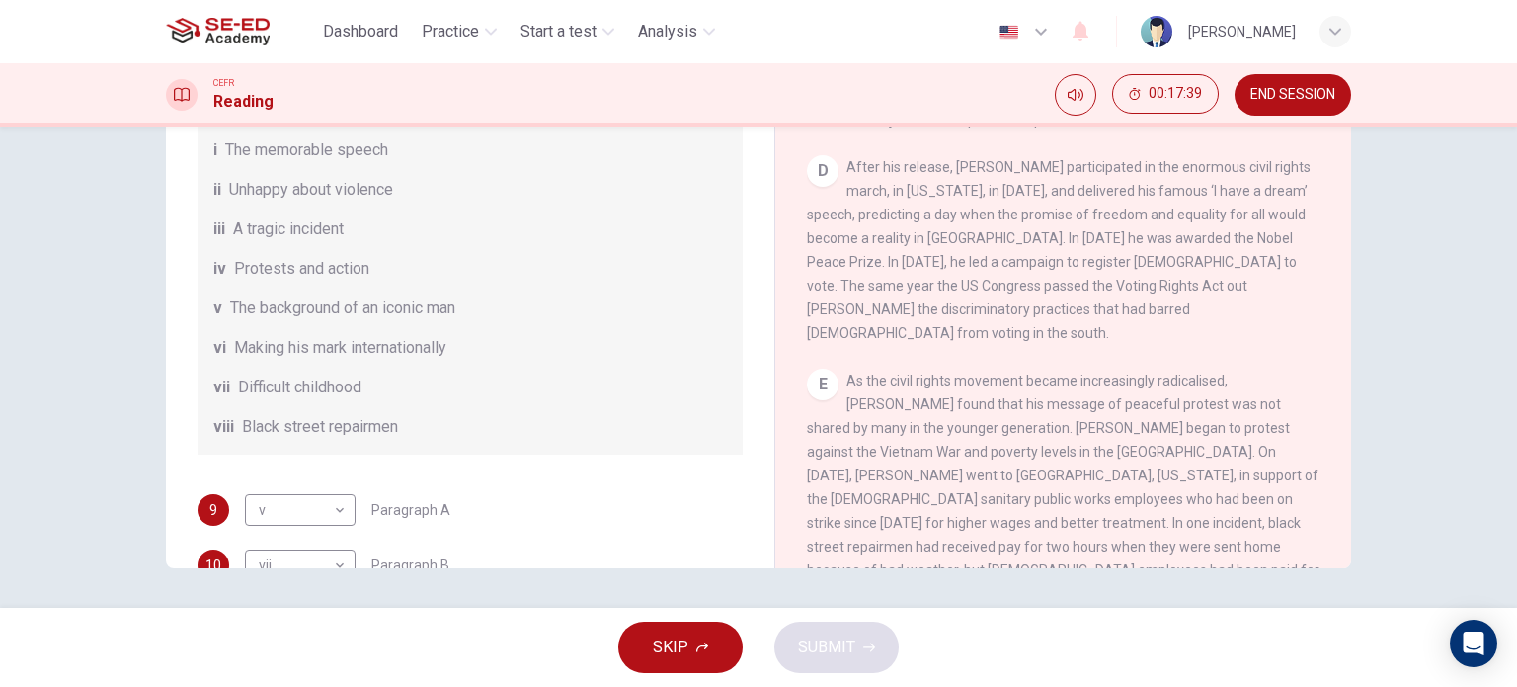
drag, startPoint x: 373, startPoint y: 367, endPoint x: 421, endPoint y: 367, distance: 47.4
click at [421, 360] on span "Making his mark internationally" at bounding box center [340, 348] width 212 height 24
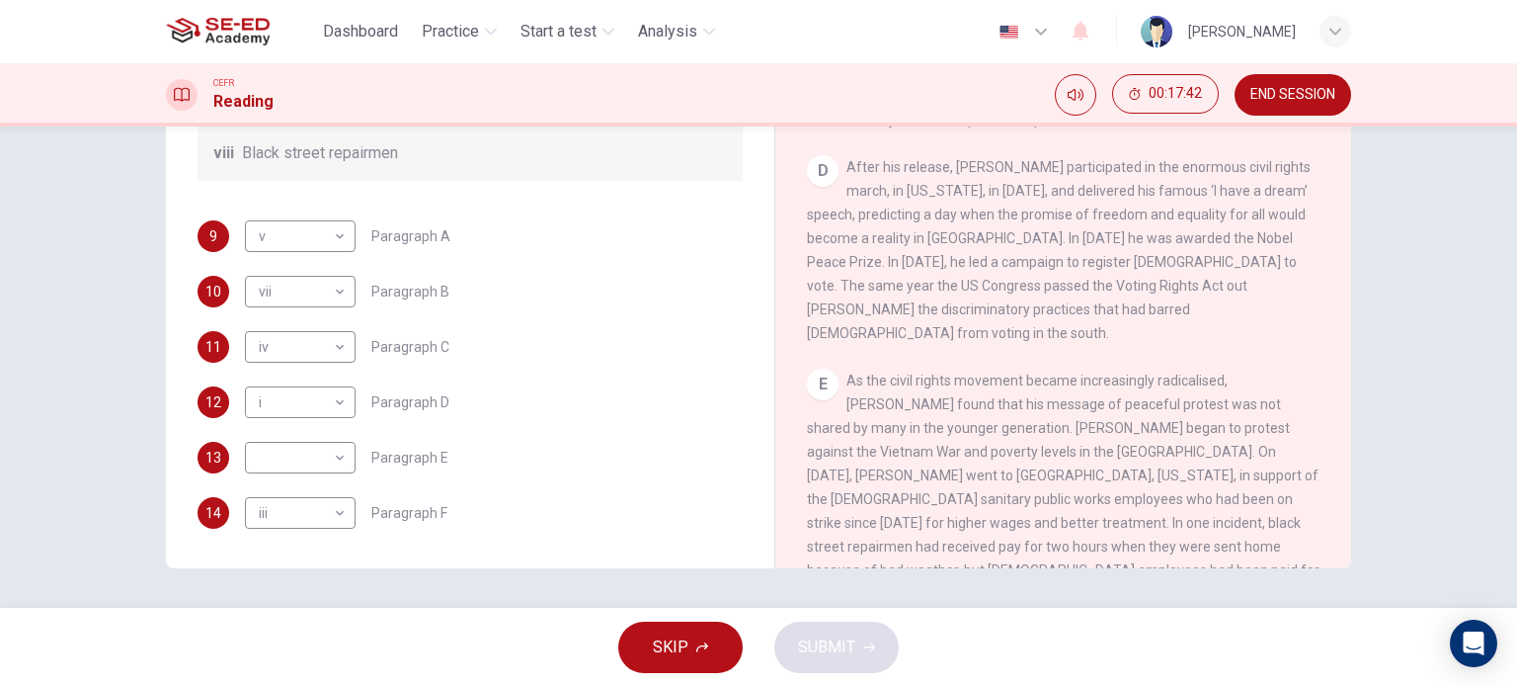
scroll to position [348, 0]
click at [336, 455] on body "This site uses cookies, as explained in our Privacy Policy . If you agree to th…" at bounding box center [758, 343] width 1517 height 687
click at [282, 589] on li "vi" at bounding box center [295, 592] width 111 height 32
type input "vi"
click at [830, 640] on span "SUBMIT" at bounding box center [826, 647] width 57 height 28
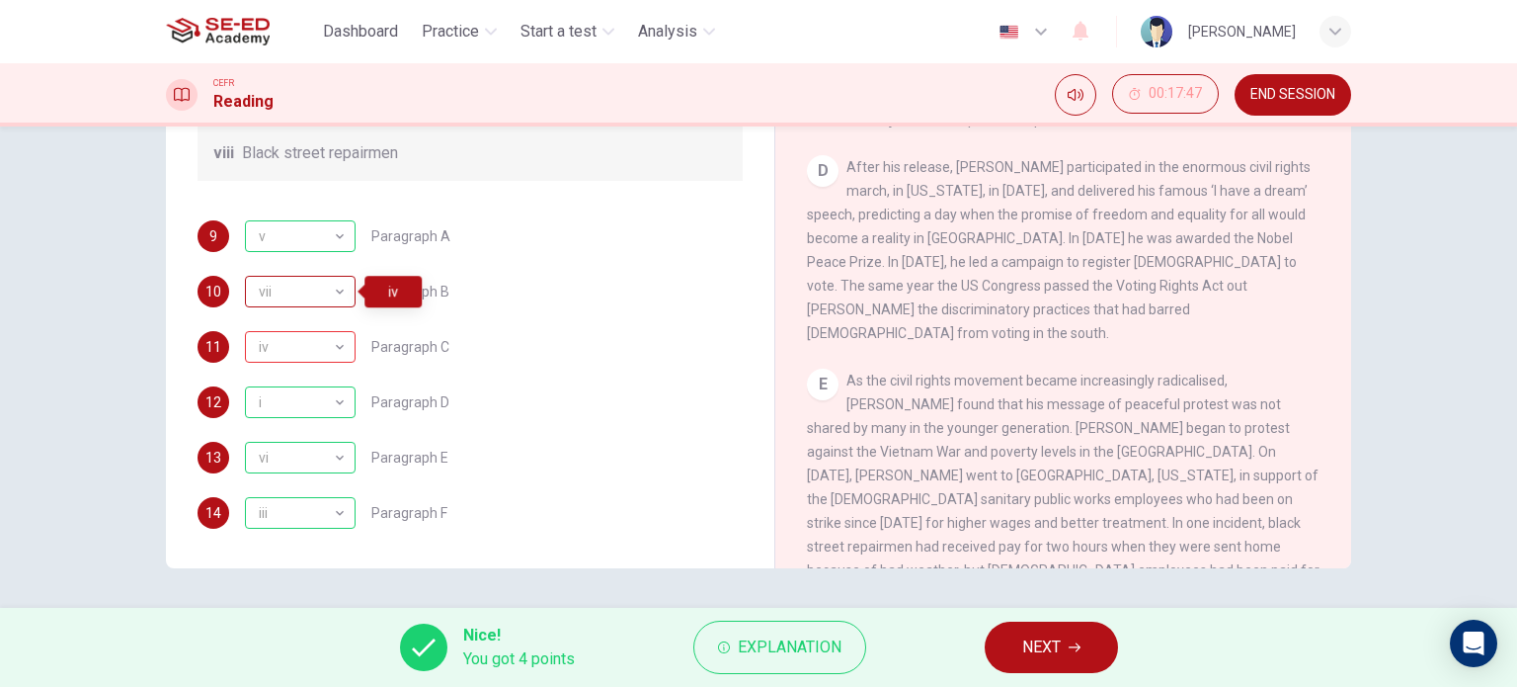
click at [332, 295] on div "vii" at bounding box center [297, 292] width 104 height 56
click at [332, 290] on div "vii" at bounding box center [297, 292] width 104 height 56
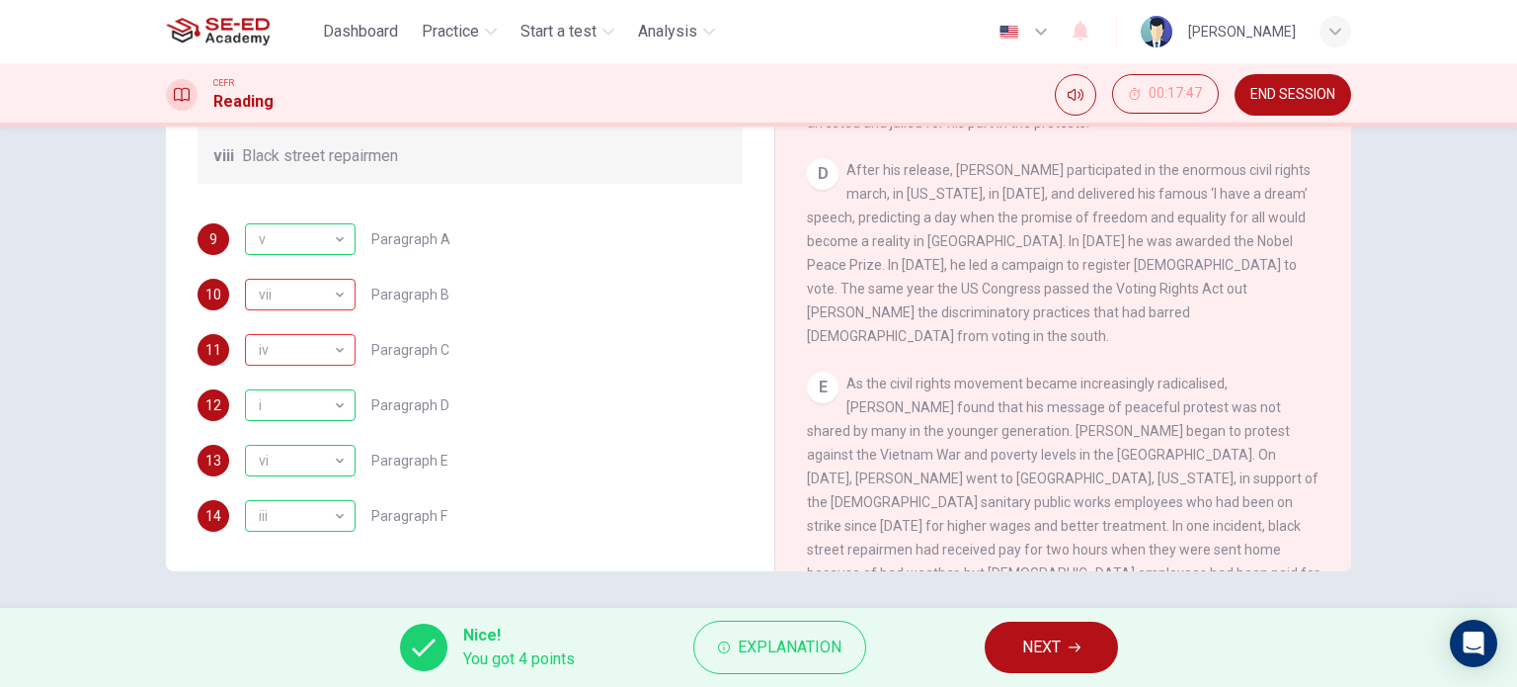
scroll to position [284, 0]
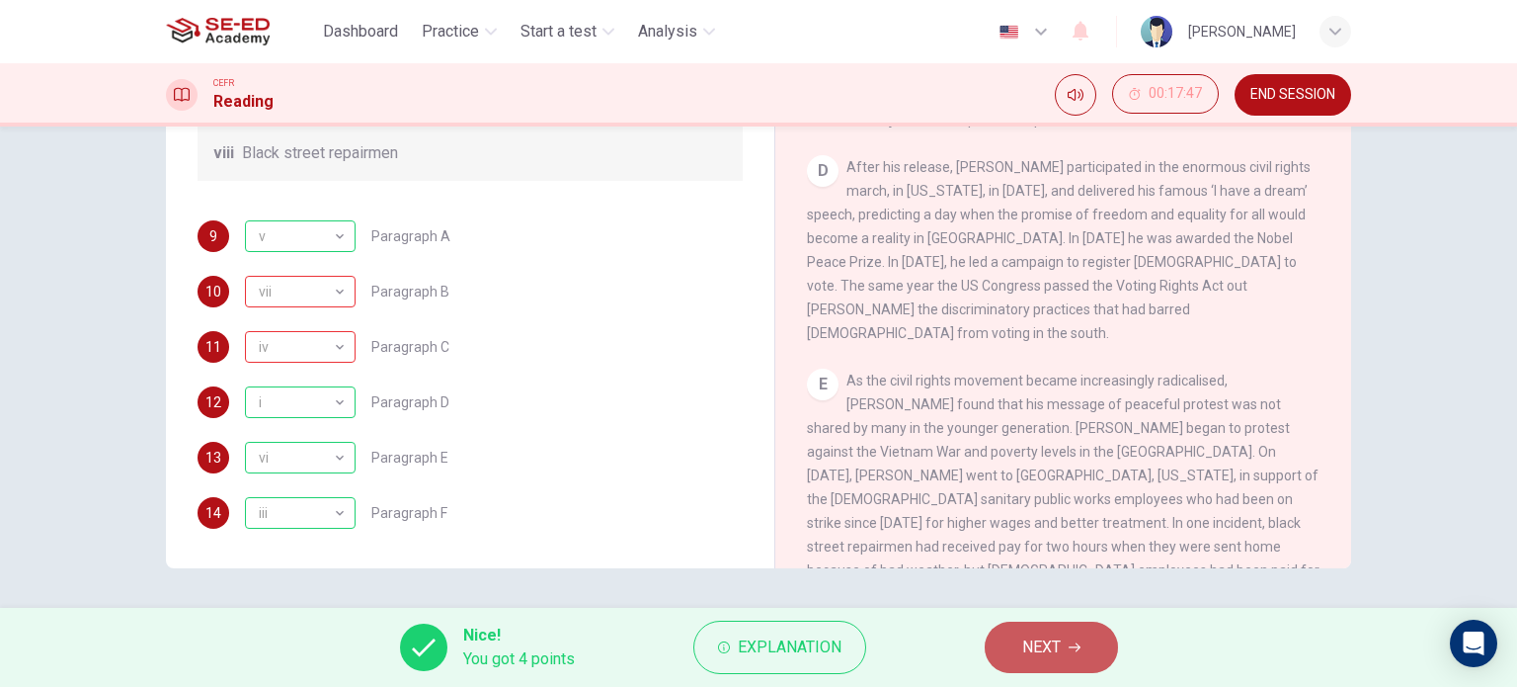
click at [1039, 657] on span "NEXT" at bounding box center [1041, 647] width 39 height 28
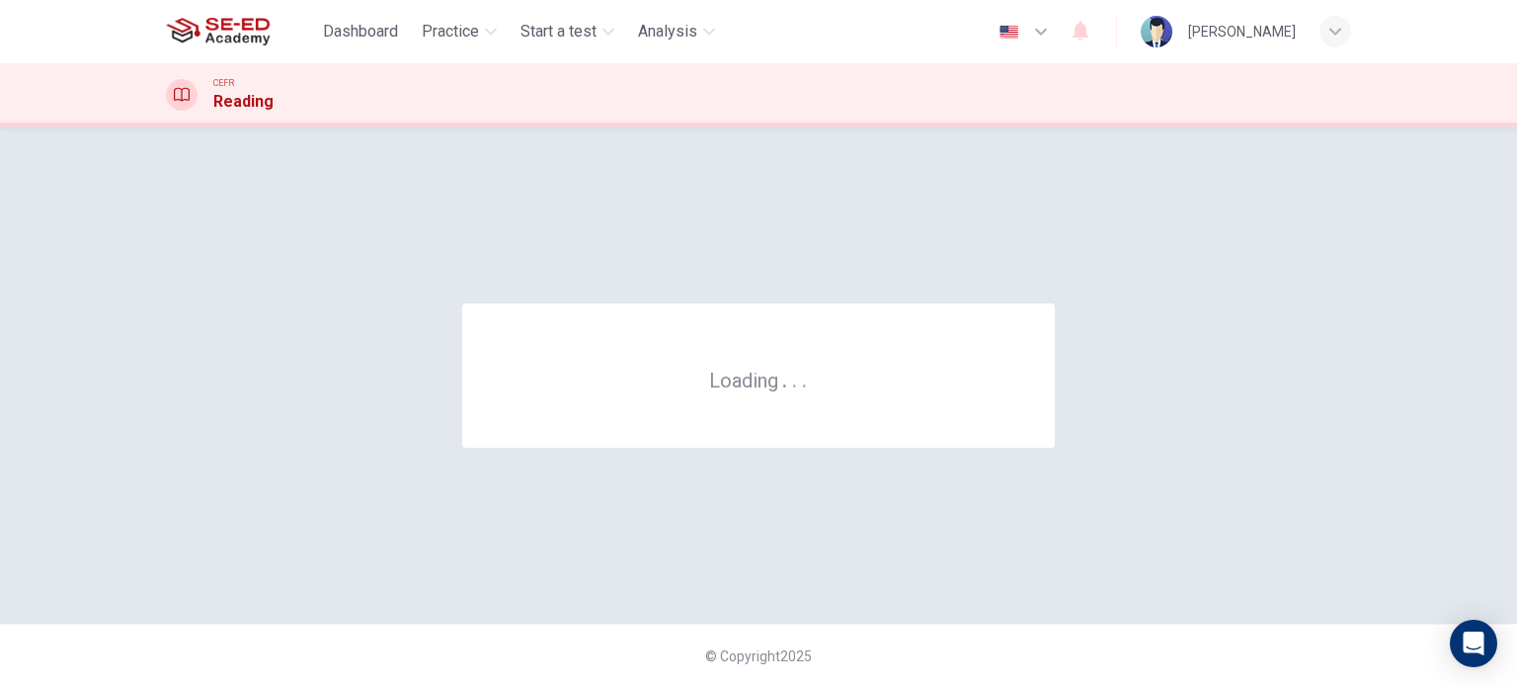
scroll to position [0, 0]
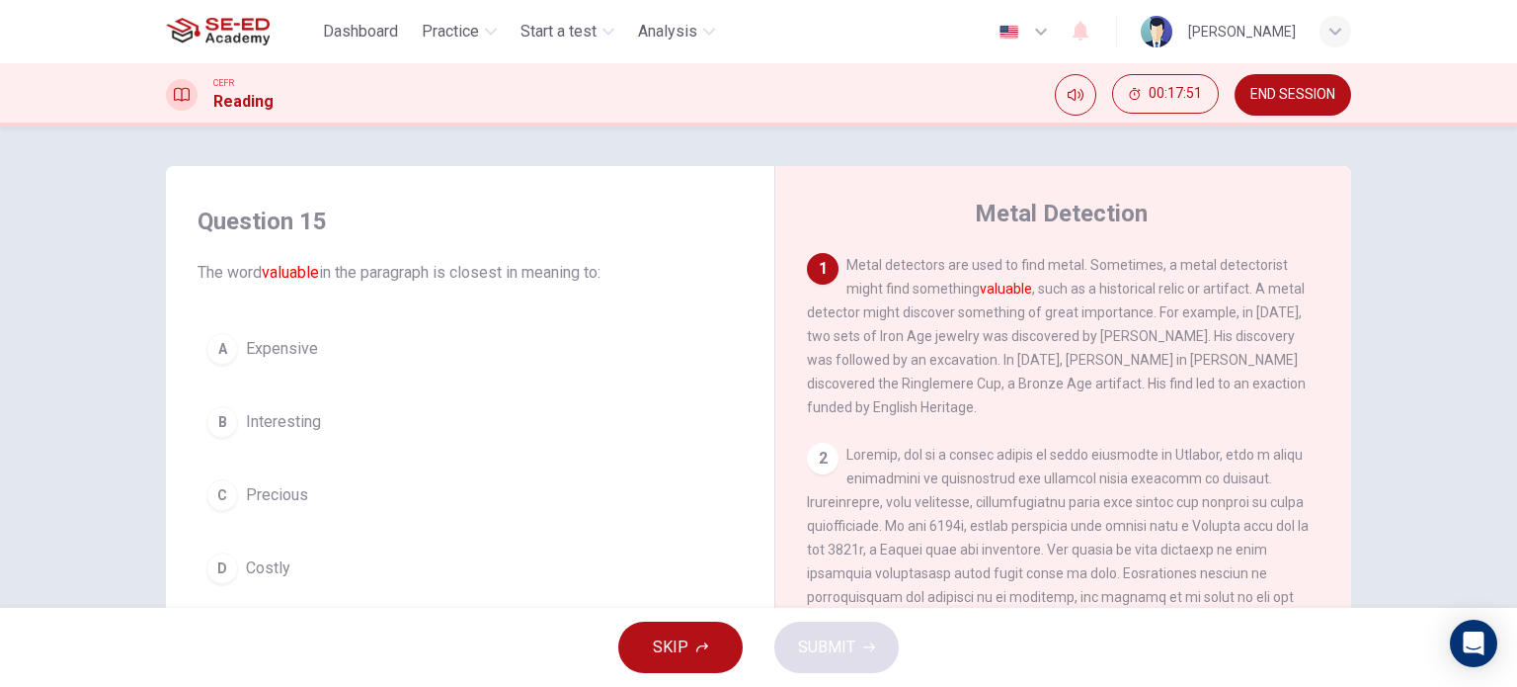
click at [211, 572] on div "D" at bounding box center [222, 568] width 32 height 32
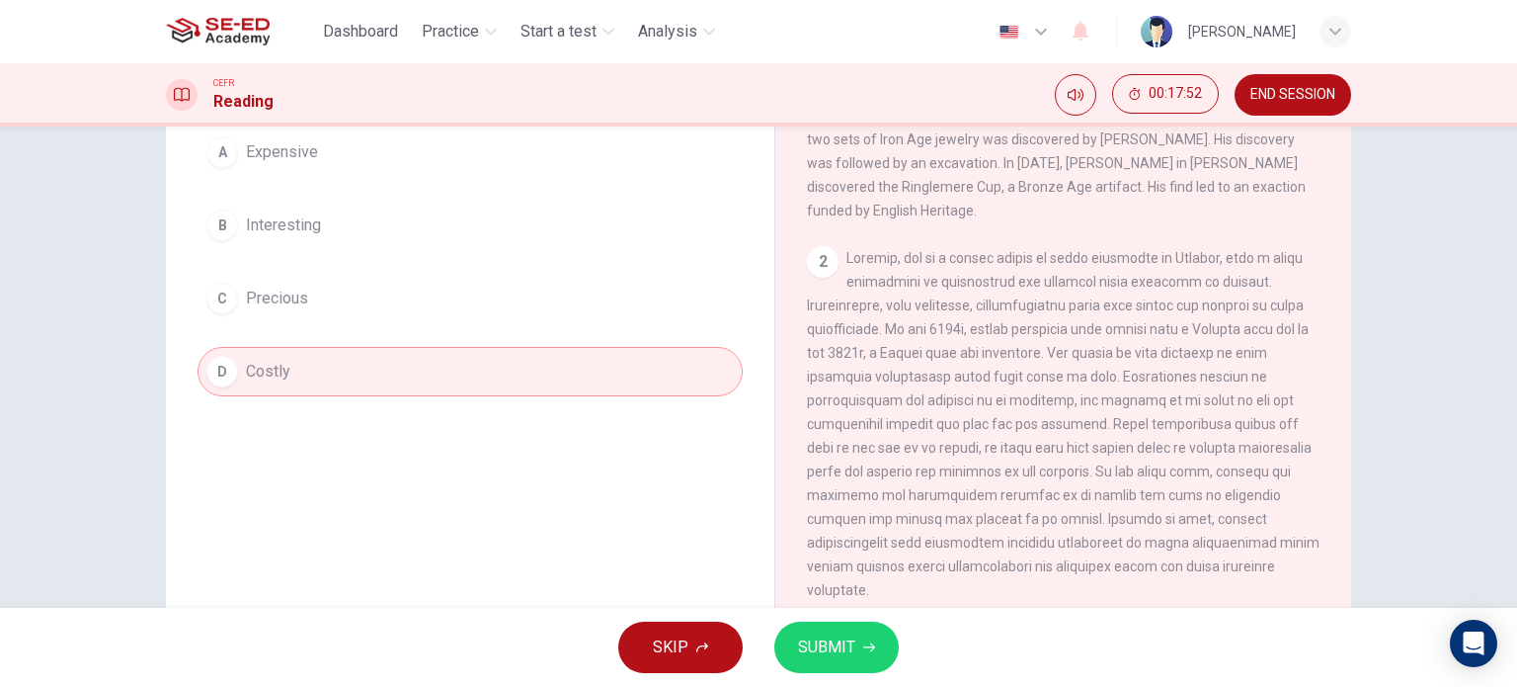
scroll to position [198, 0]
click at [814, 659] on span "SUBMIT" at bounding box center [826, 647] width 57 height 28
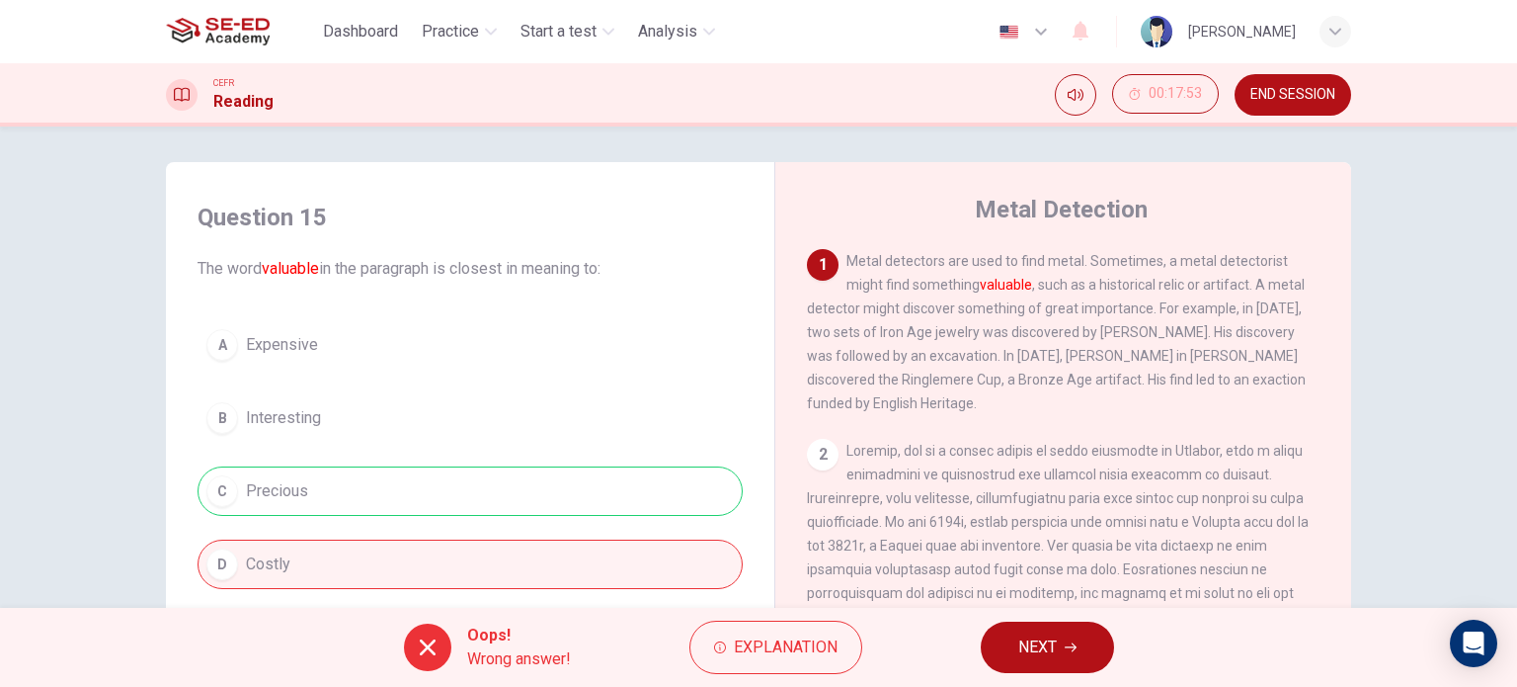
scroll to position [0, 0]
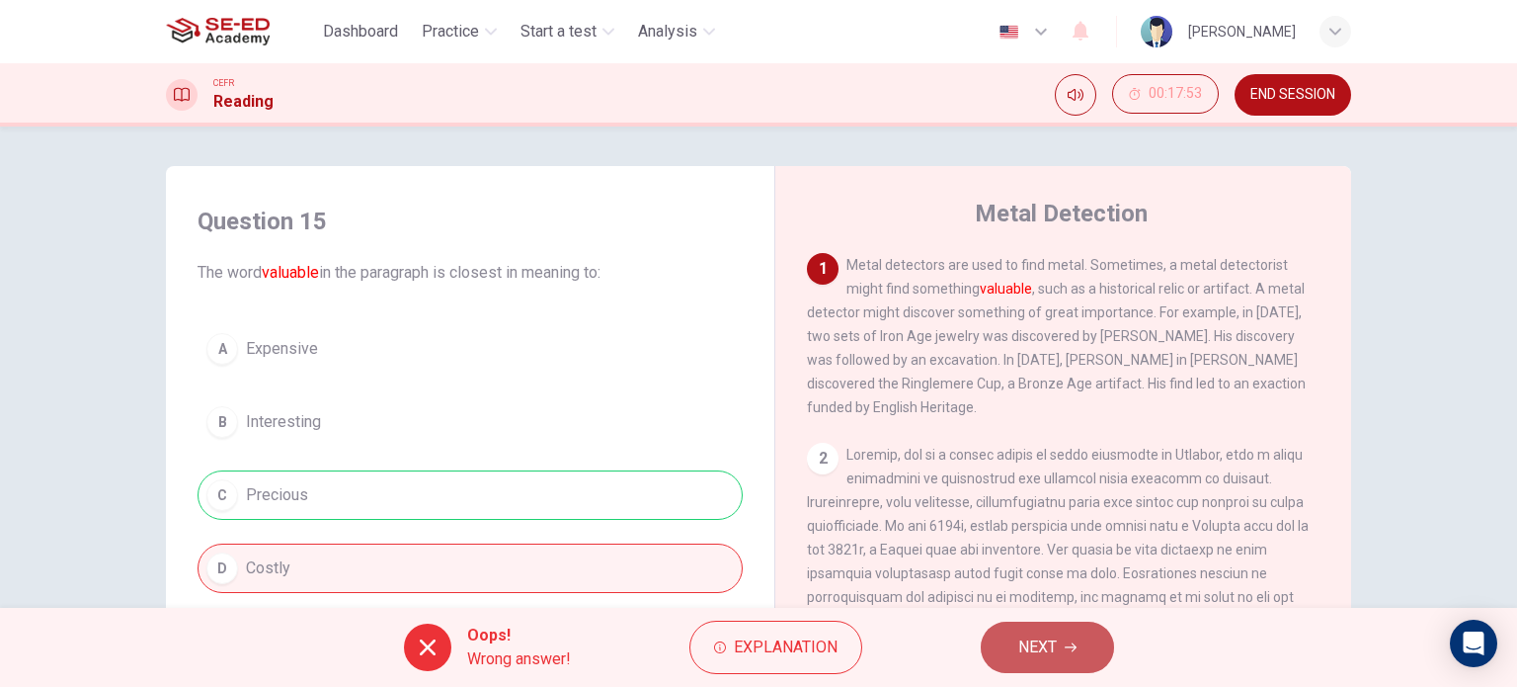
click at [1011, 648] on button "NEXT" at bounding box center [1047, 646] width 133 height 51
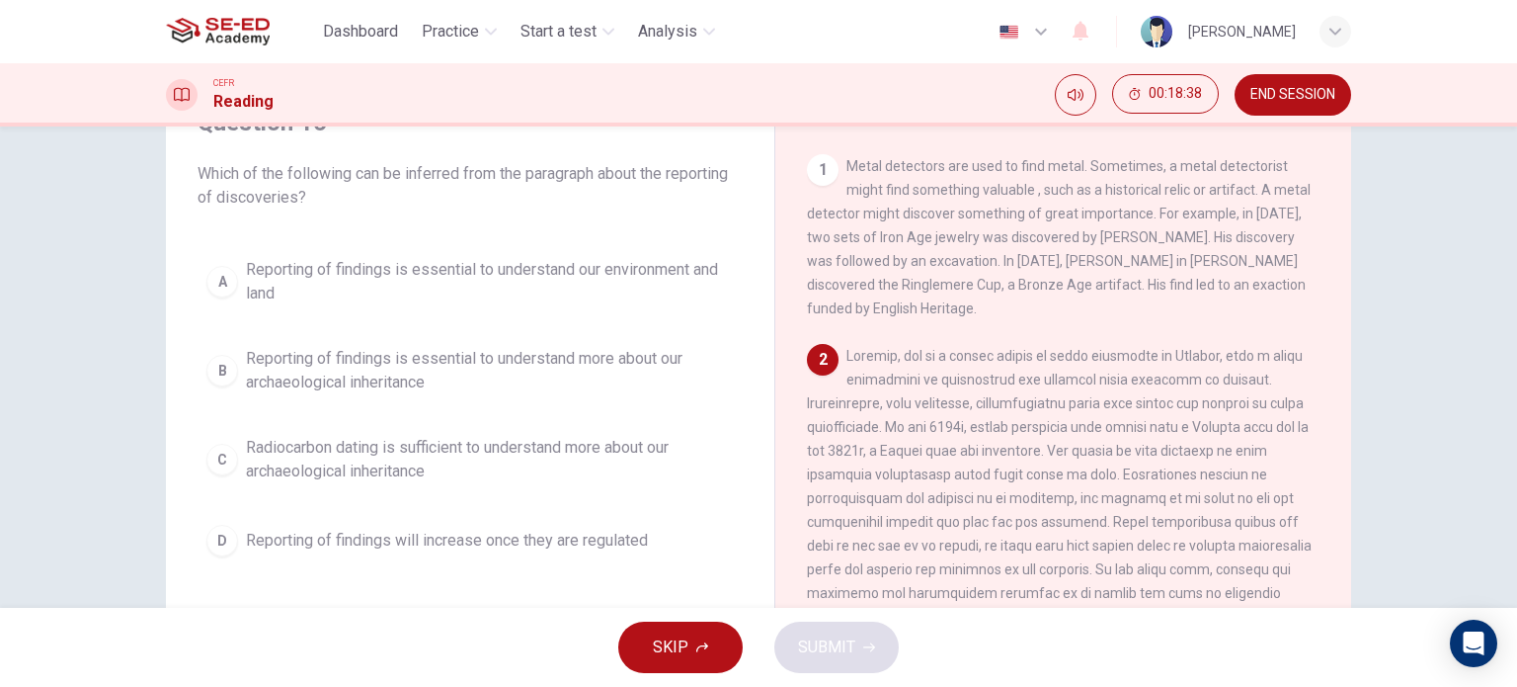
drag, startPoint x: 970, startPoint y: 389, endPoint x: 1039, endPoint y: 389, distance: 69.1
click at [1039, 389] on span at bounding box center [1063, 522] width 513 height 348
drag, startPoint x: 885, startPoint y: 415, endPoint x: 987, endPoint y: 424, distance: 102.1
click at [987, 424] on div "2" at bounding box center [1064, 522] width 514 height 356
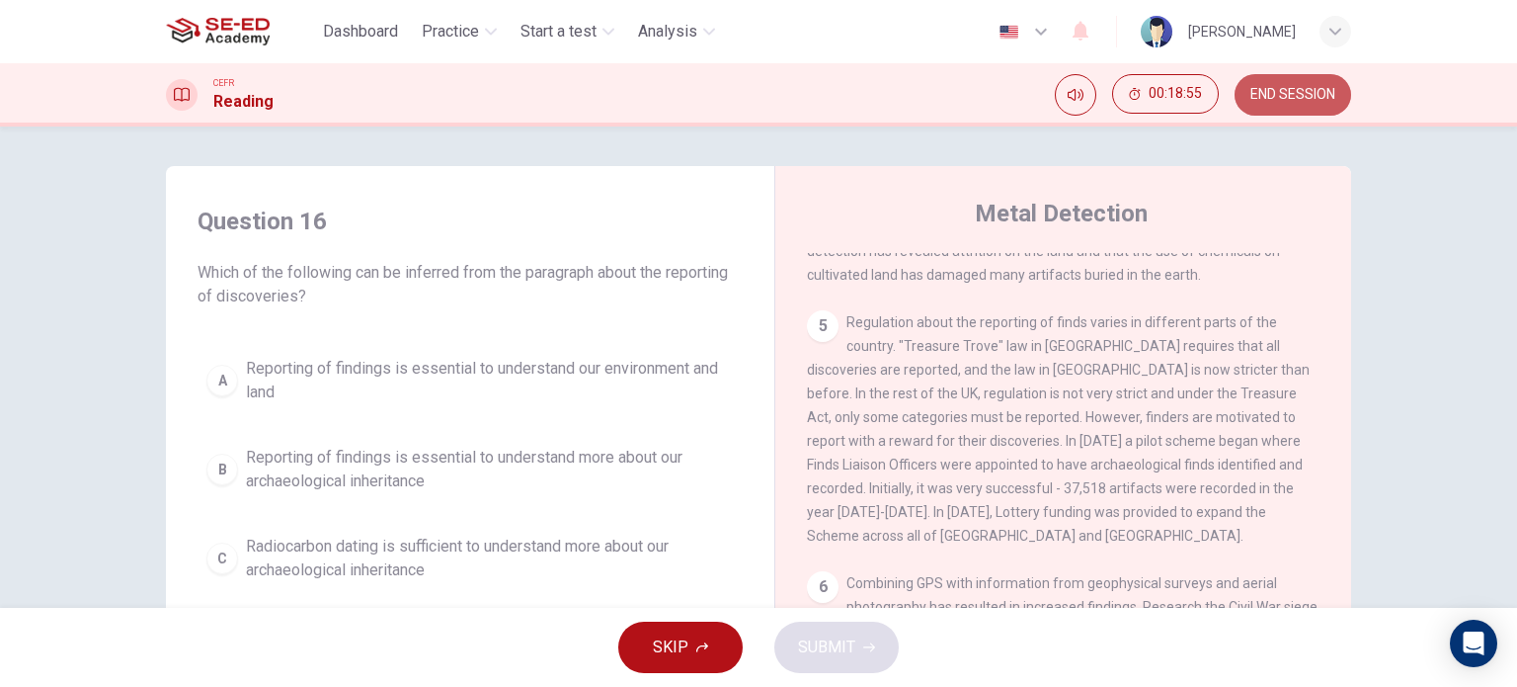
click at [1294, 92] on span "END SESSION" at bounding box center [1293, 95] width 85 height 16
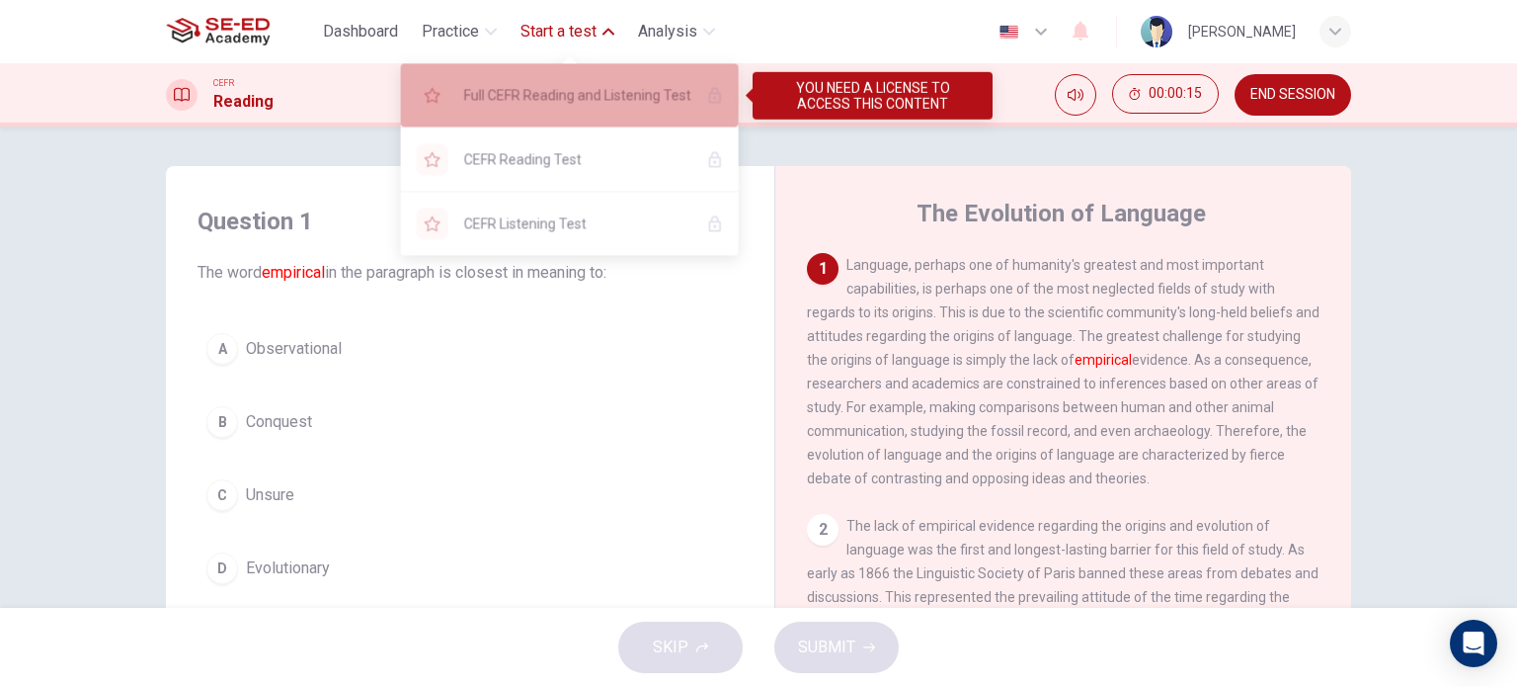
click at [568, 95] on span "Full CEFR Reading and Listening Test" at bounding box center [577, 95] width 227 height 24
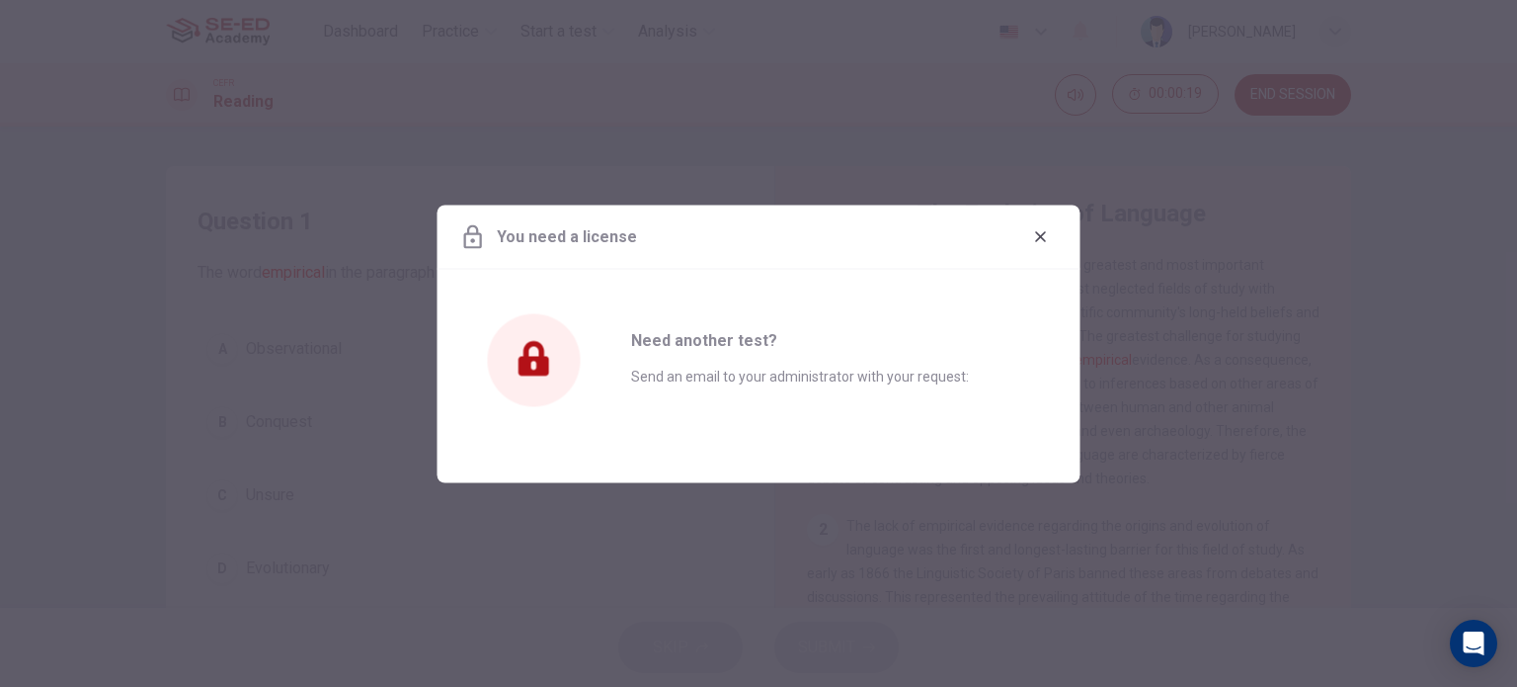
click at [529, 366] on icon at bounding box center [534, 358] width 31 height 35
click at [1047, 243] on icon "button" at bounding box center [1041, 236] width 16 height 16
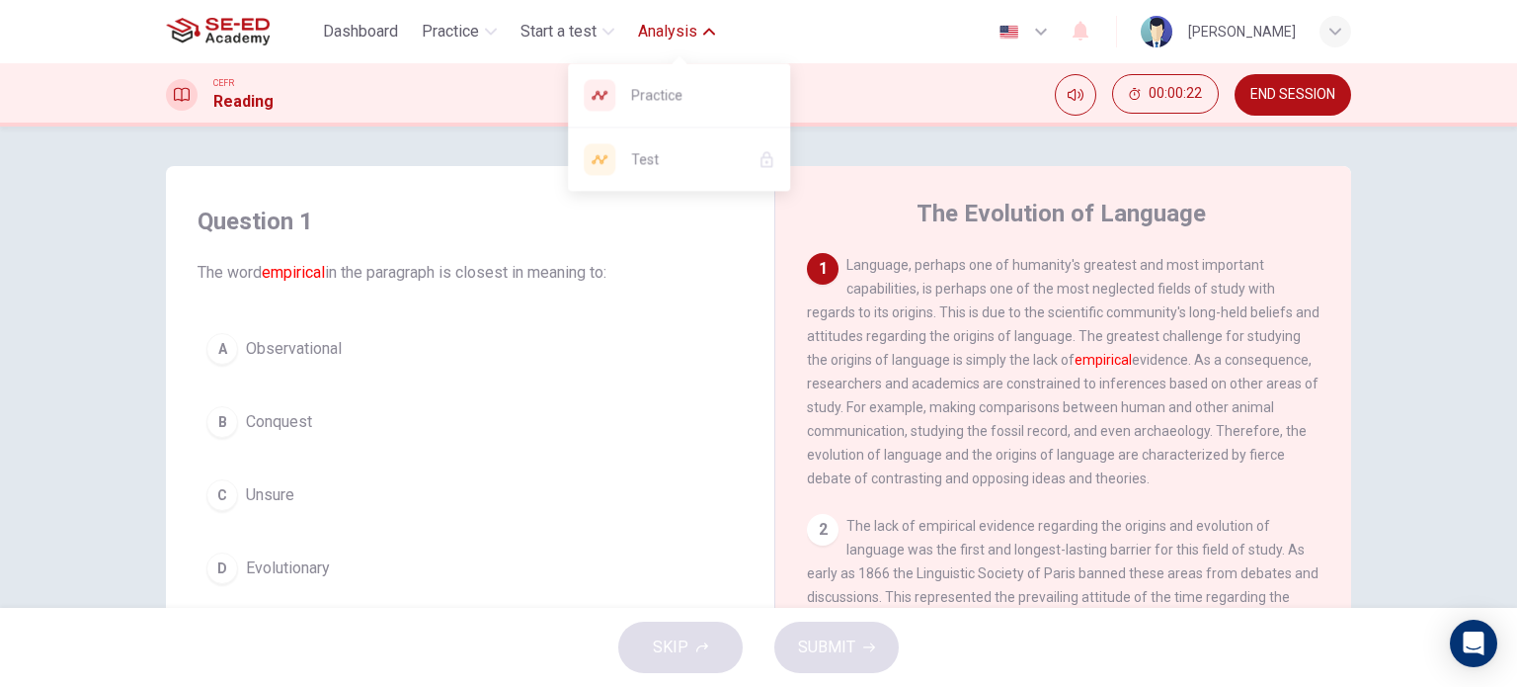
click at [694, 23] on span "Analysis" at bounding box center [667, 32] width 59 height 24
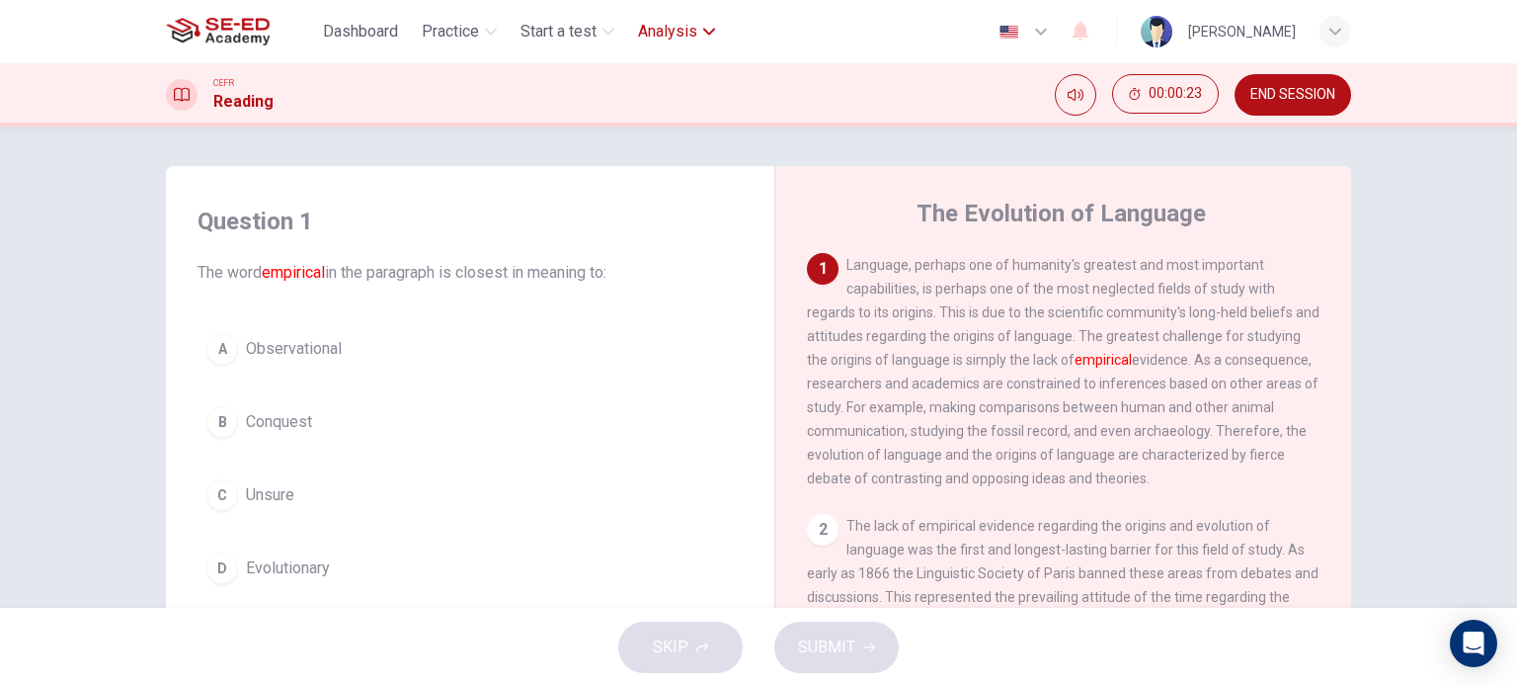
click at [694, 23] on span "Analysis" at bounding box center [667, 32] width 59 height 24
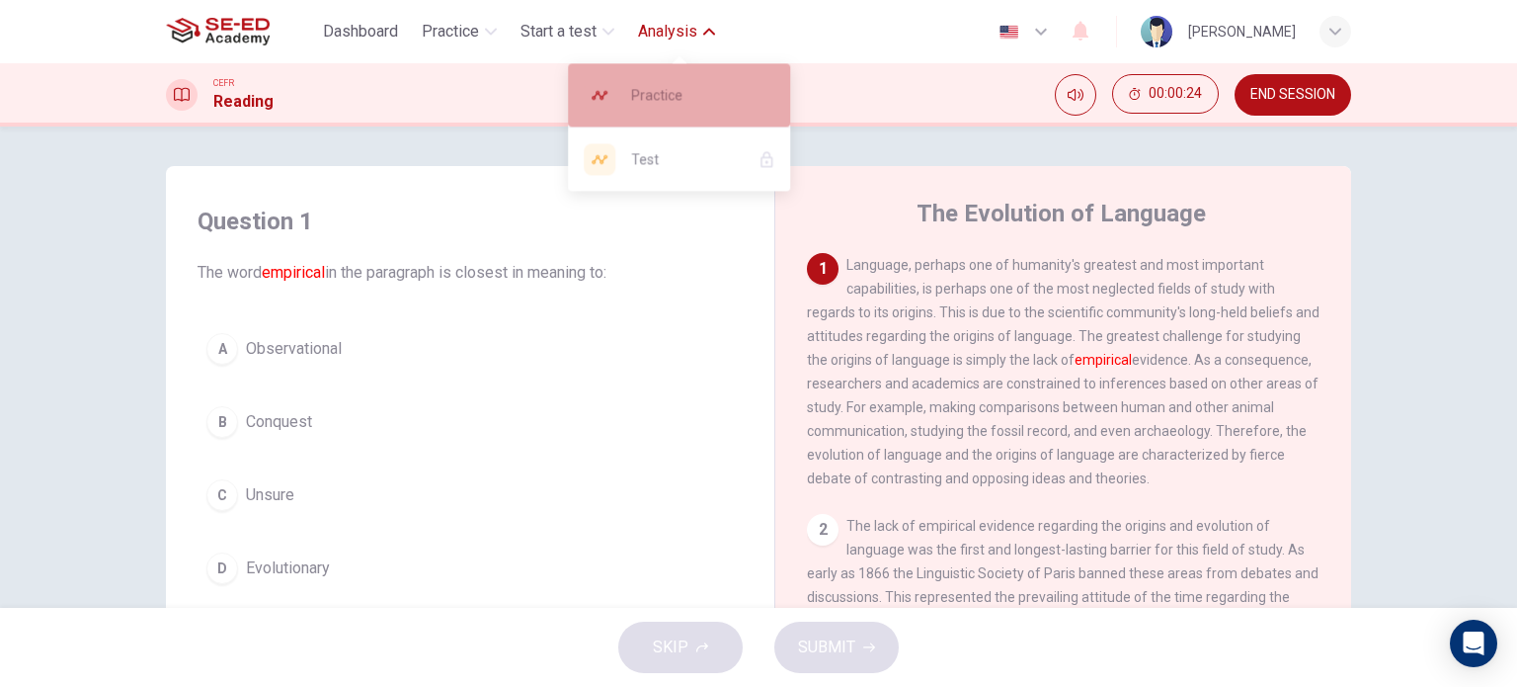
click at [664, 95] on span "Practice" at bounding box center [702, 95] width 143 height 24
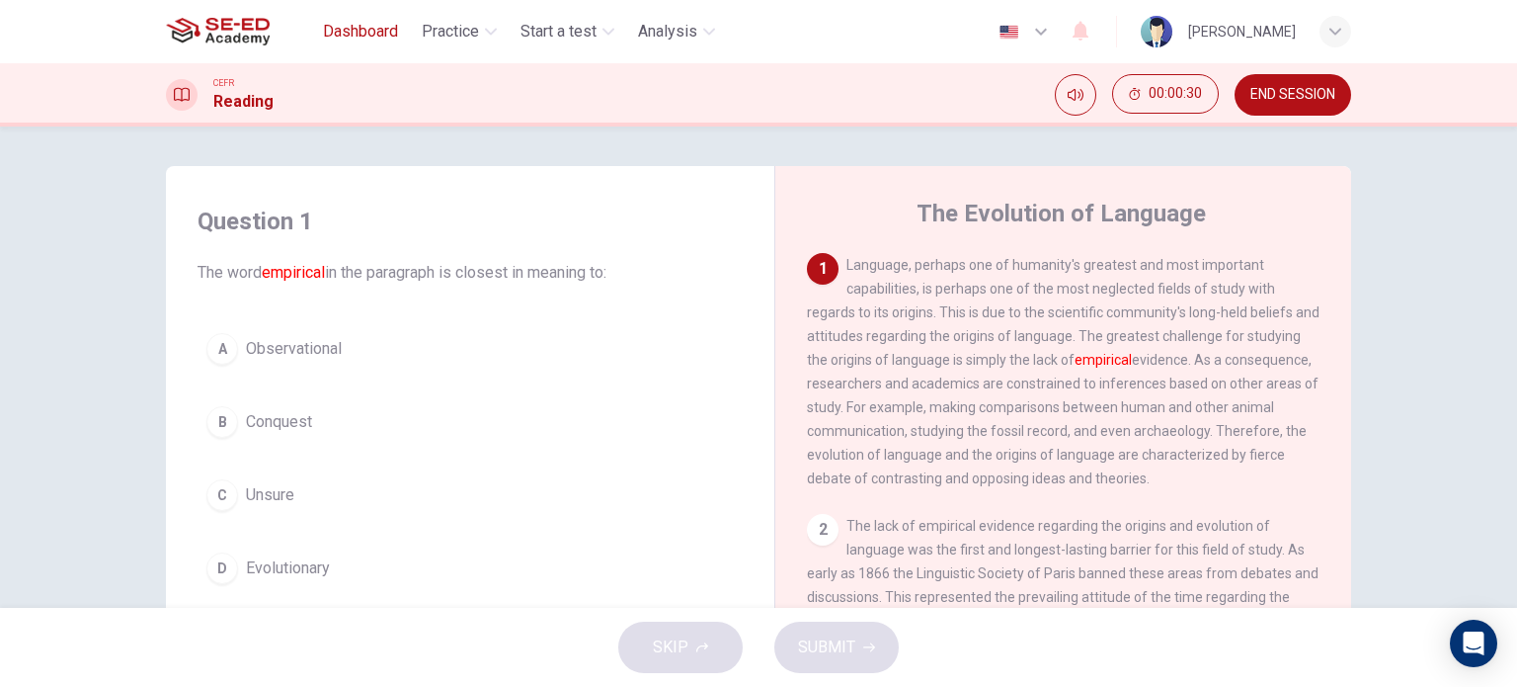
click at [364, 25] on span "Dashboard" at bounding box center [360, 32] width 75 height 24
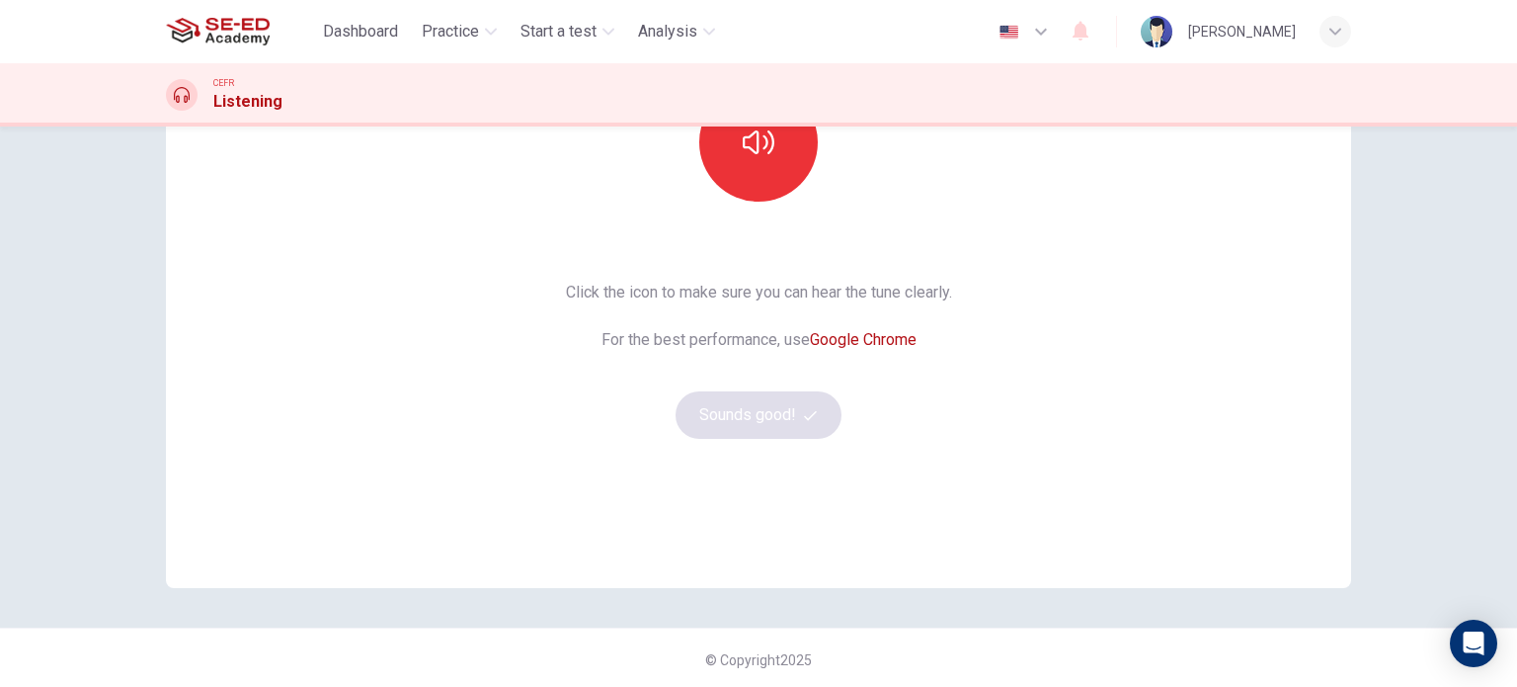
scroll to position [269, 0]
